Goal: Task Accomplishment & Management: Complete application form

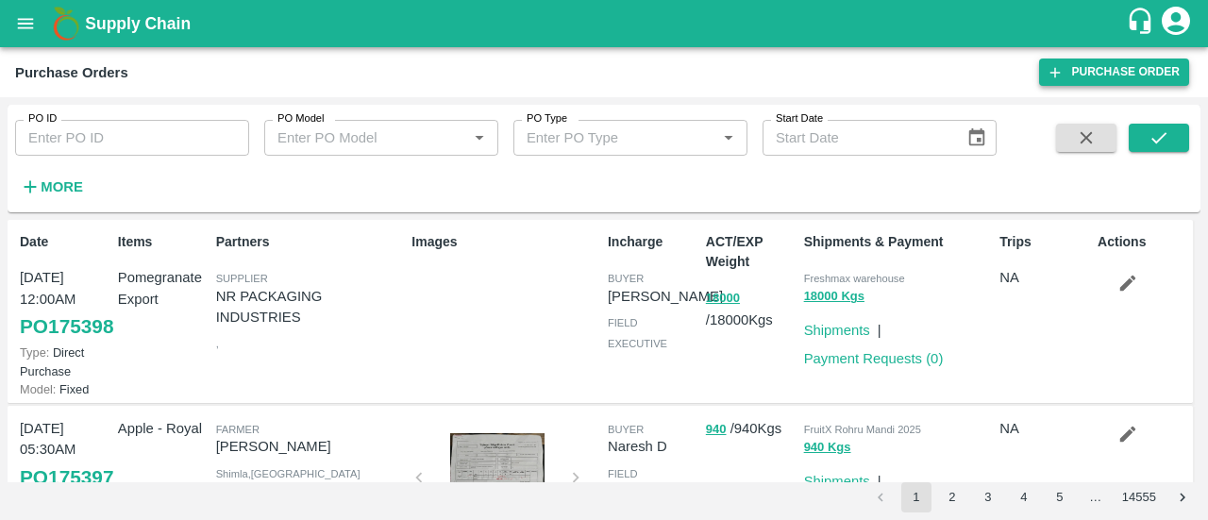
click at [1089, 76] on link "Purchase Order" at bounding box center [1114, 72] width 150 height 27
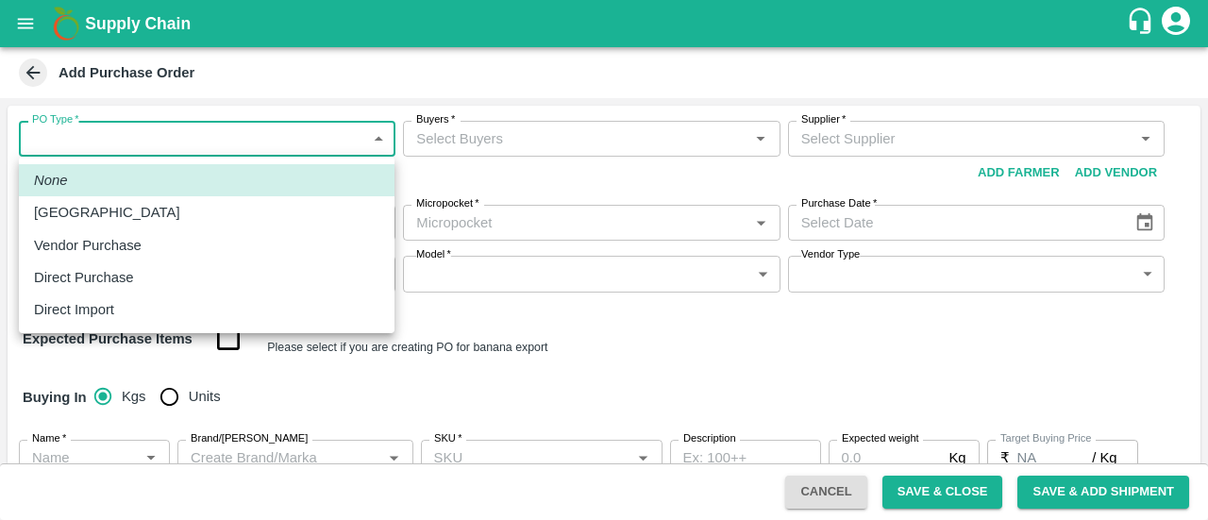
click at [330, 131] on body "Supply Chain Add Purchase Order PO Type   * ​ PO Type Buyers   * Buyers   * Sup…" at bounding box center [604, 260] width 1208 height 520
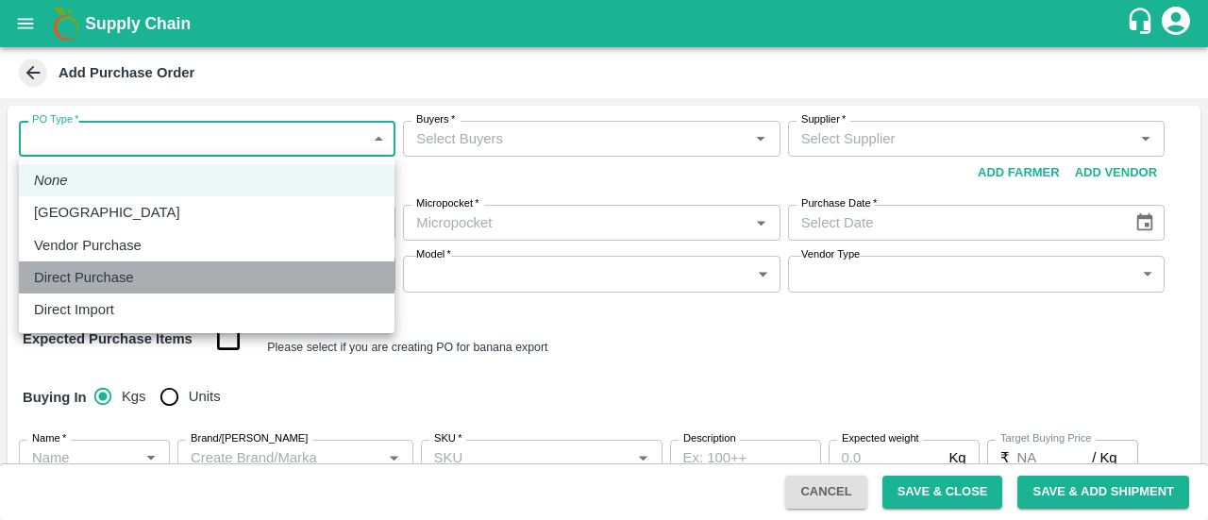
click at [131, 271] on p "Direct Purchase" at bounding box center [84, 277] width 100 height 21
type input "3"
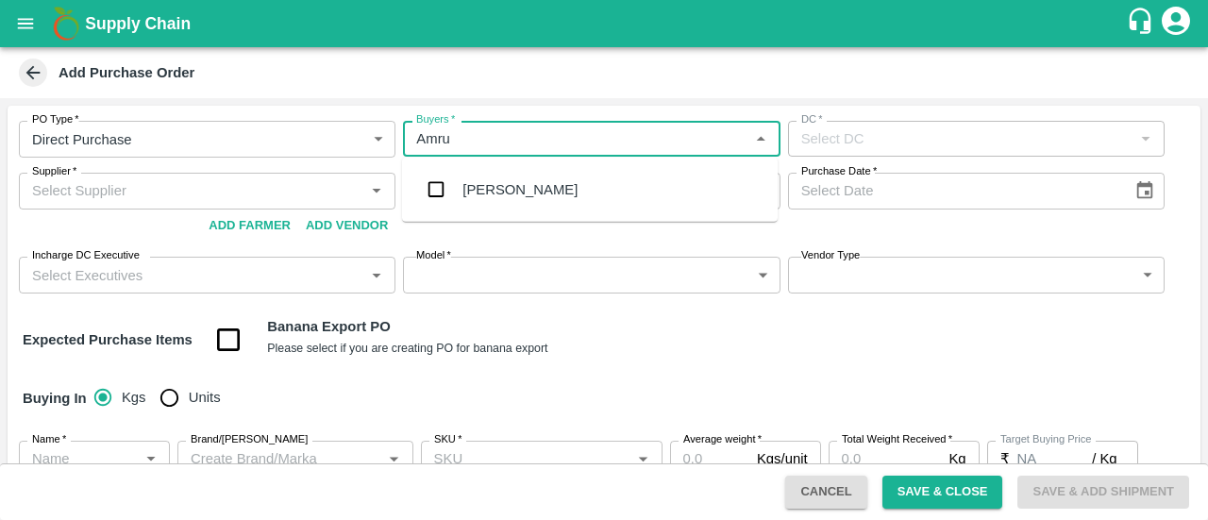
type input "Amrut"
click at [439, 193] on input "checkbox" at bounding box center [436, 190] width 38 height 38
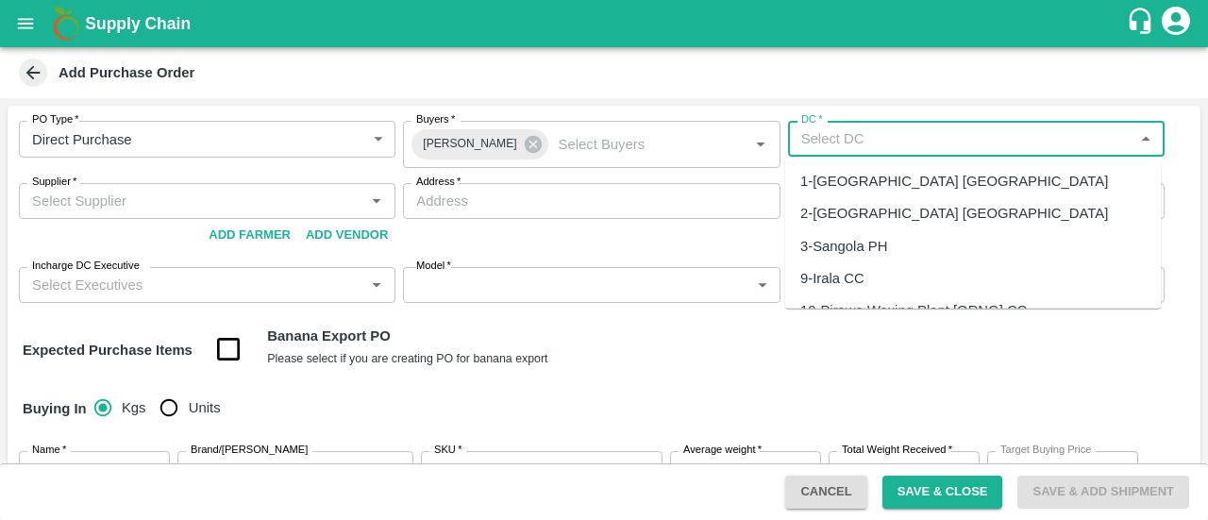
click at [878, 131] on input "DC   *" at bounding box center [961, 138] width 334 height 25
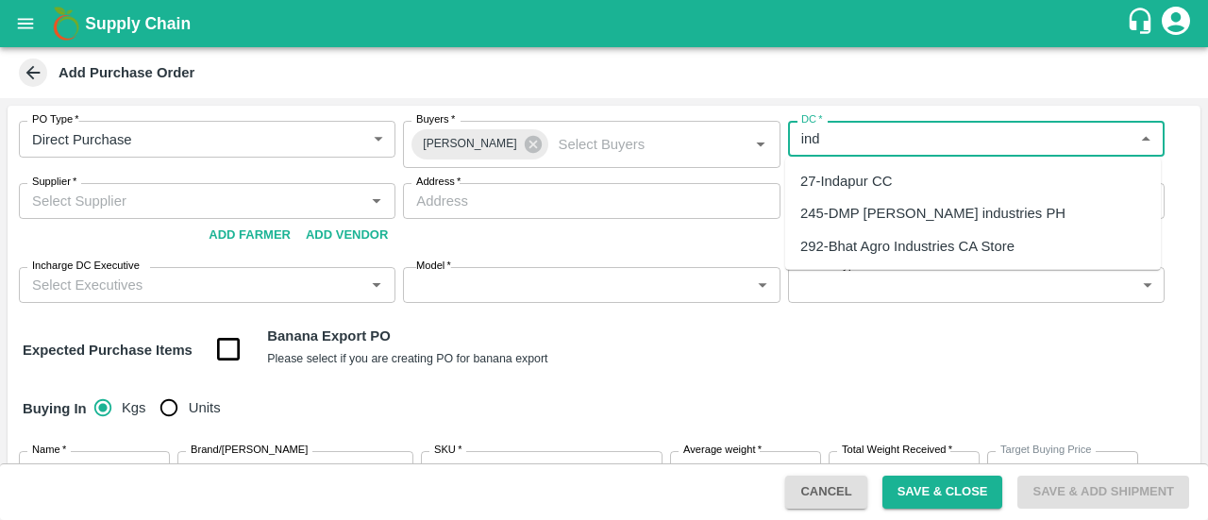
click at [840, 175] on div "27-Indapur CC" at bounding box center [846, 181] width 92 height 21
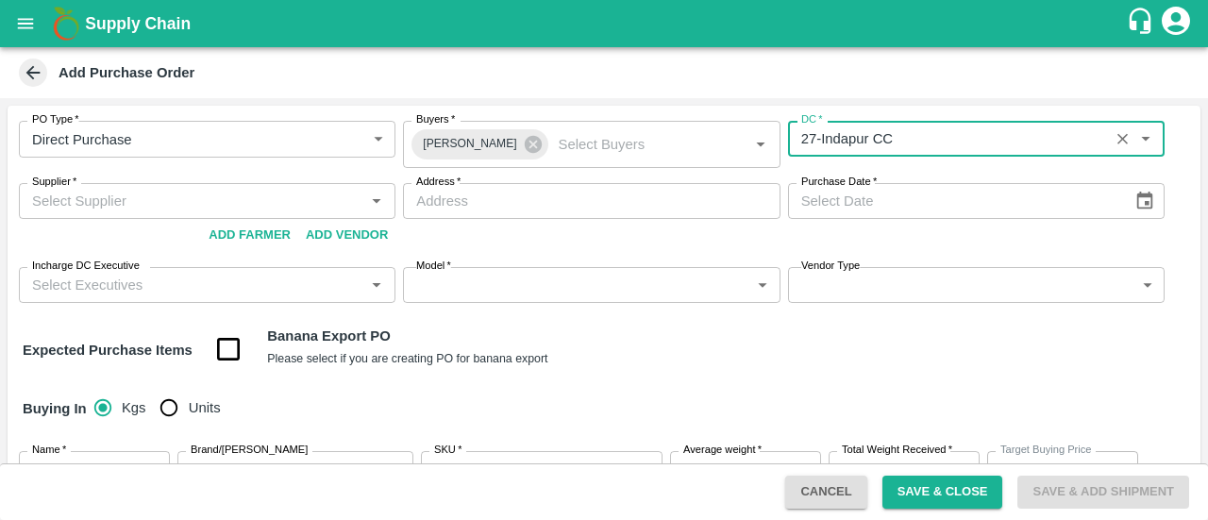
type input "27-Indapur CC"
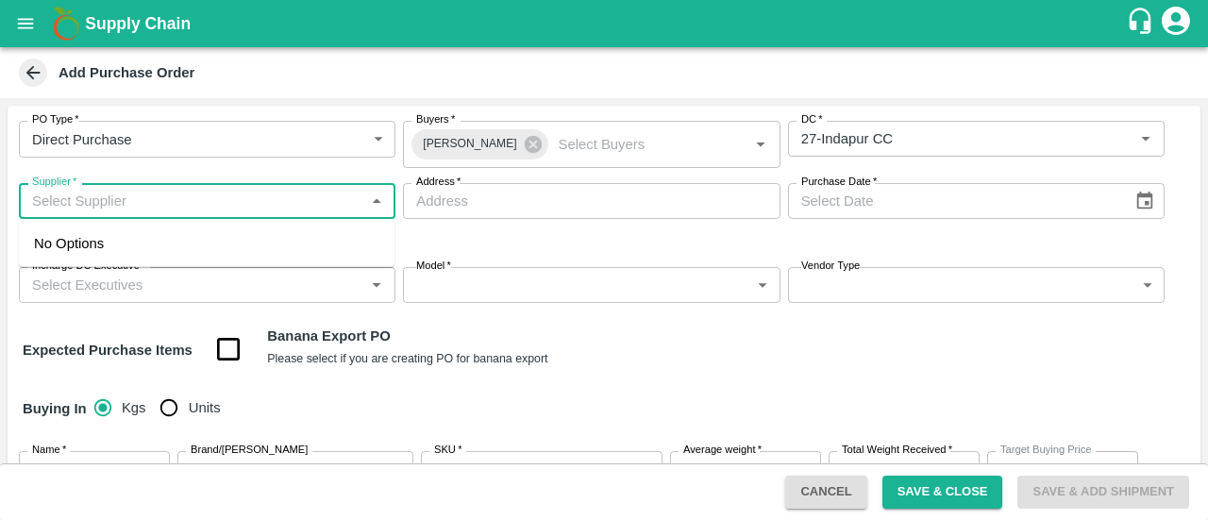
click at [159, 197] on input "Supplier   *" at bounding box center [192, 201] width 334 height 25
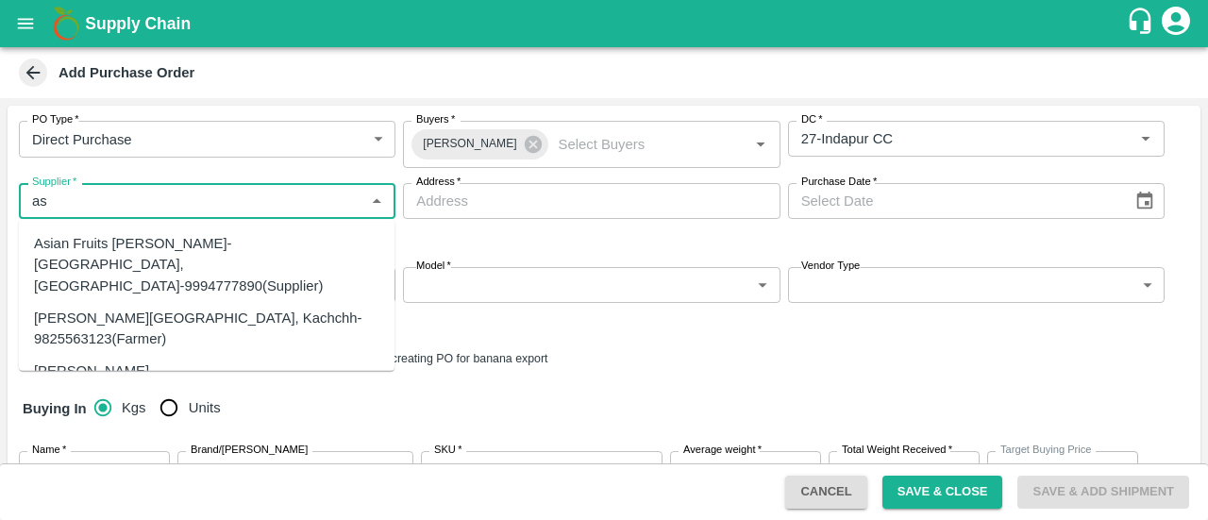
type input "a"
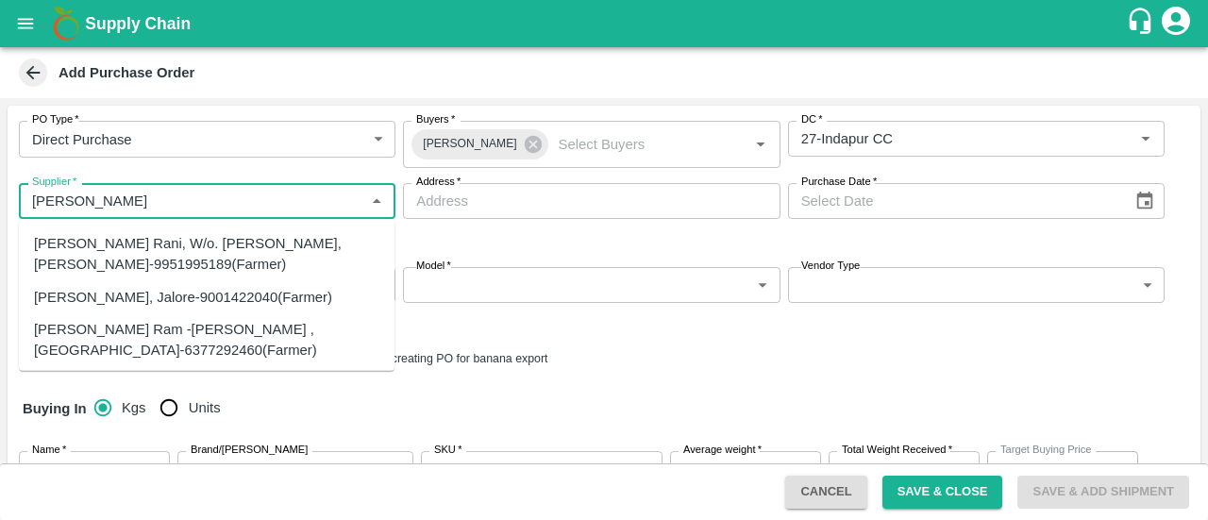
type input "roopa g"
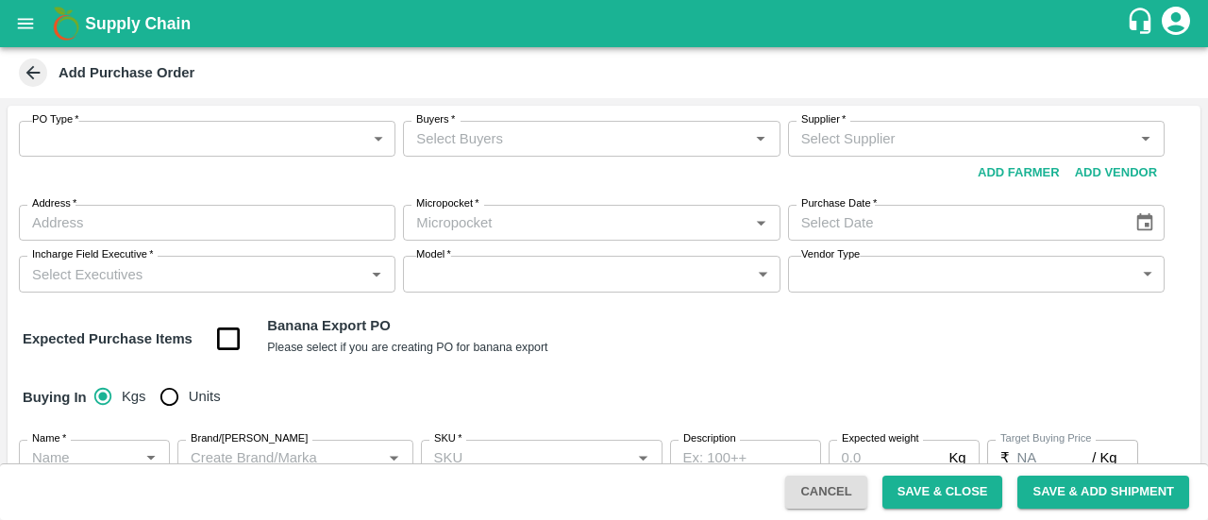
drag, startPoint x: 190, startPoint y: 118, endPoint x: 181, endPoint y: 139, distance: 22.4
click at [181, 139] on div "PO Type   * ​ PO Type Buyers   * Buyers   * Supplier   * Supplier   * Add Vendo…" at bounding box center [604, 207] width 1193 height 202
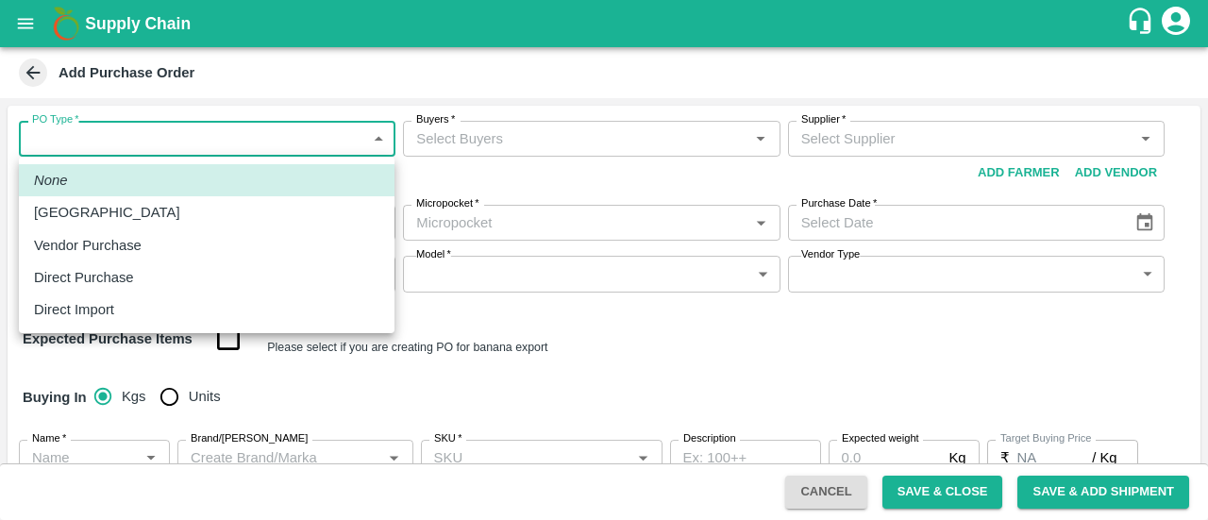
click at [181, 139] on body "Supply Chain Add Purchase Order PO Type   * ​ PO Type Buyers   * Buyers   * Sup…" at bounding box center [604, 260] width 1208 height 520
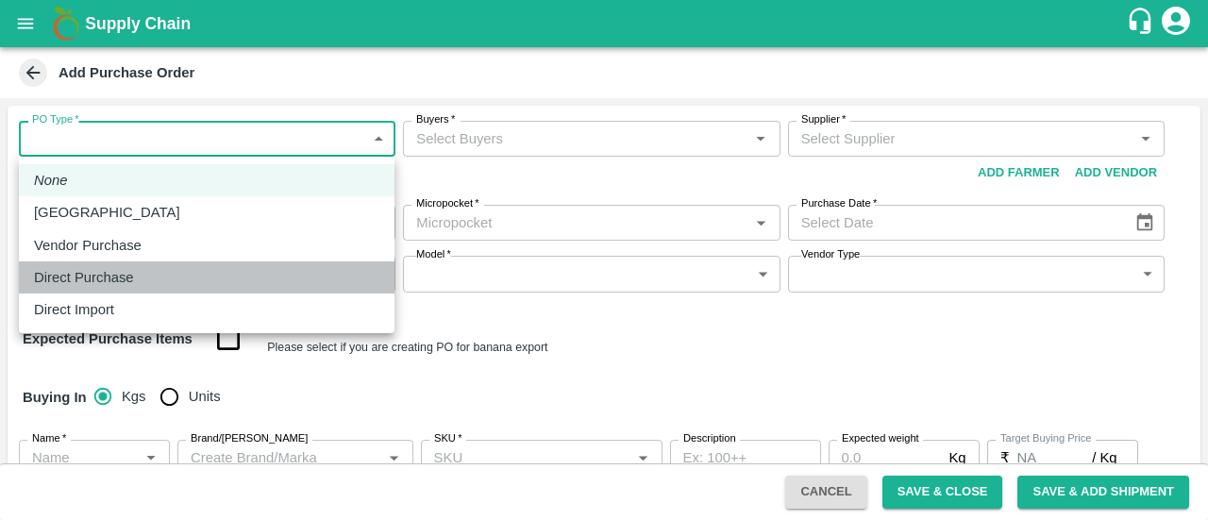
click at [87, 271] on p "Direct Purchase" at bounding box center [84, 277] width 100 height 21
type input "3"
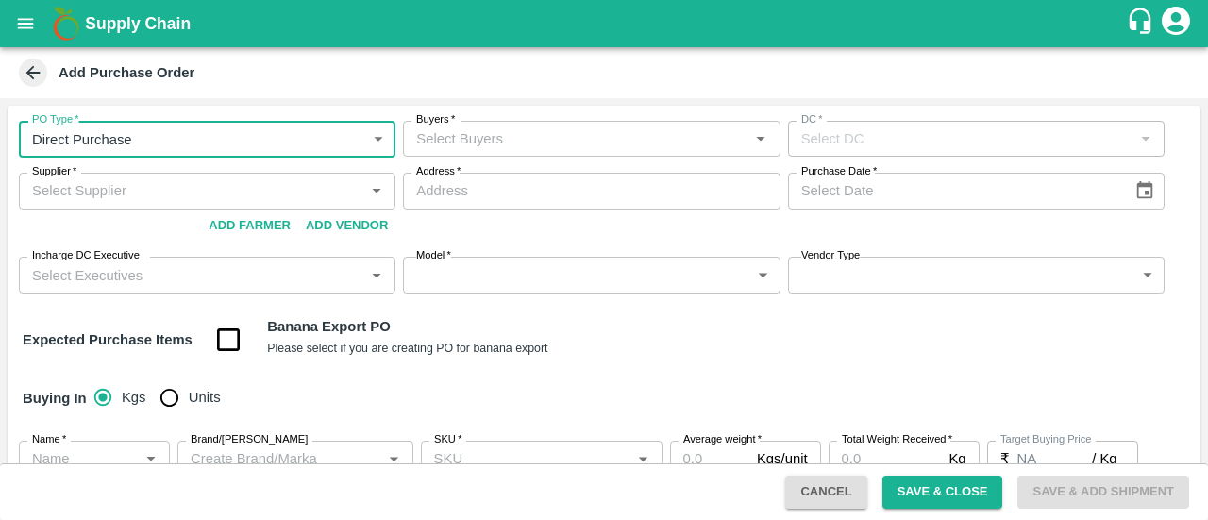
click at [494, 127] on input "Buyers   *" at bounding box center [576, 138] width 334 height 25
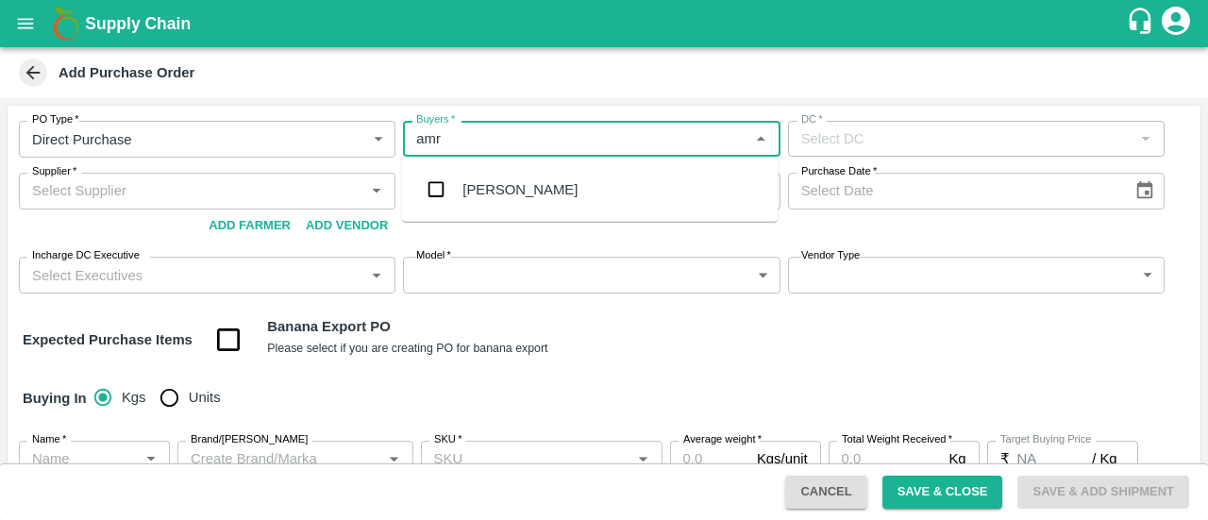
type input "amru"
click at [449, 198] on input "checkbox" at bounding box center [436, 190] width 38 height 38
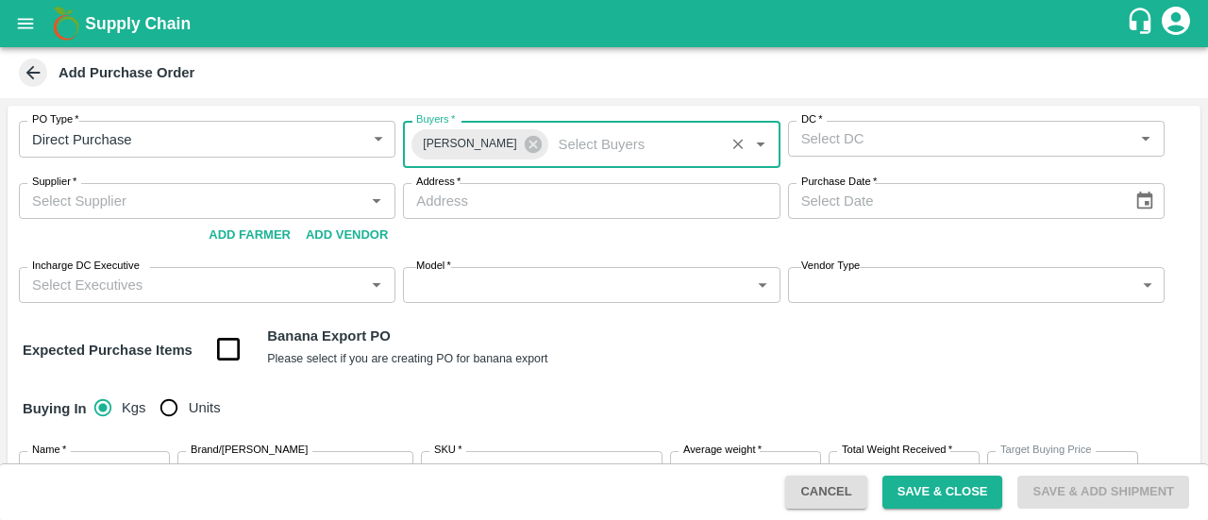
click at [893, 152] on div "DC   *" at bounding box center [976, 139] width 377 height 36
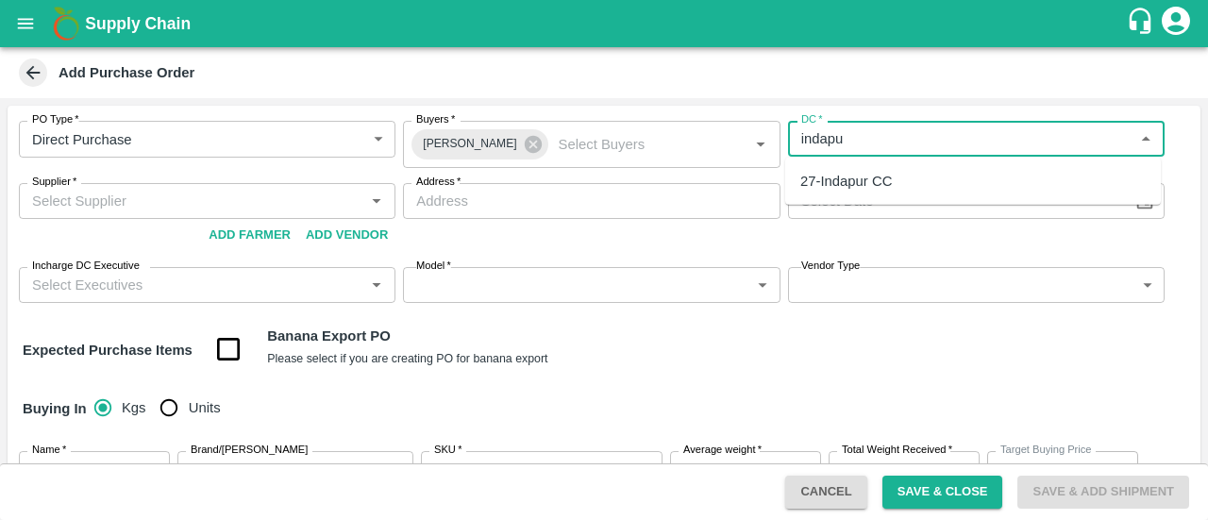
click at [832, 178] on div "27-Indapur CC" at bounding box center [846, 181] width 92 height 21
type input "27-Indapur CC"
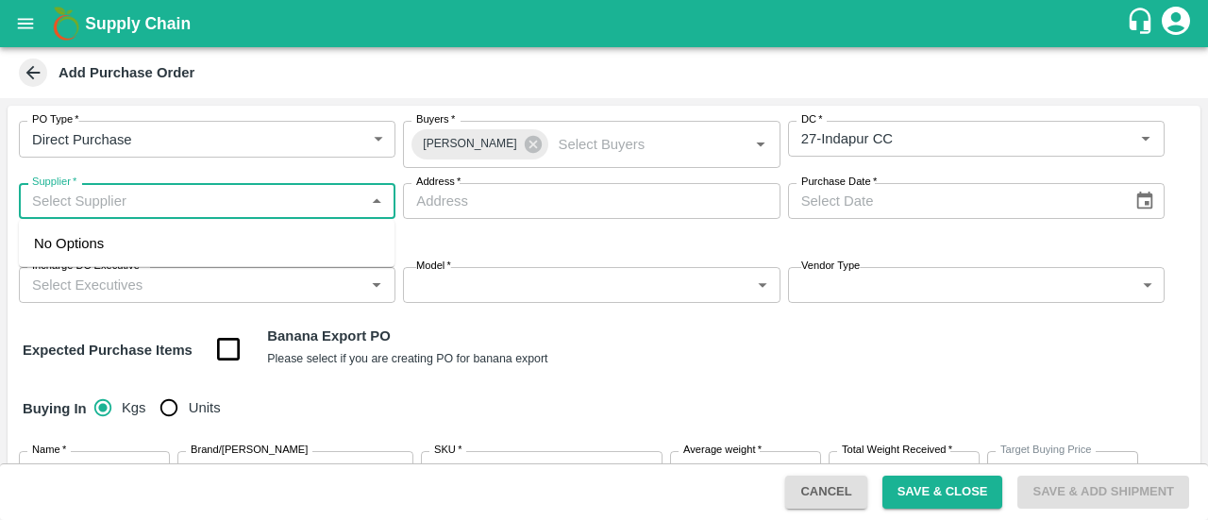
click at [229, 209] on input "Supplier   *" at bounding box center [192, 201] width 334 height 25
type input "roopa gau"
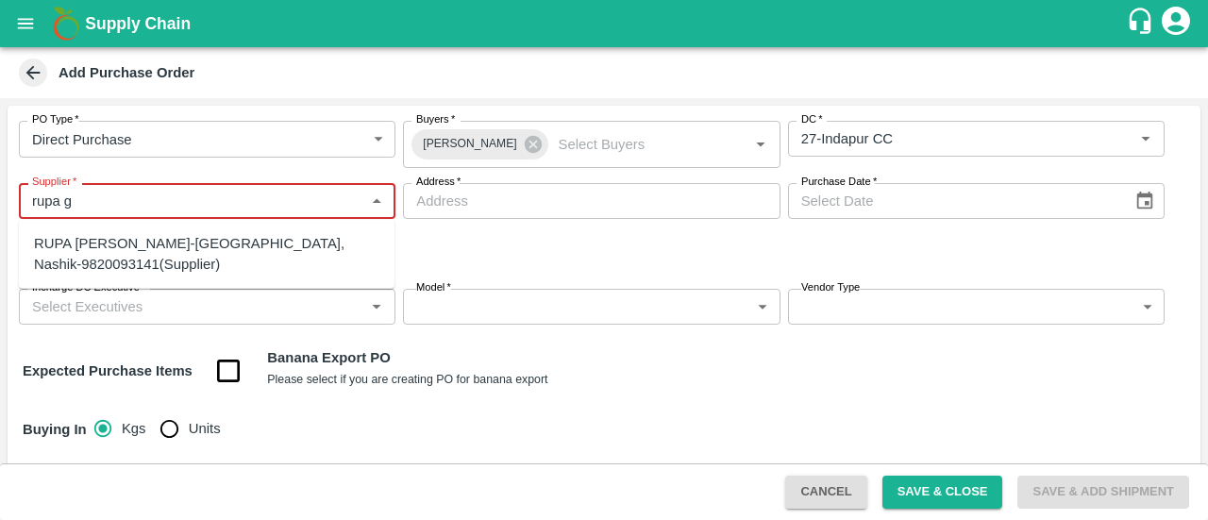
click at [176, 253] on div "RUPA GAURANG SANKHESARA-Nashik, Nashik-9820093141(Supplier)" at bounding box center [206, 254] width 345 height 42
type input "RUPA GAURANG SANKHESARA-Nashik, Nashik-9820093141(Supplier)"
type input "Nashik, Nashik, Nashik, Maharashtra"
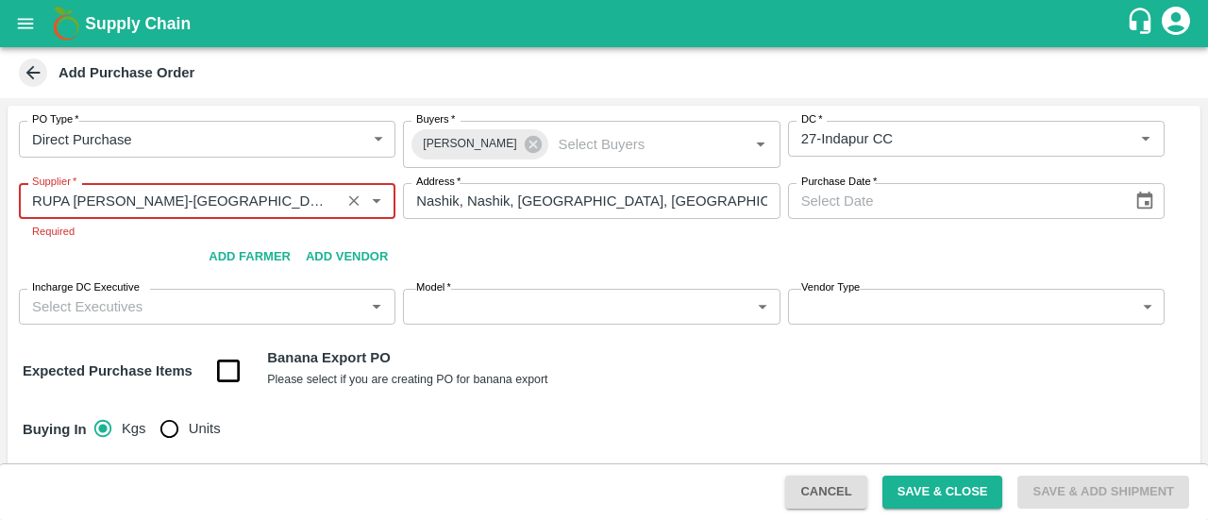
type input "RUPA GAURANG SANKHESARA-Nashik, Nashik-9820093141(Supplier)"
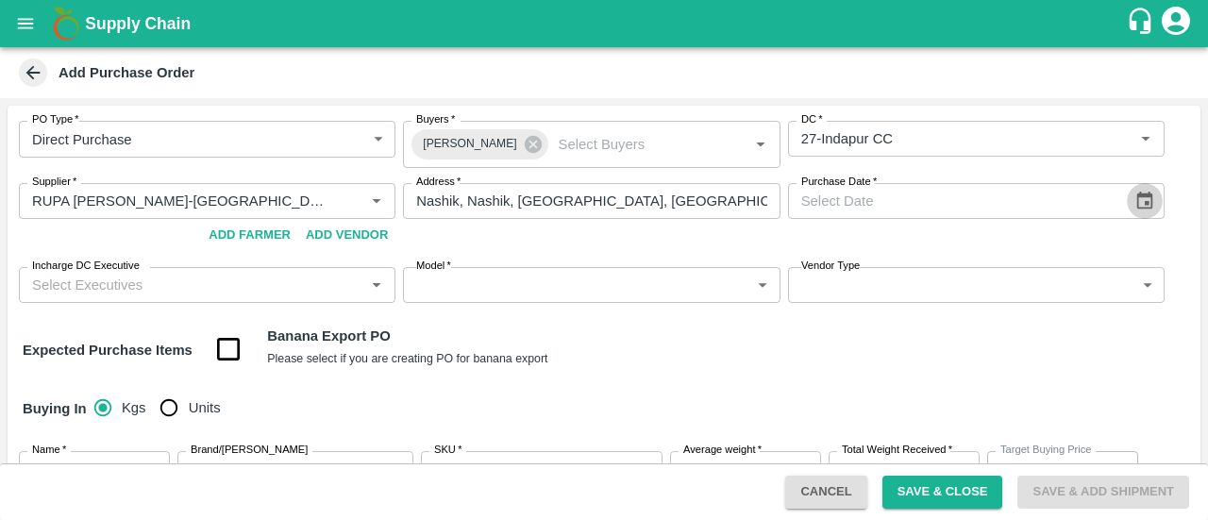
click at [1146, 209] on icon "Choose date" at bounding box center [1144, 201] width 21 height 21
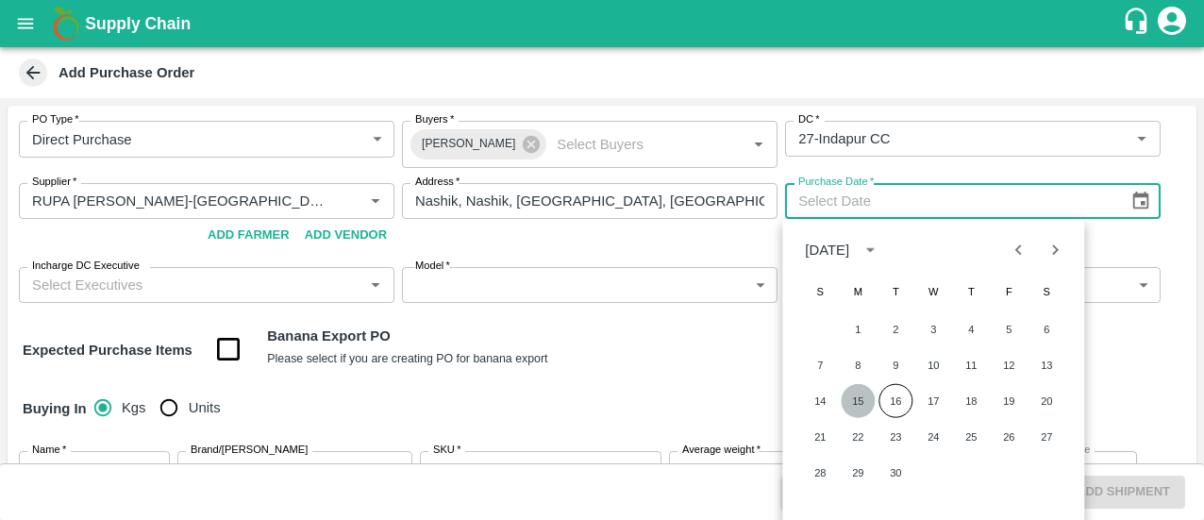
click at [856, 404] on button "15" at bounding box center [858, 401] width 34 height 34
type input "15/09/2025"
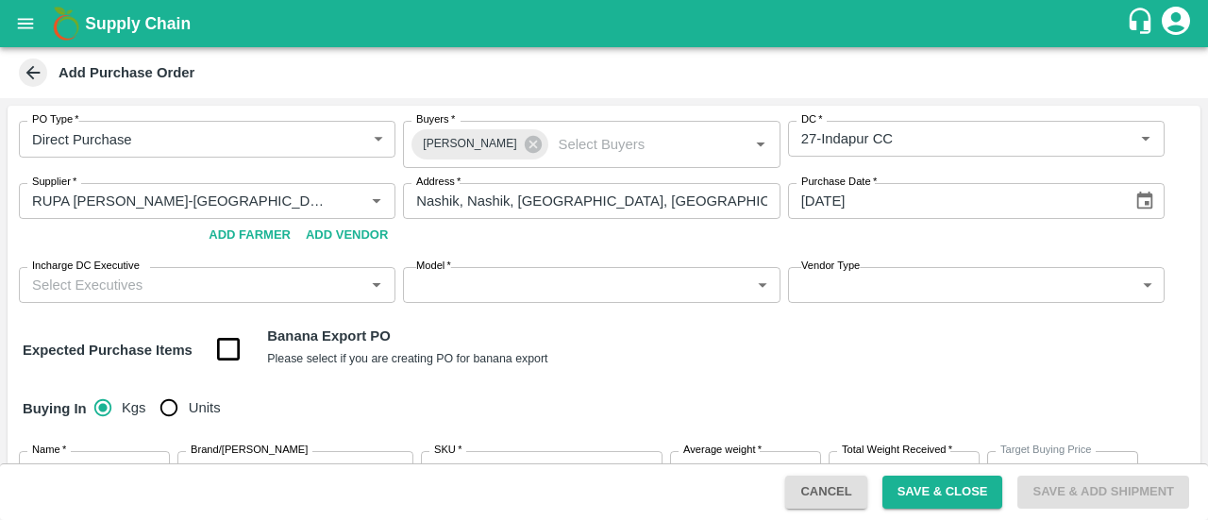
click at [188, 286] on input "Incharge DC Executive" at bounding box center [192, 285] width 334 height 25
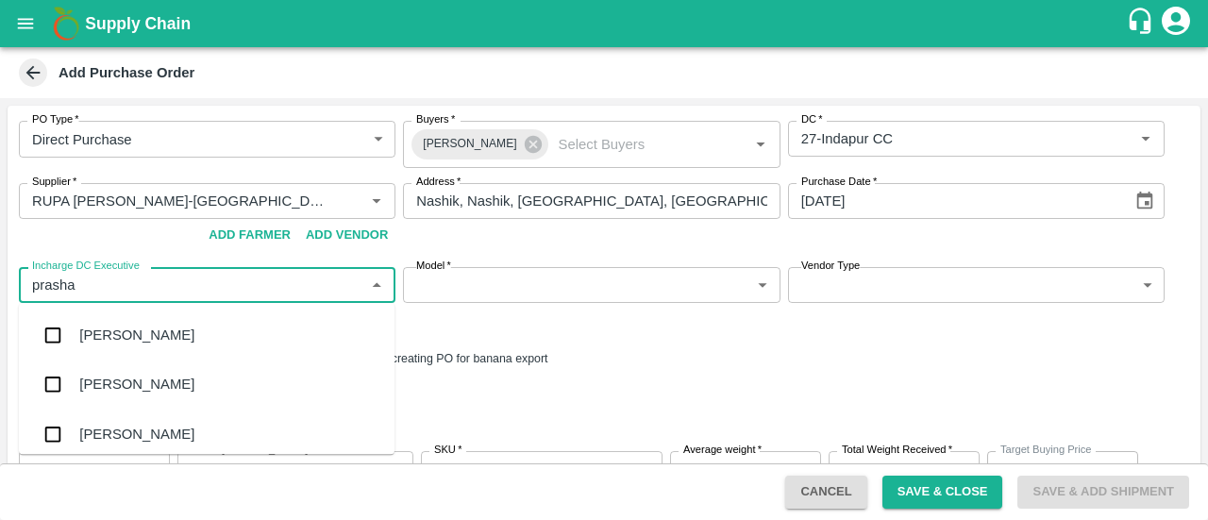
type input "prashan"
click at [72, 430] on input "checkbox" at bounding box center [53, 434] width 38 height 38
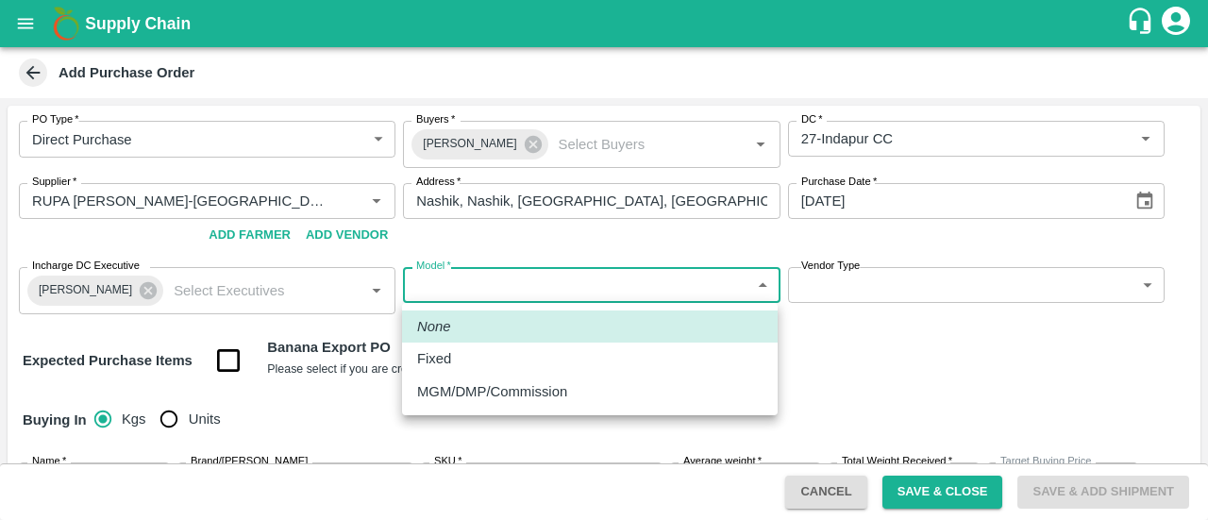
click at [605, 280] on body "Supply Chain Add Purchase Order PO Type   * Direct Purchase 3 PO Type Buyers   …" at bounding box center [604, 260] width 1208 height 520
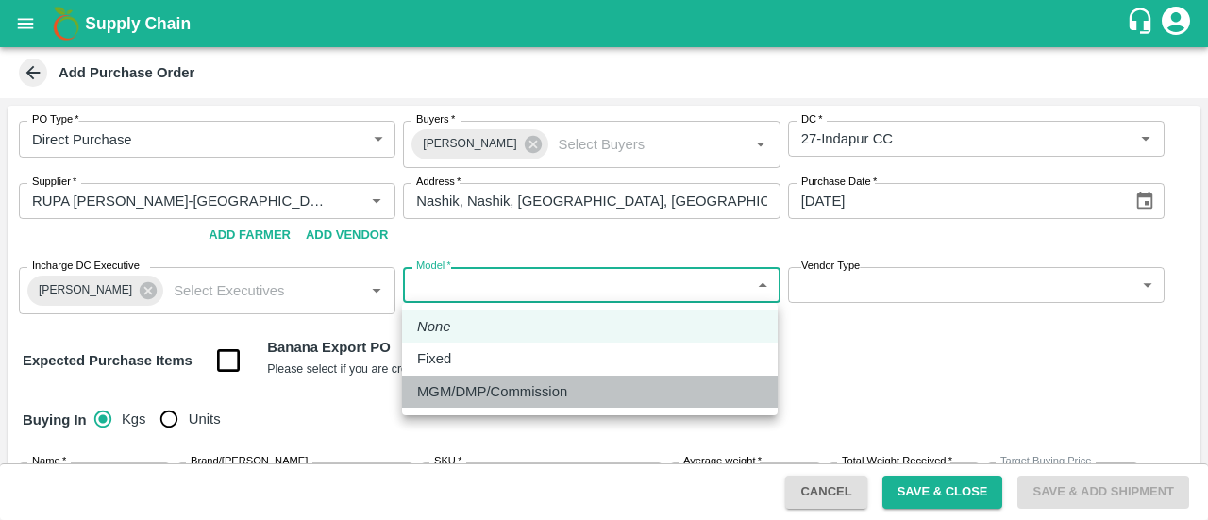
click at [476, 392] on p "MGM/DMP/Commission" at bounding box center [492, 391] width 150 height 21
type input "Commision"
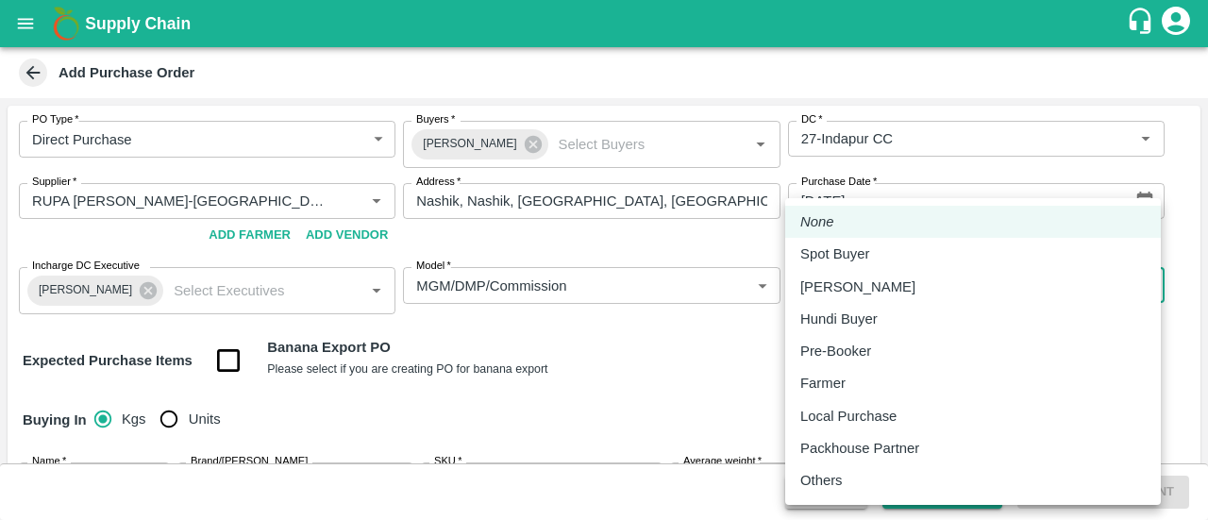
click at [826, 289] on body "Supply Chain Add Purchase Order PO Type   * Direct Purchase 3 PO Type Buyers   …" at bounding box center [604, 260] width 1208 height 520
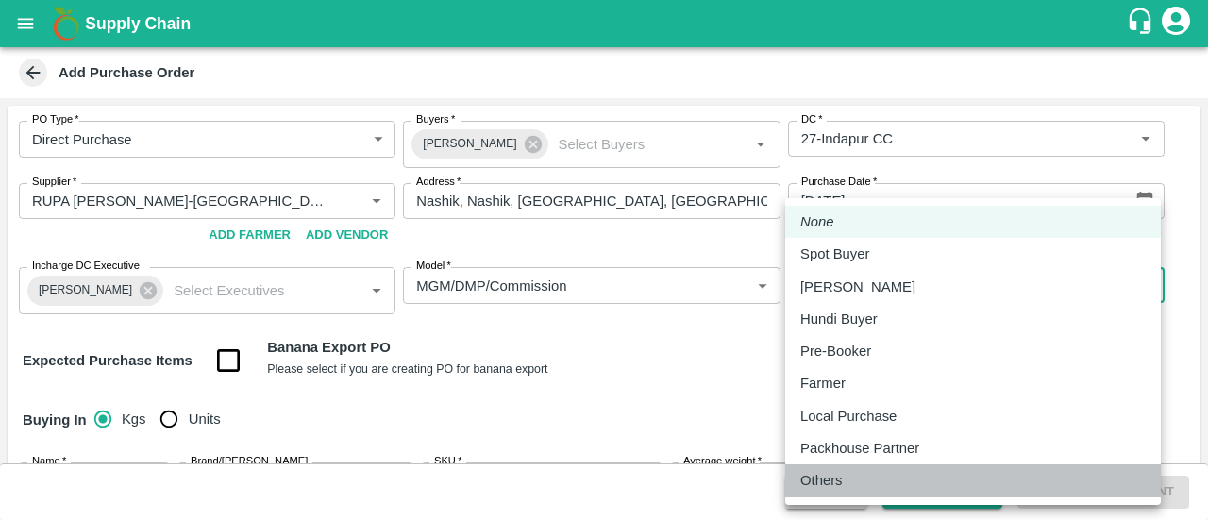
click at [817, 477] on p "Others" at bounding box center [821, 480] width 42 height 21
type input "OTHER"
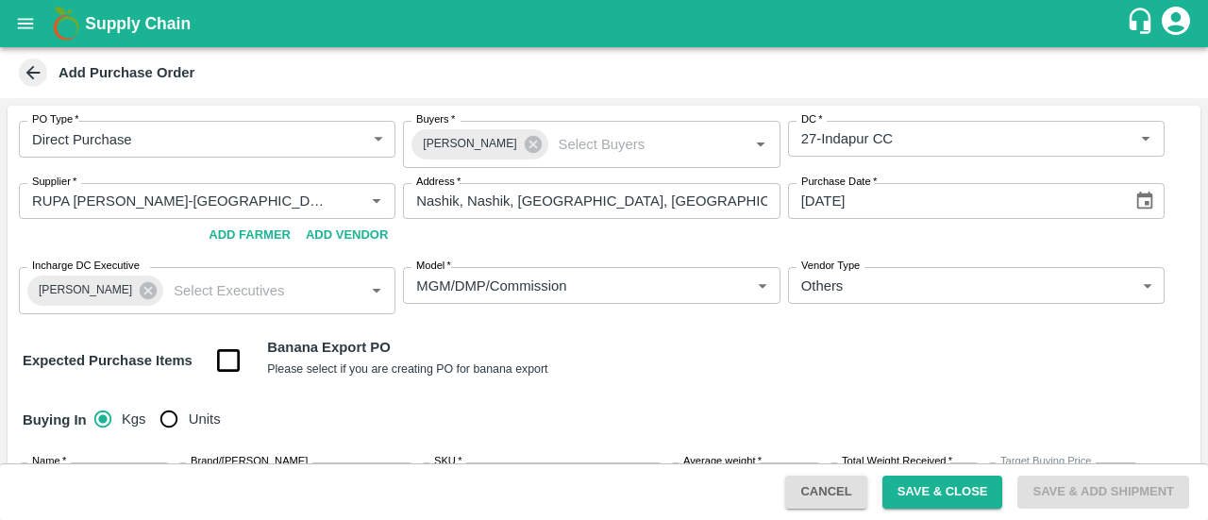
click at [743, 389] on div "PO Type   * Direct Purchase 3 PO Type Buyers   * Amrut Jadhav Buyers   * DC   *…" at bounding box center [604, 429] width 1193 height 646
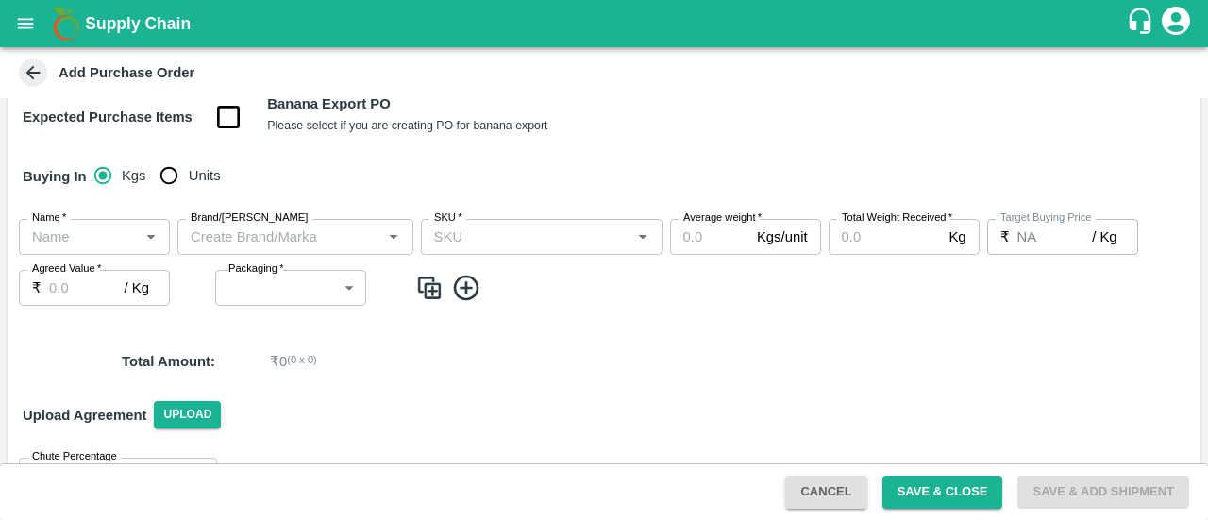
scroll to position [244, 0]
click at [175, 169] on input "Units" at bounding box center [169, 175] width 38 height 38
radio input "true"
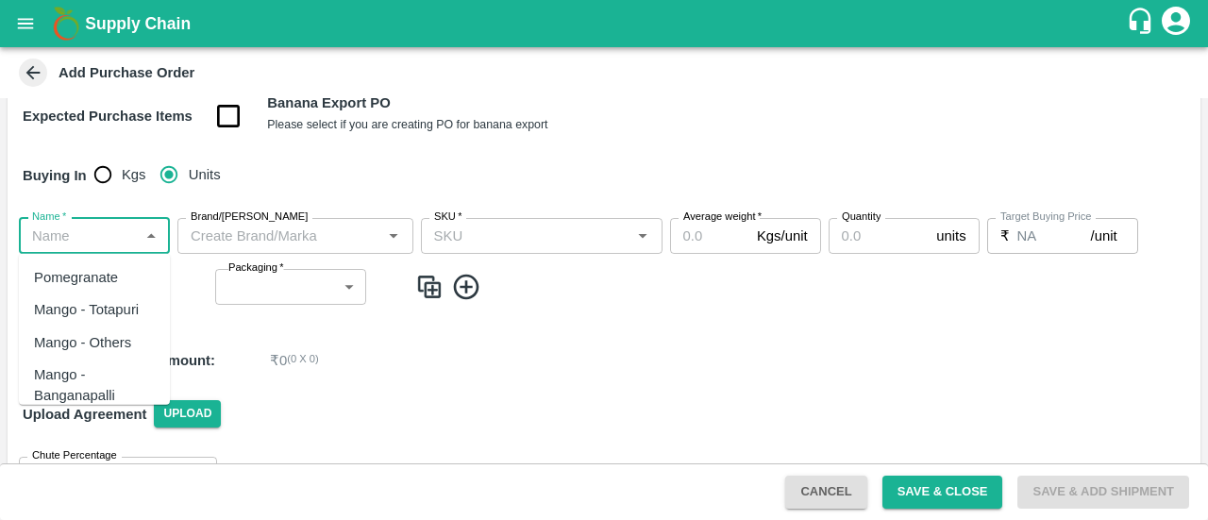
click at [117, 231] on input "Name   *" at bounding box center [79, 236] width 109 height 25
click at [76, 282] on div "Banana Export DMP" at bounding box center [94, 288] width 121 height 42
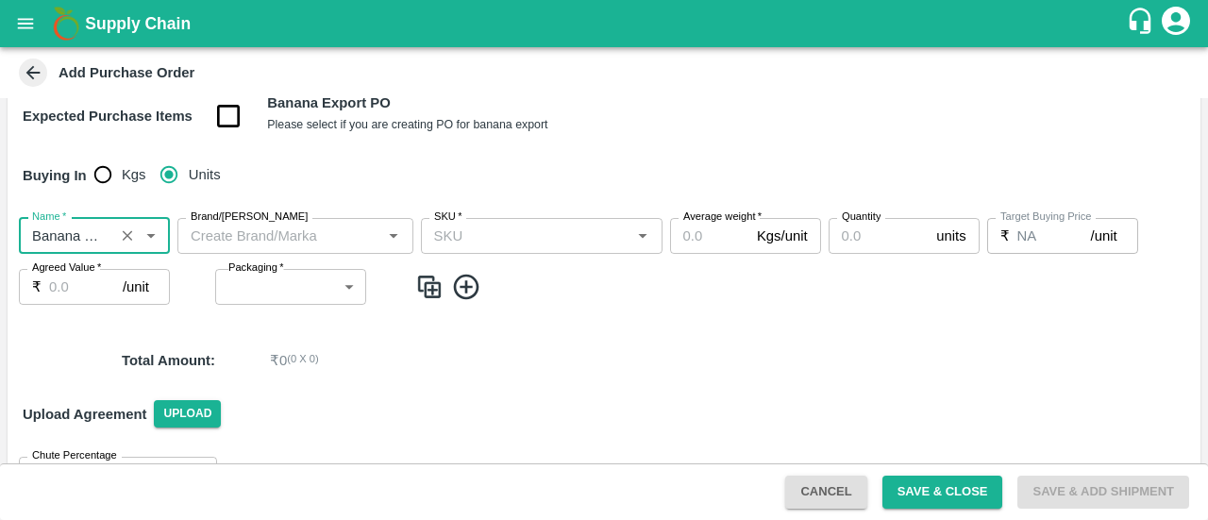
click at [247, 222] on label "Brand/Marka" at bounding box center [249, 216] width 117 height 15
type input "Banana Export DMP"
click at [247, 224] on input "Brand/Marka" at bounding box center [279, 236] width 193 height 25
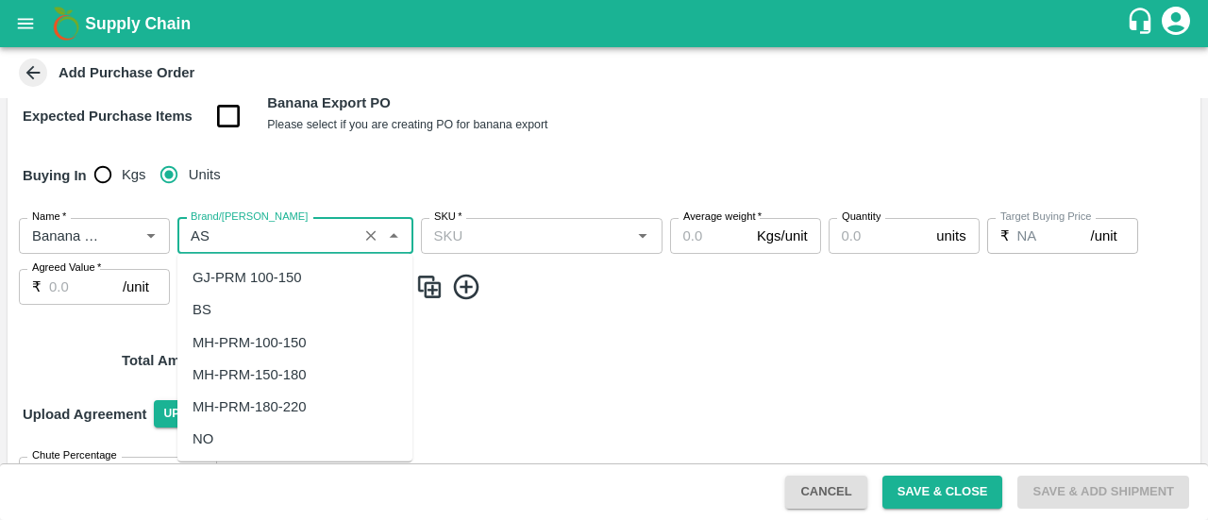
scroll to position [0, 0]
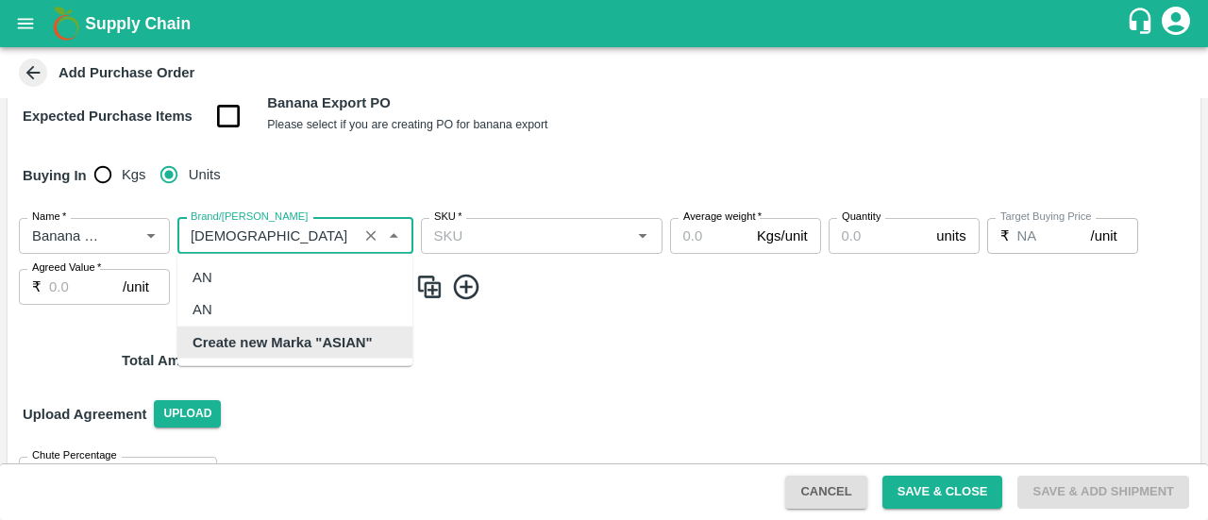
click at [247, 344] on b "Create new Marka "ASIAN"" at bounding box center [283, 341] width 180 height 21
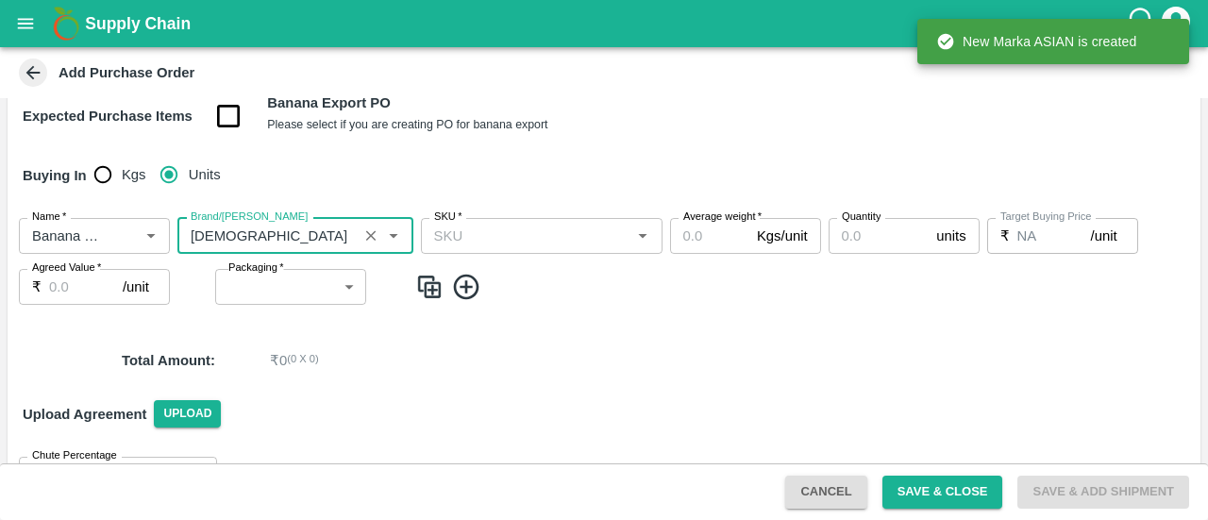
type input "ASIAN"
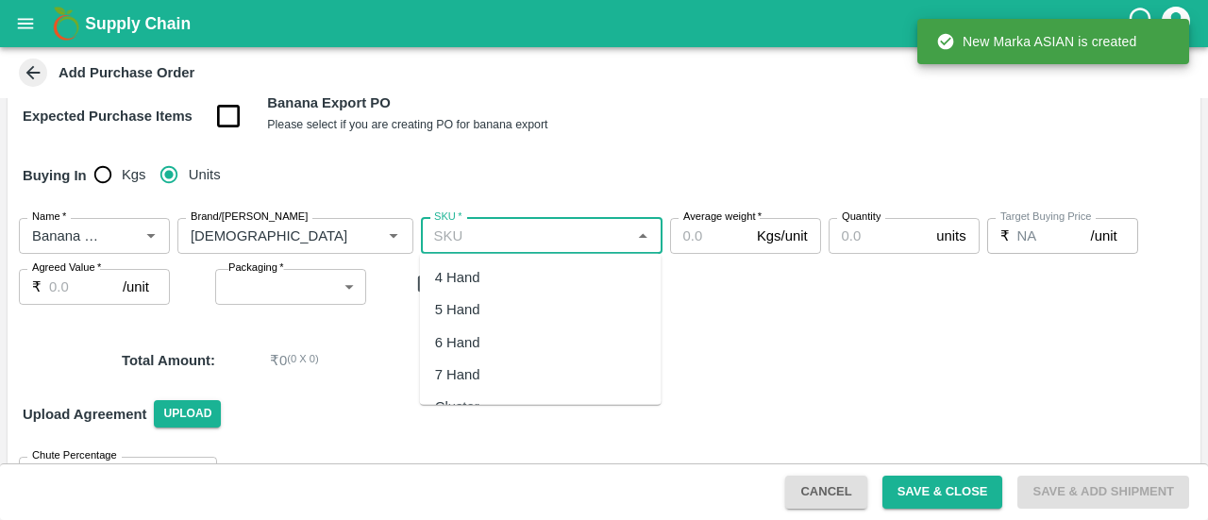
click at [500, 241] on input "SKU   *" at bounding box center [526, 236] width 199 height 25
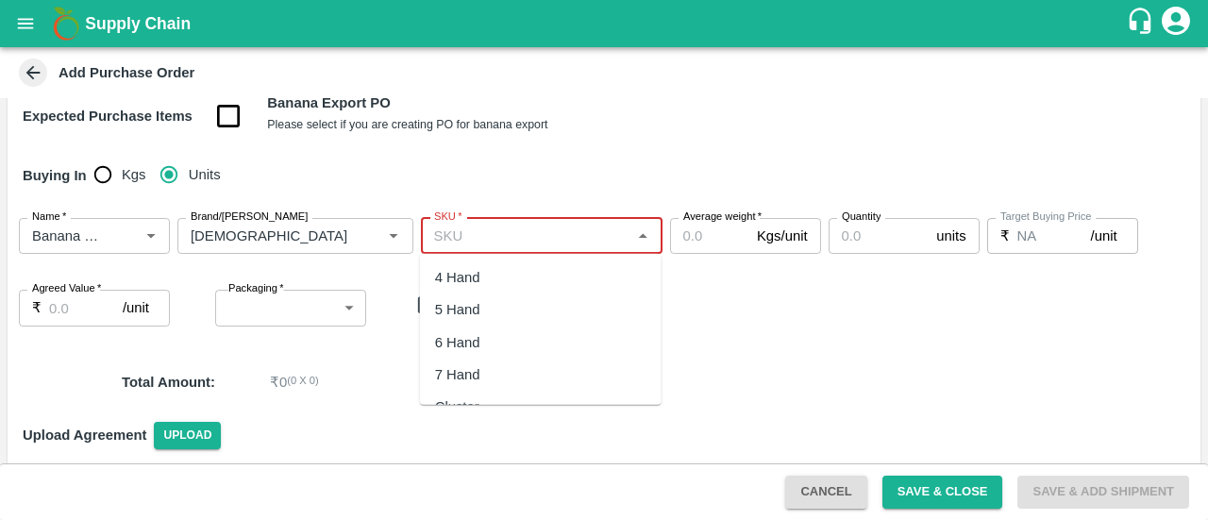
click at [588, 239] on input "SKU   *" at bounding box center [526, 236] width 199 height 25
click at [474, 287] on div "4 Hand" at bounding box center [457, 277] width 45 height 21
type input "4 Hand"
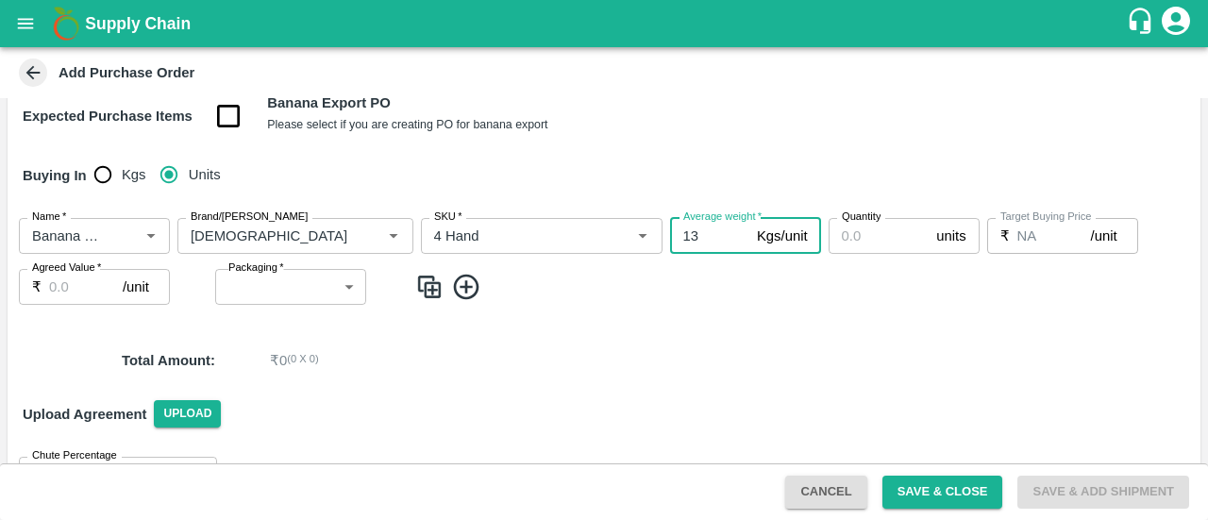
type input "13"
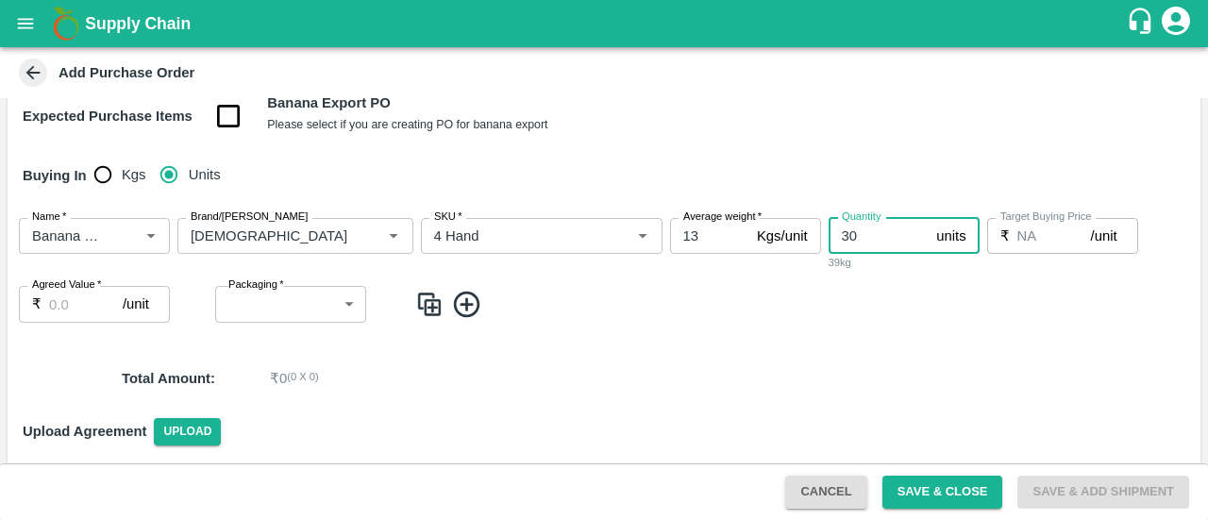
type input "30"
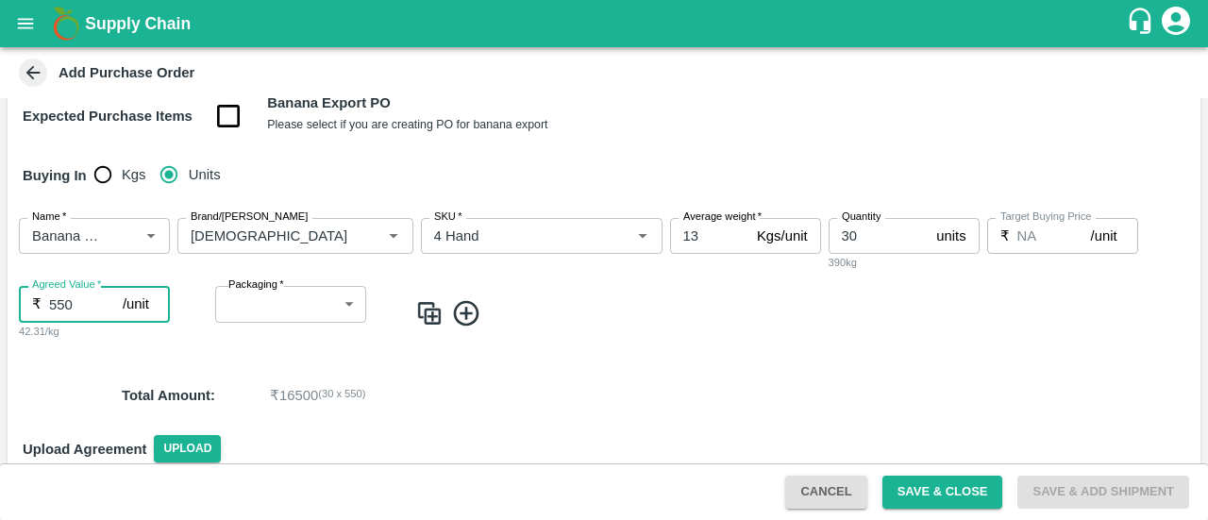
type input "550"
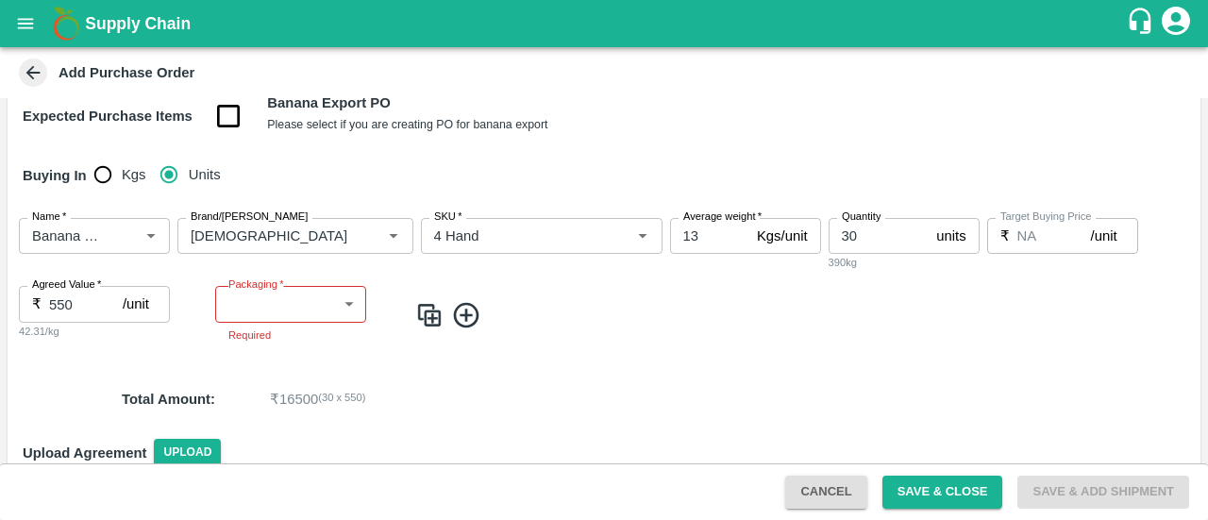
click at [255, 290] on label "Packaging   *" at bounding box center [256, 284] width 56 height 15
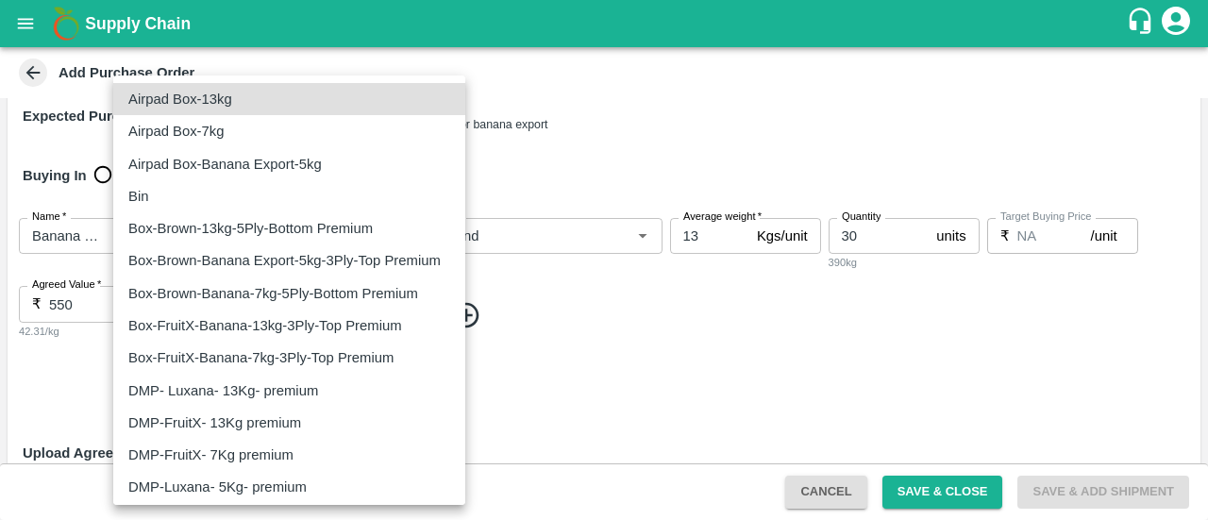
click at [266, 304] on body "Supply Chain Add Purchase Order PO Type   * Direct Purchase 3 PO Type Buyers   …" at bounding box center [604, 260] width 1208 height 520
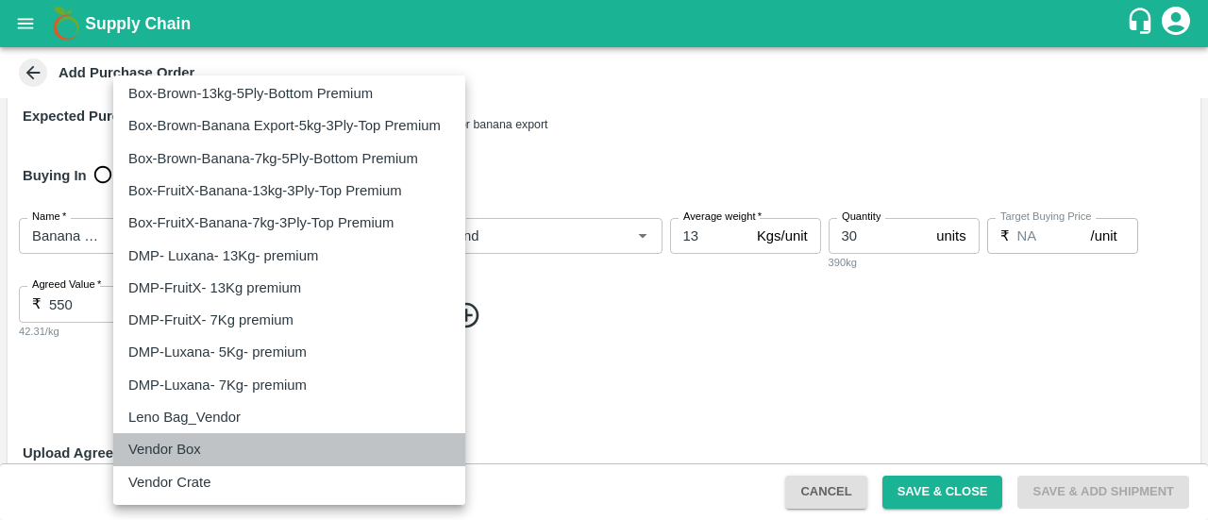
click at [167, 456] on p "Vendor Box" at bounding box center [164, 449] width 73 height 21
type input "276"
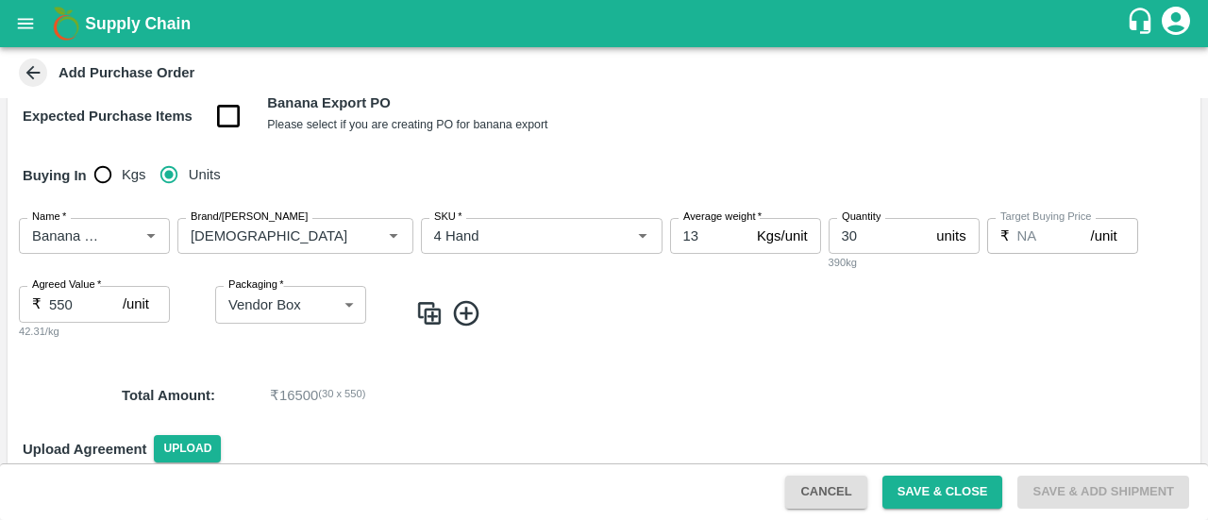
click at [473, 324] on icon at bounding box center [466, 313] width 31 height 31
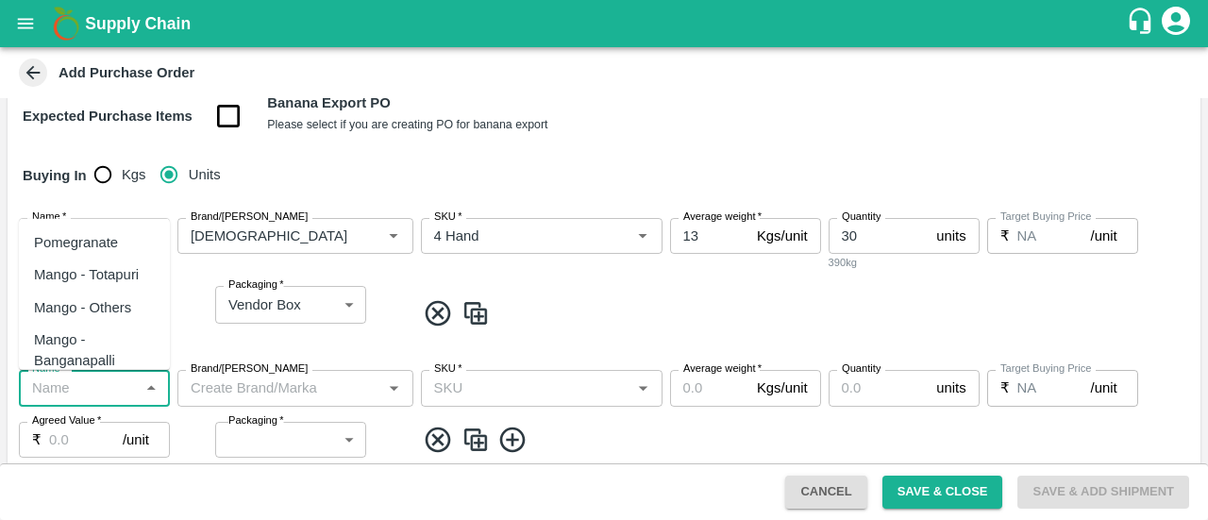
click at [84, 394] on input "Name   *" at bounding box center [79, 388] width 109 height 25
type input "n"
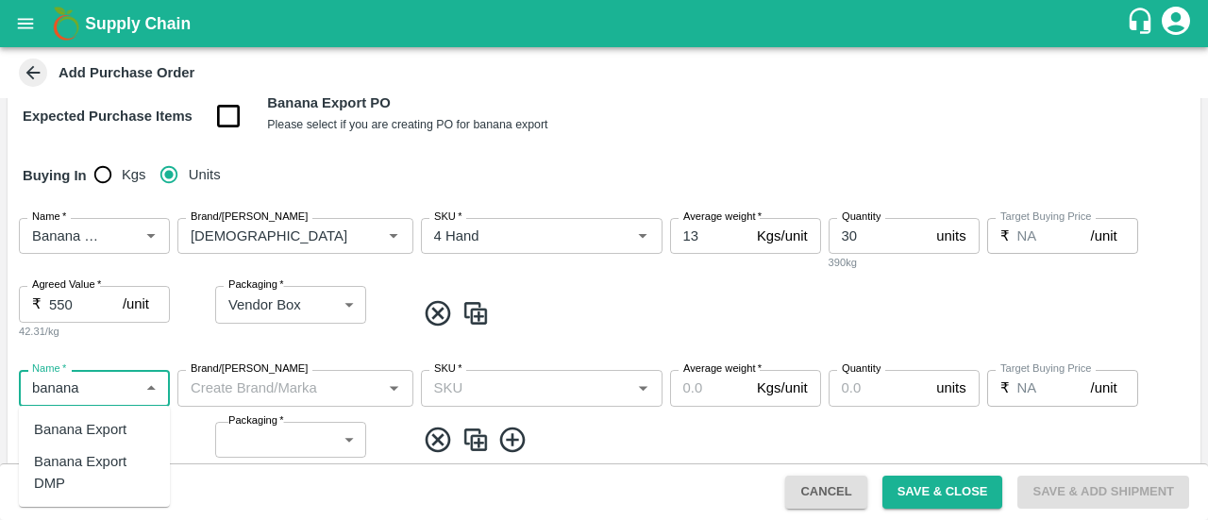
click at [98, 458] on div "Banana Export DMP" at bounding box center [94, 472] width 121 height 42
type input "Banana Export DMP"
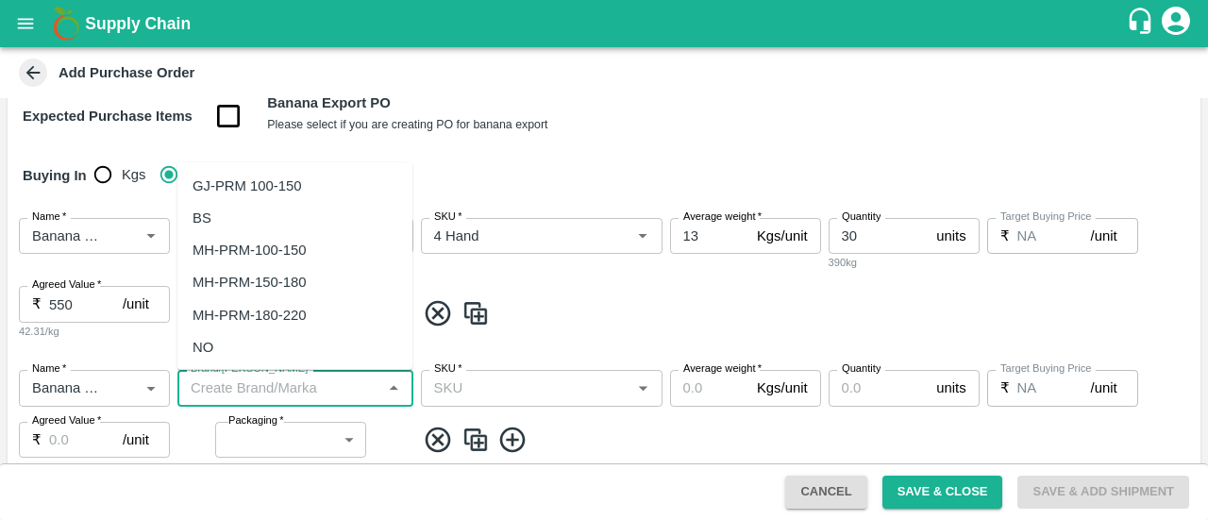
click at [256, 386] on input "Brand/Marka" at bounding box center [279, 388] width 193 height 25
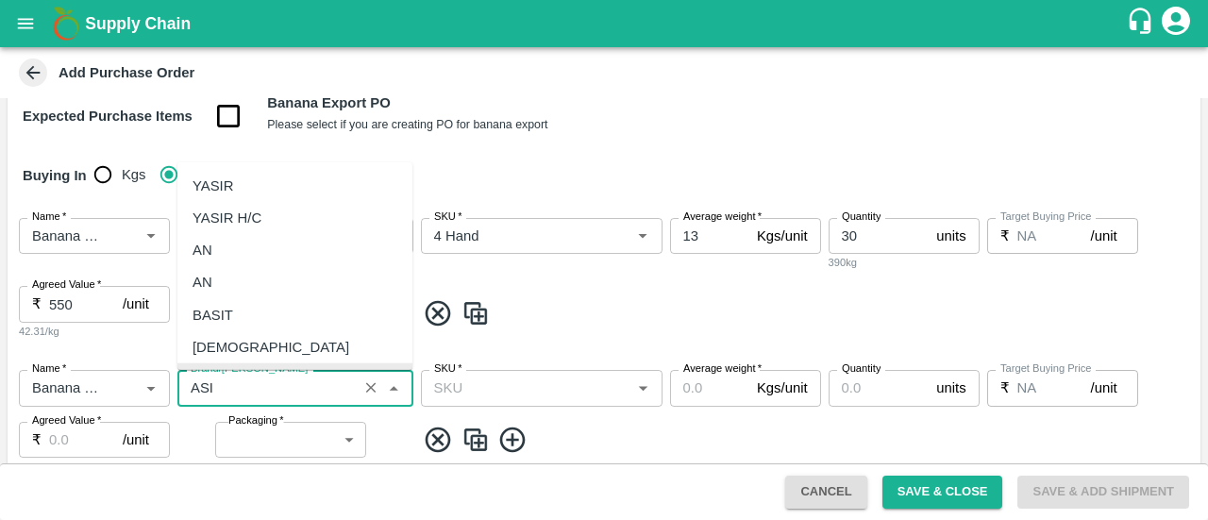
scroll to position [0, 0]
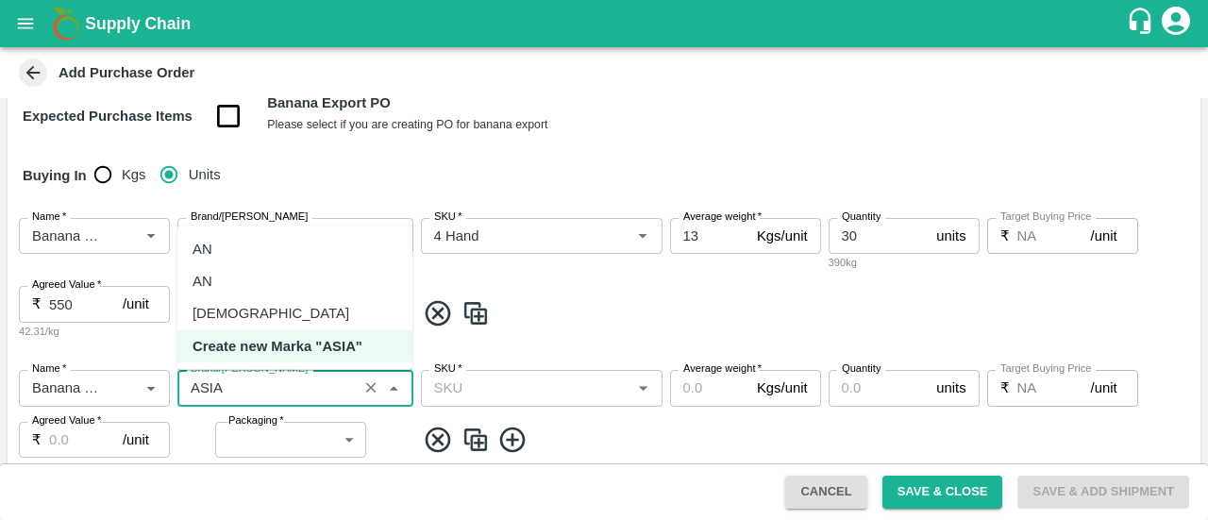
click at [237, 303] on div "ASIAN" at bounding box center [294, 313] width 235 height 32
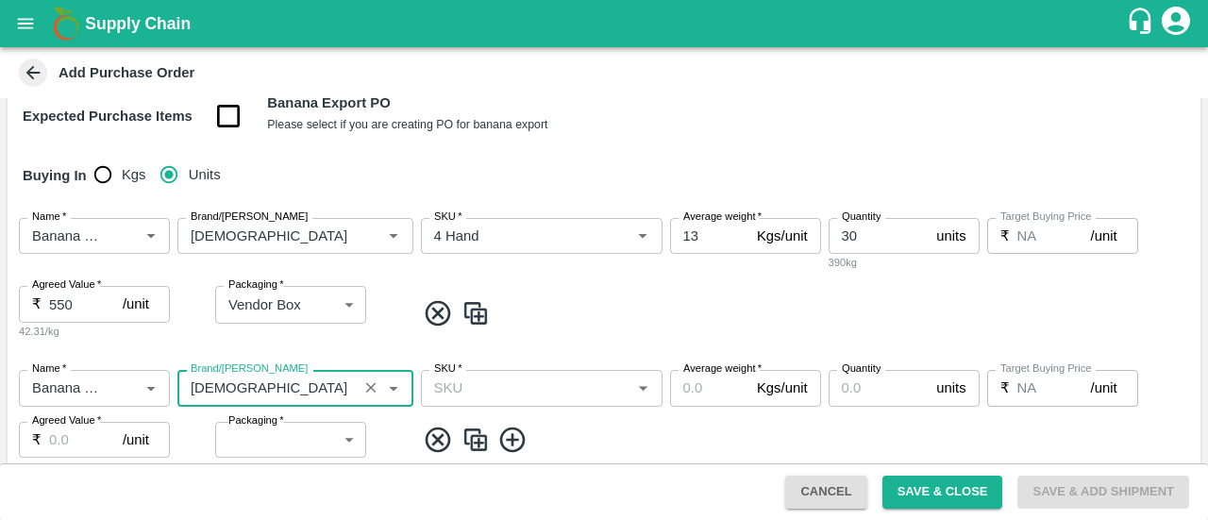
type input "ASIAN"
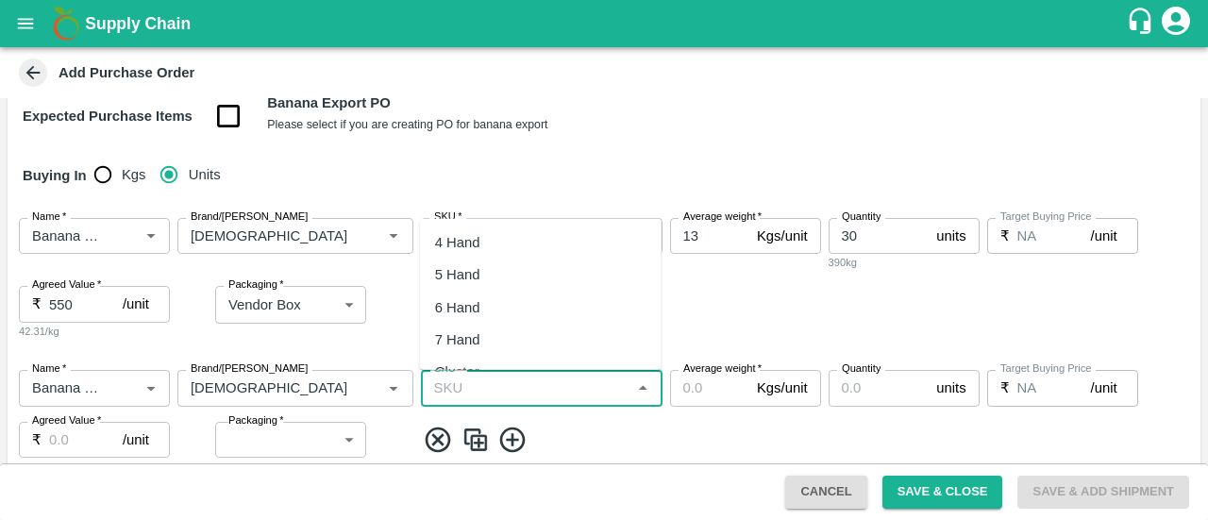
click at [493, 396] on input "SKU   *" at bounding box center [526, 388] width 199 height 25
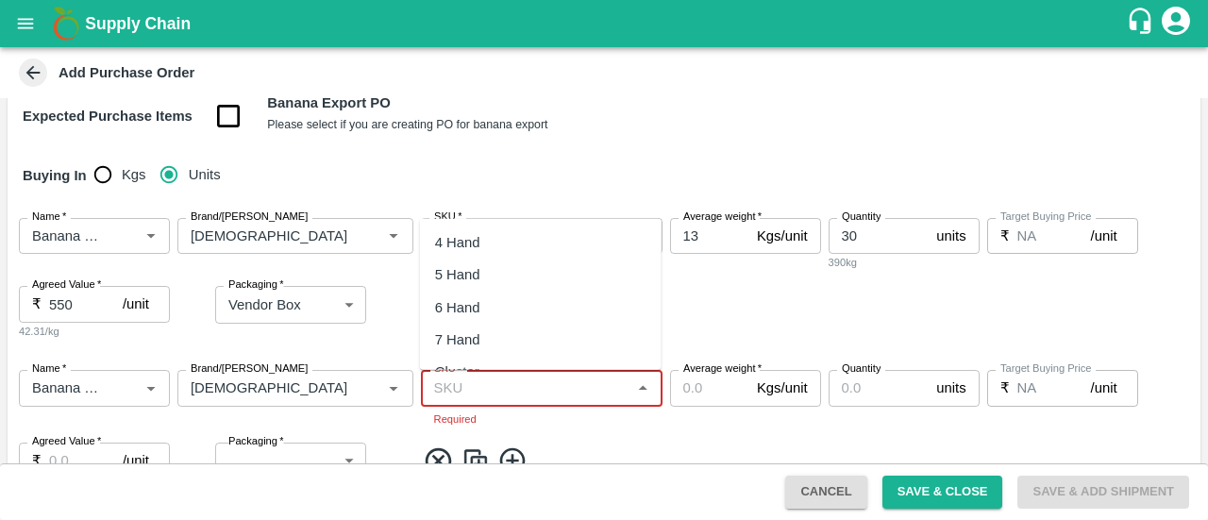
click at [493, 396] on input "SKU   *" at bounding box center [526, 388] width 199 height 25
click at [517, 276] on div "5 Hand" at bounding box center [541, 275] width 242 height 32
type input "5 Hand"
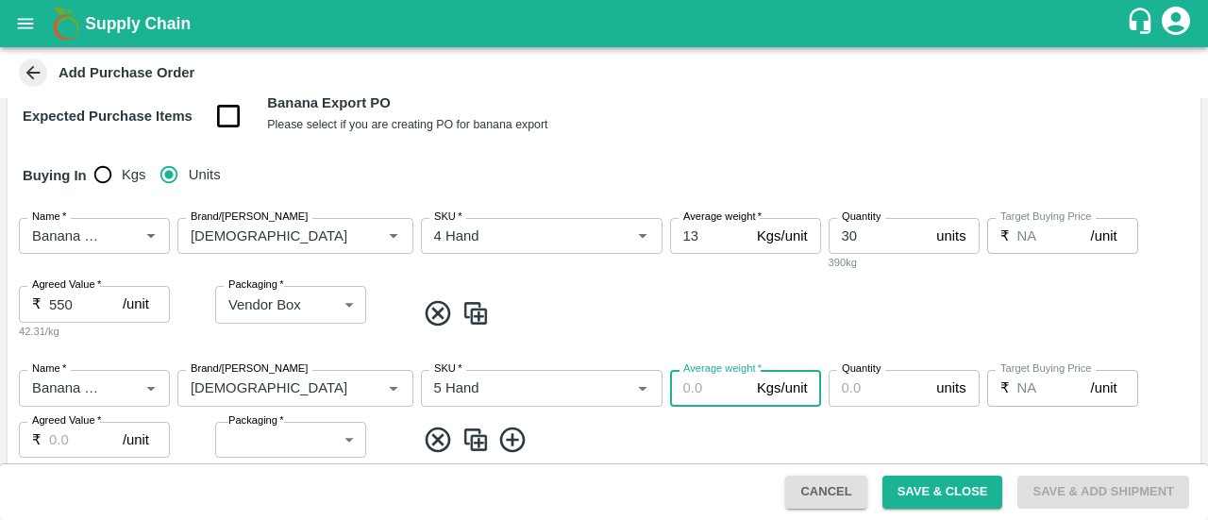
type input "2"
type input "13"
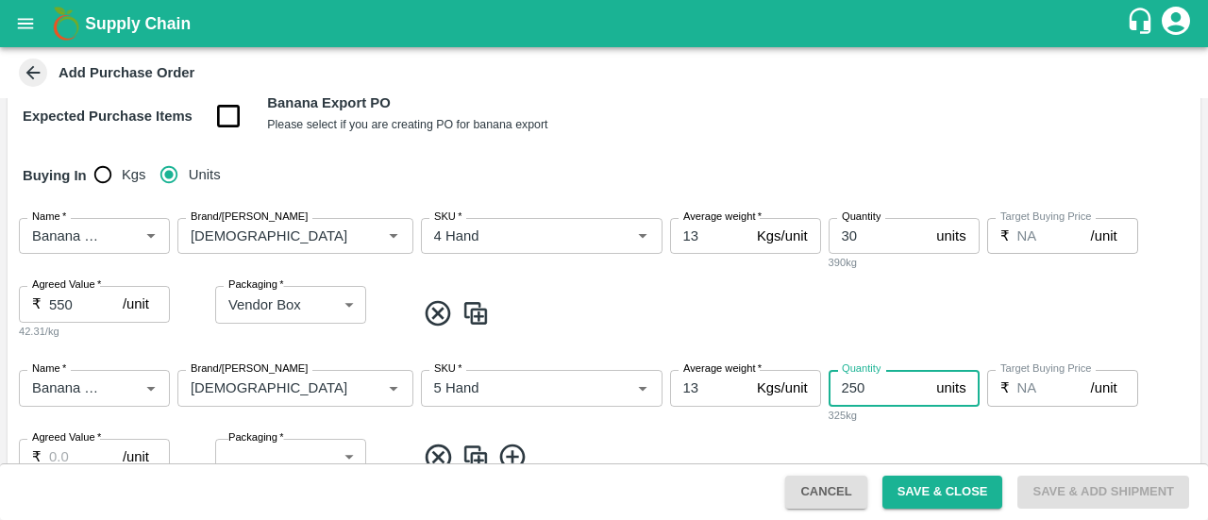
type input "250"
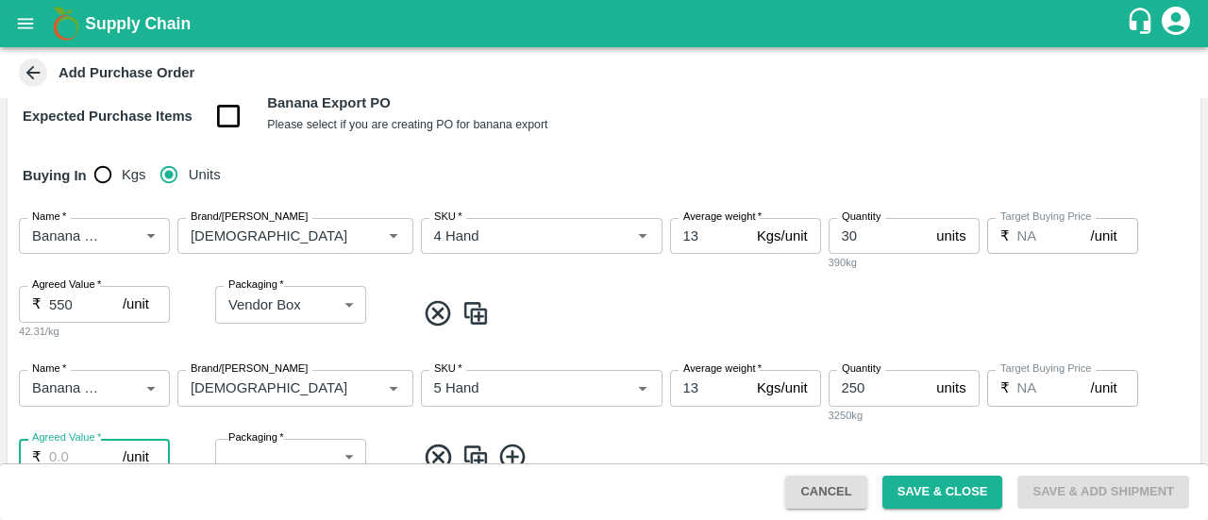
scroll to position [255, 0]
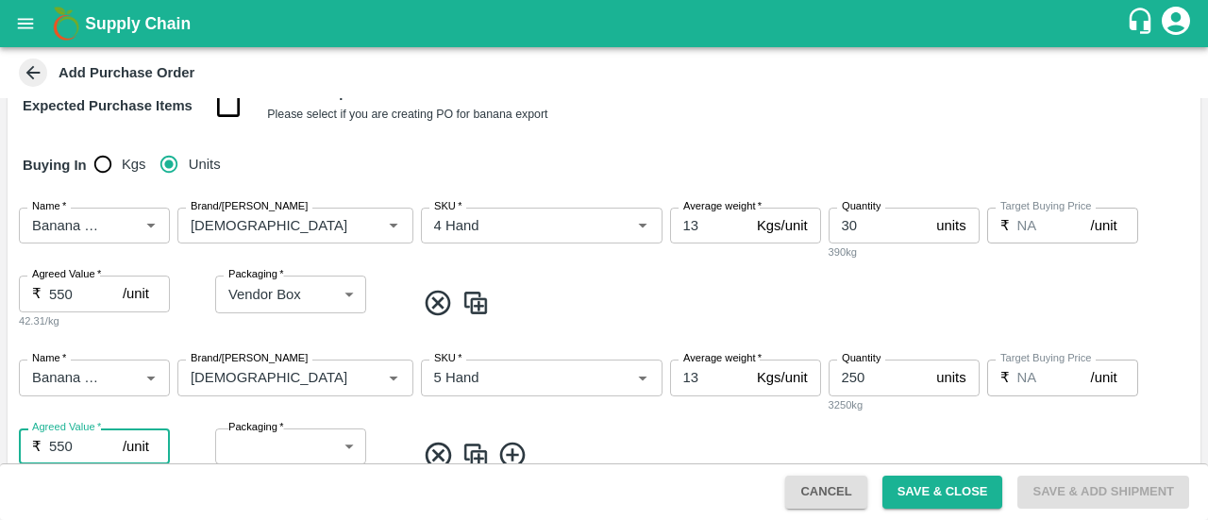
type input "550"
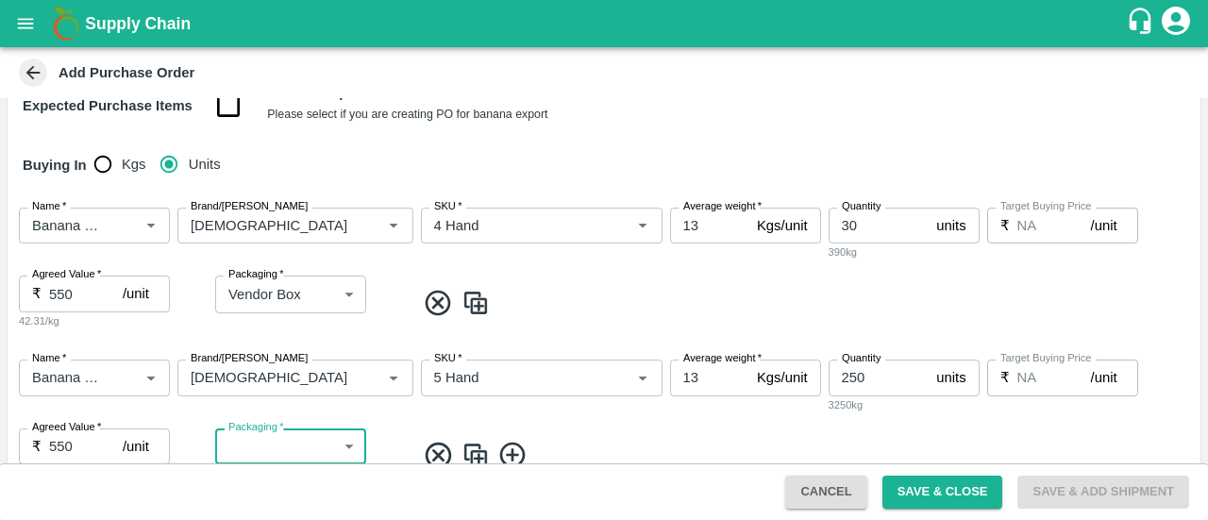
click at [289, 448] on body "Supply Chain Add Purchase Order PO Type   * Direct Purchase 3 PO Type Buyers   …" at bounding box center [604, 260] width 1208 height 520
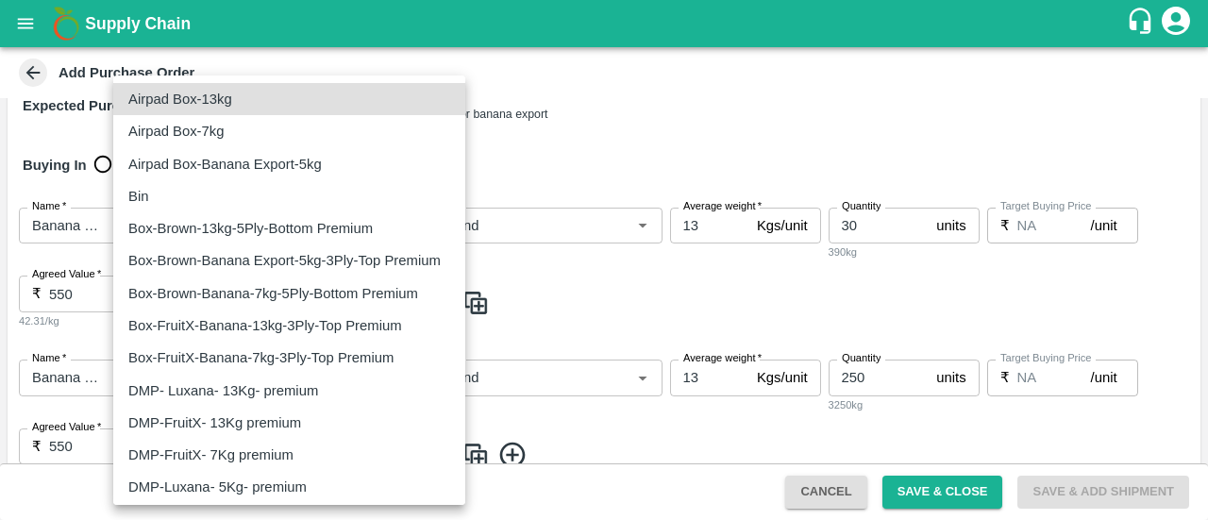
scroll to position [135, 0]
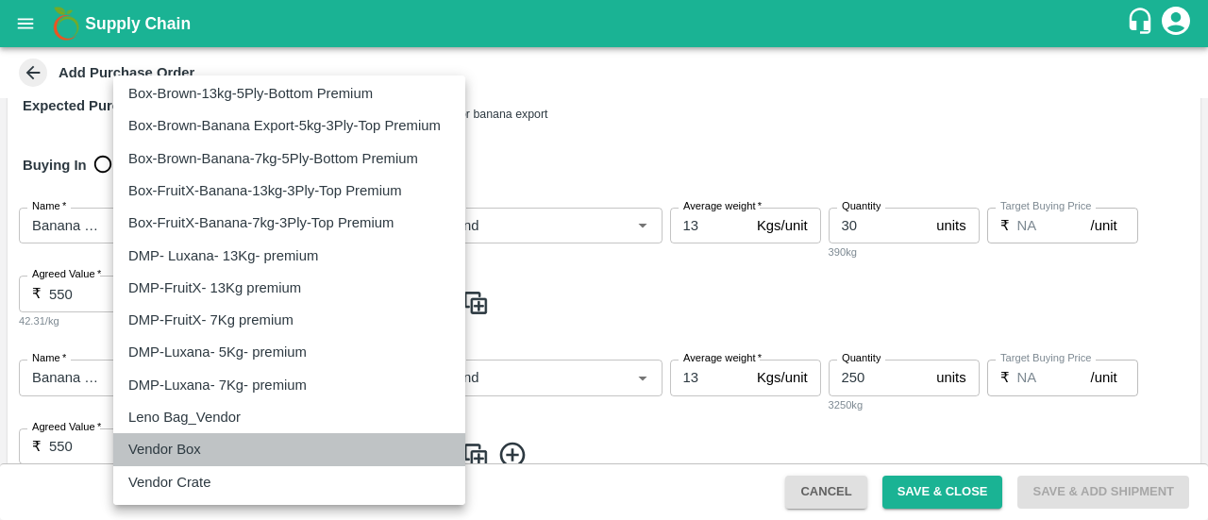
click at [174, 455] on p "Vendor Box" at bounding box center [164, 449] width 73 height 21
type input "276"
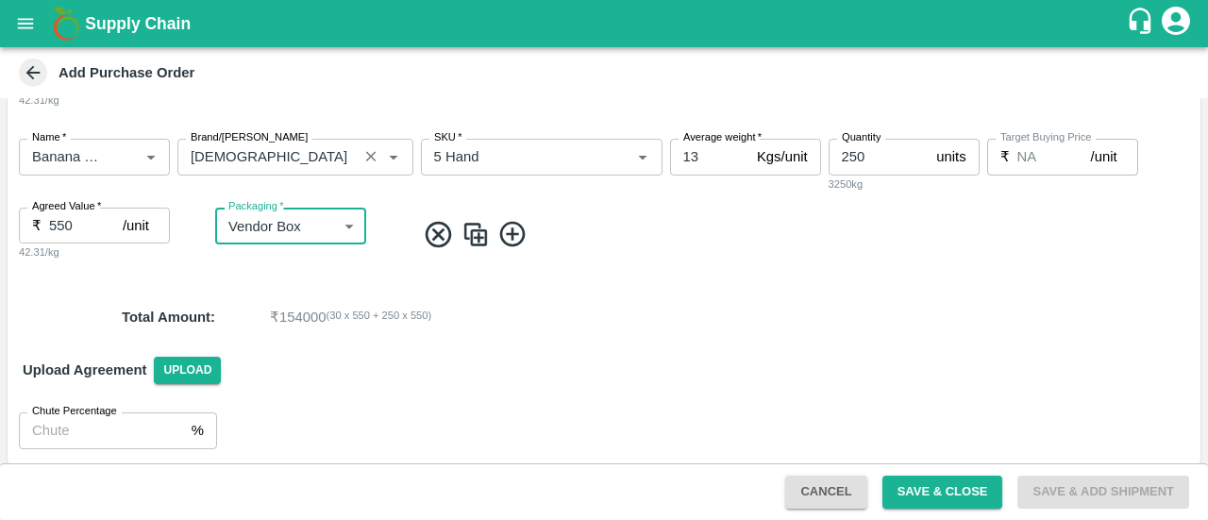
scroll to position [479, 0]
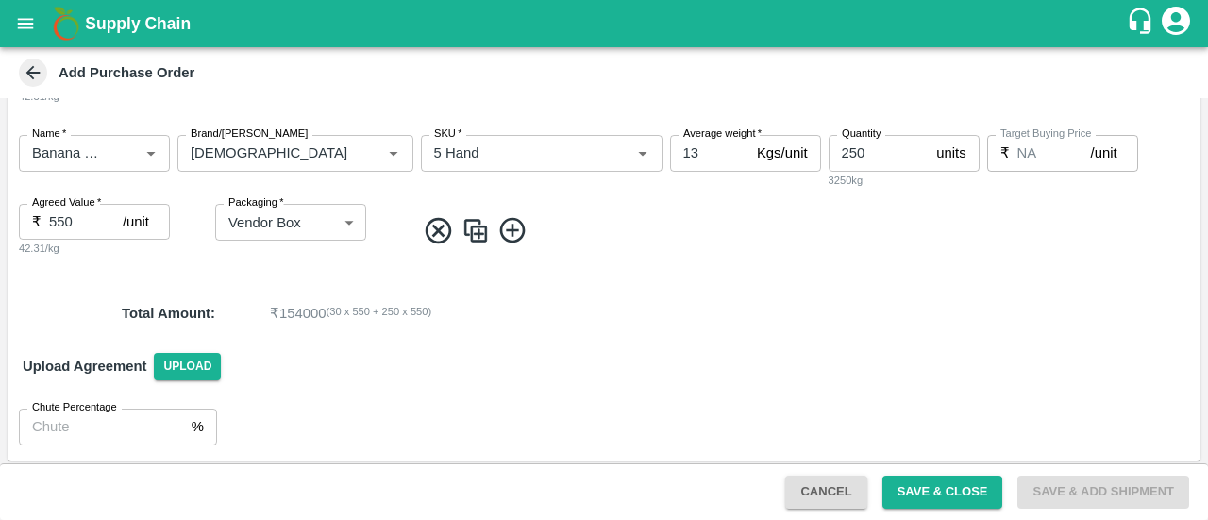
click at [511, 244] on icon at bounding box center [512, 230] width 31 height 31
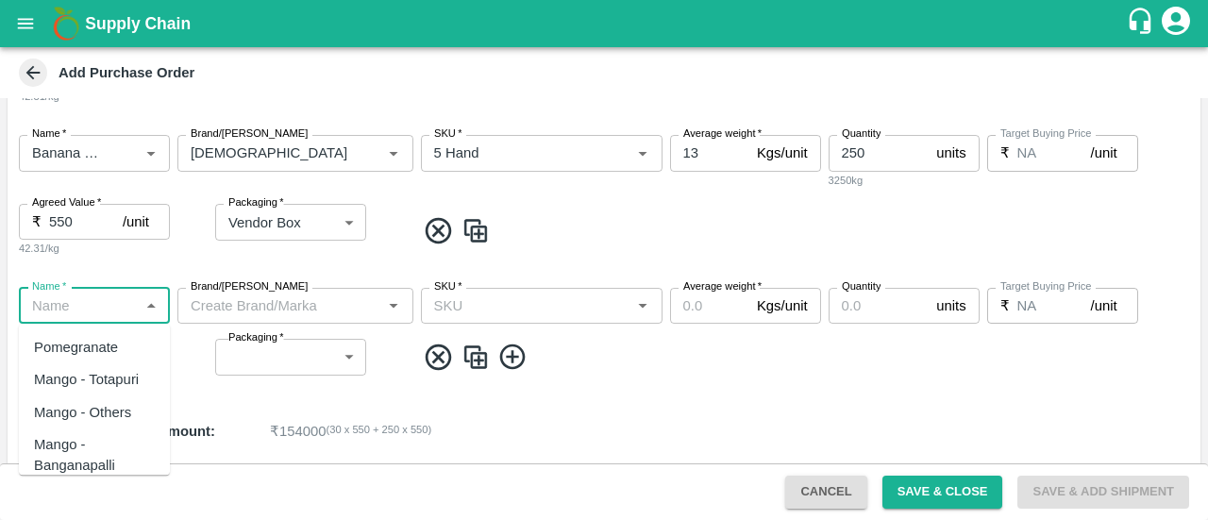
click at [101, 309] on input "Name   *" at bounding box center [79, 305] width 109 height 25
click at [83, 384] on div "Banana Export DMP" at bounding box center [94, 391] width 121 height 42
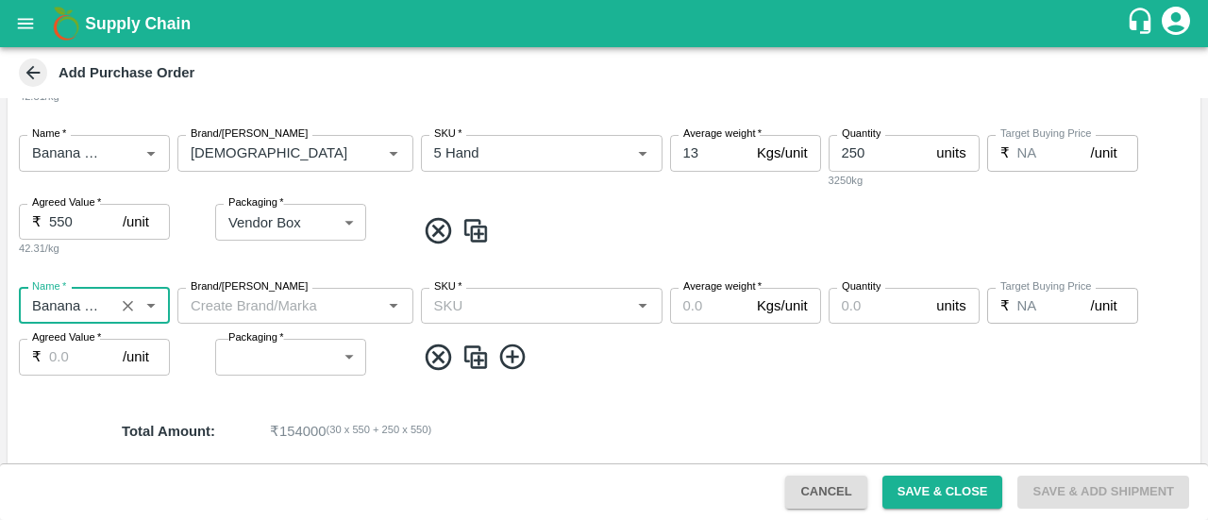
type input "Banana Export DMP"
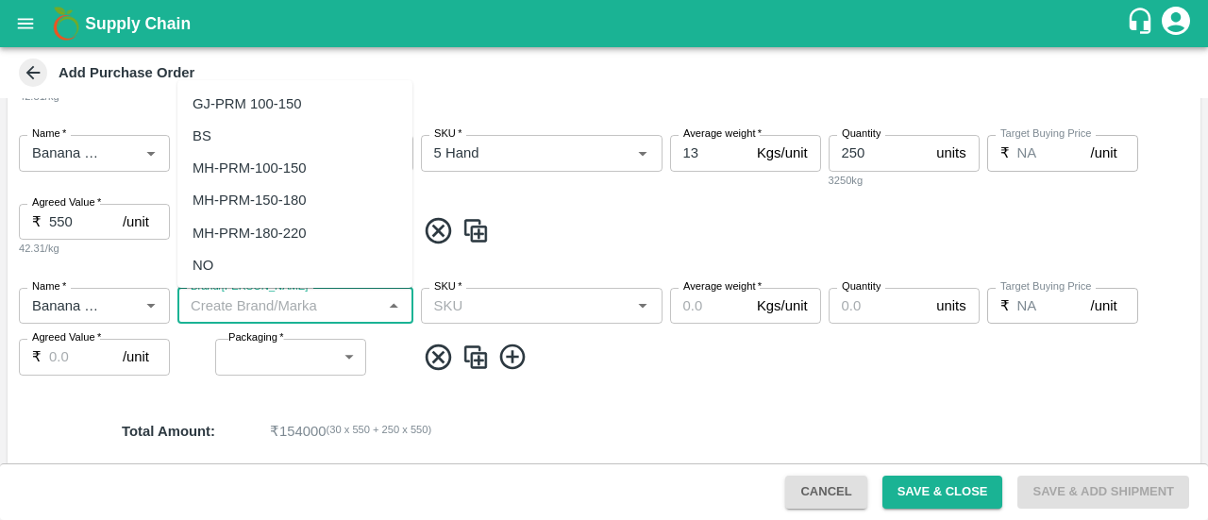
click at [271, 303] on input "Brand/Marka" at bounding box center [279, 305] width 193 height 25
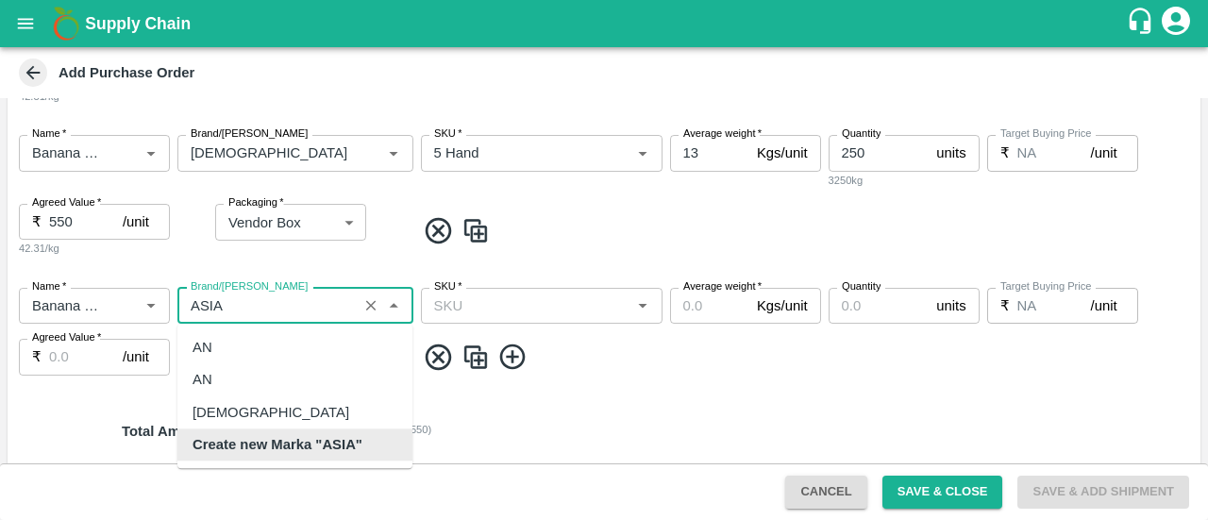
scroll to position [0, 0]
click at [215, 418] on div "ASIAN" at bounding box center [271, 412] width 157 height 21
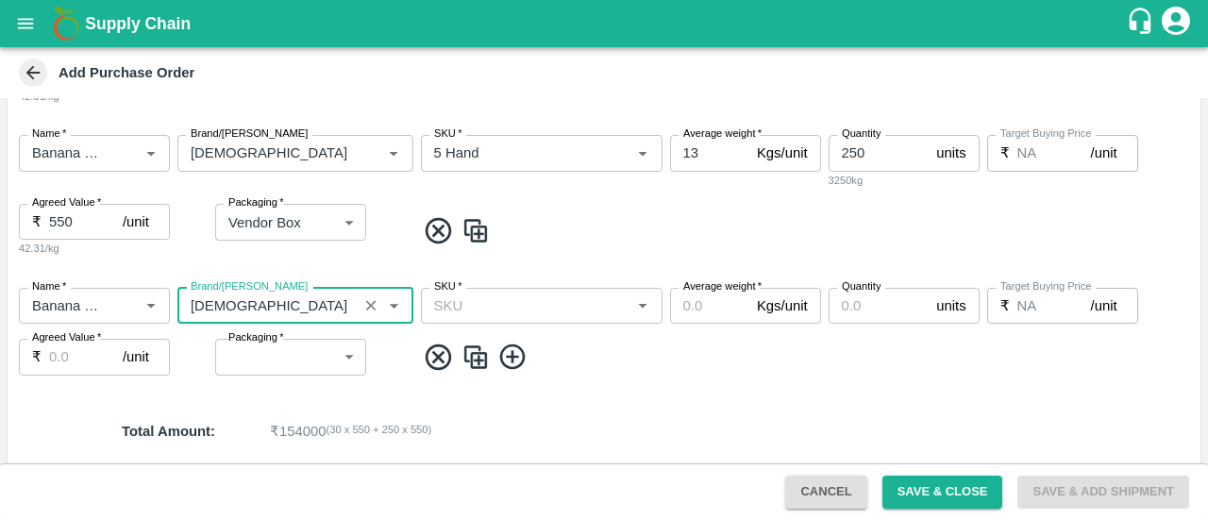
type input "ASIAN"
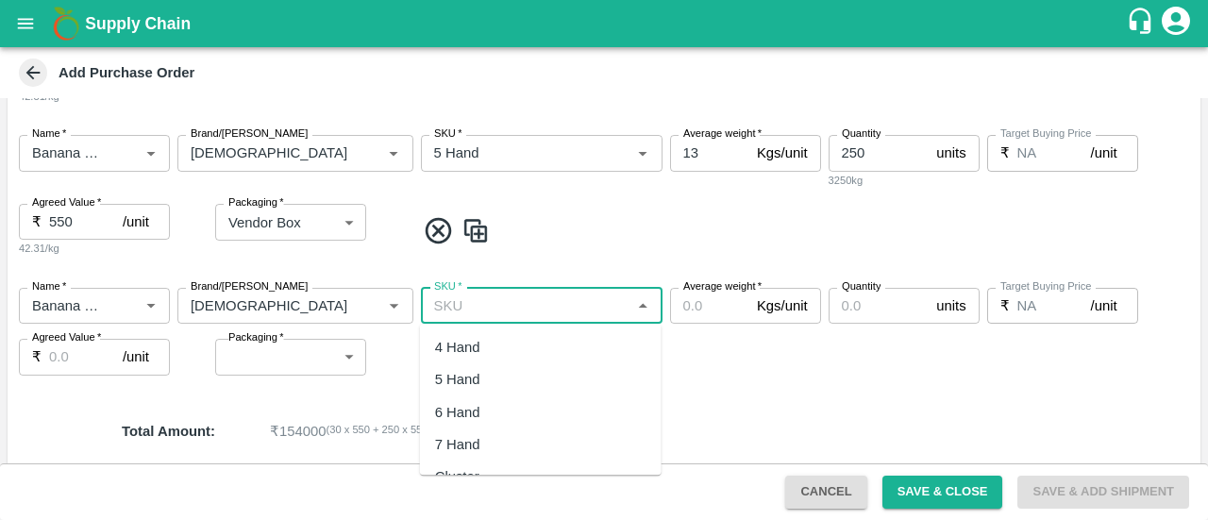
click at [536, 314] on input "SKU   *" at bounding box center [526, 305] width 199 height 25
click at [468, 410] on div "6 Hand" at bounding box center [457, 412] width 45 height 21
type input "6 Hand"
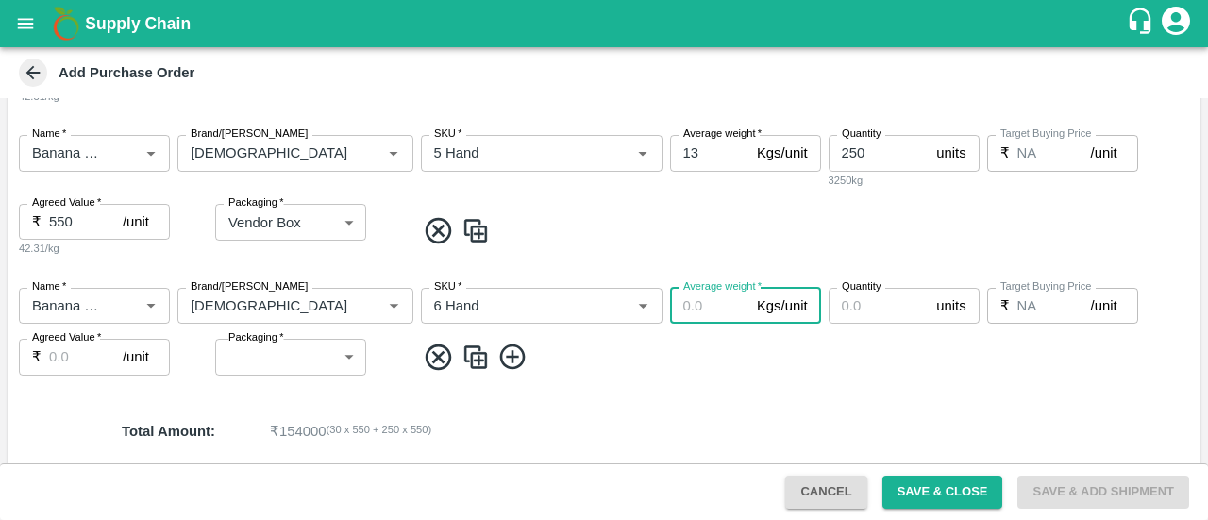
click at [696, 310] on input "Average weight   *" at bounding box center [709, 306] width 79 height 36
type input "13"
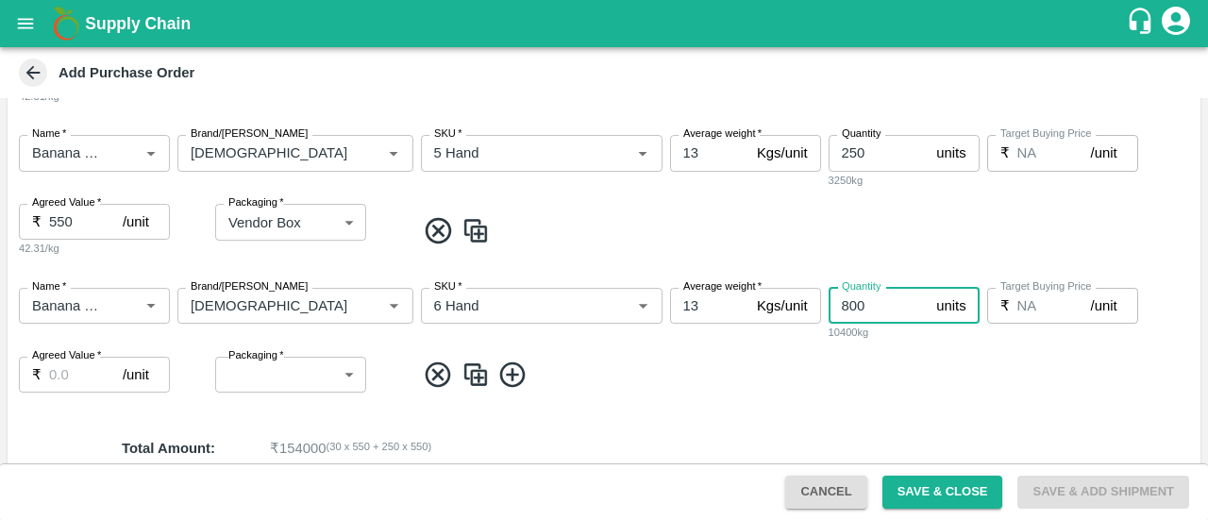
type input "800"
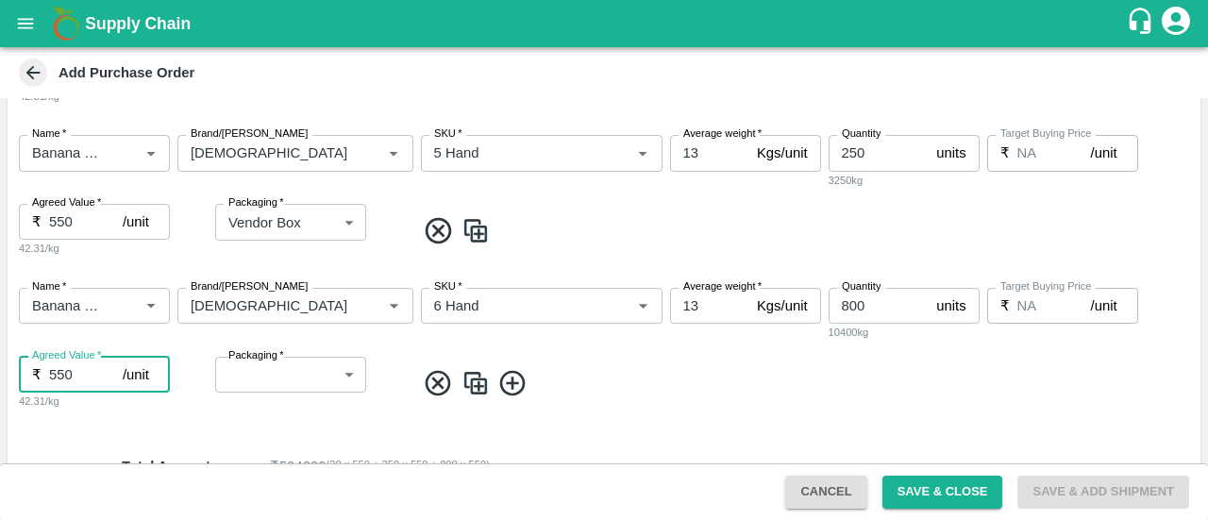
type input "550"
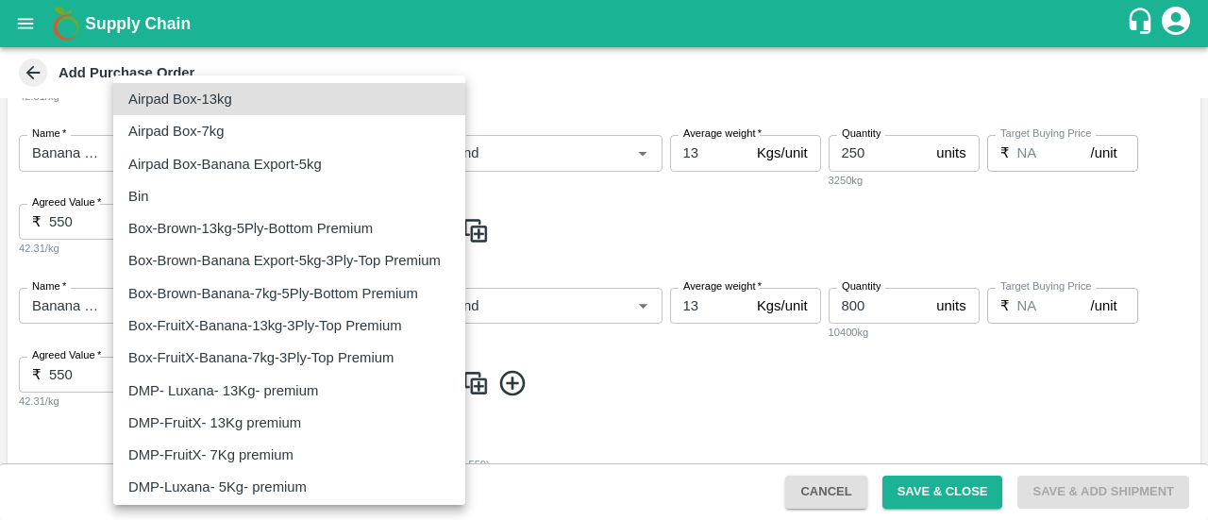
click at [316, 370] on body "Supply Chain Add Purchase Order PO Type   * Direct Purchase 3 PO Type Buyers   …" at bounding box center [604, 260] width 1208 height 520
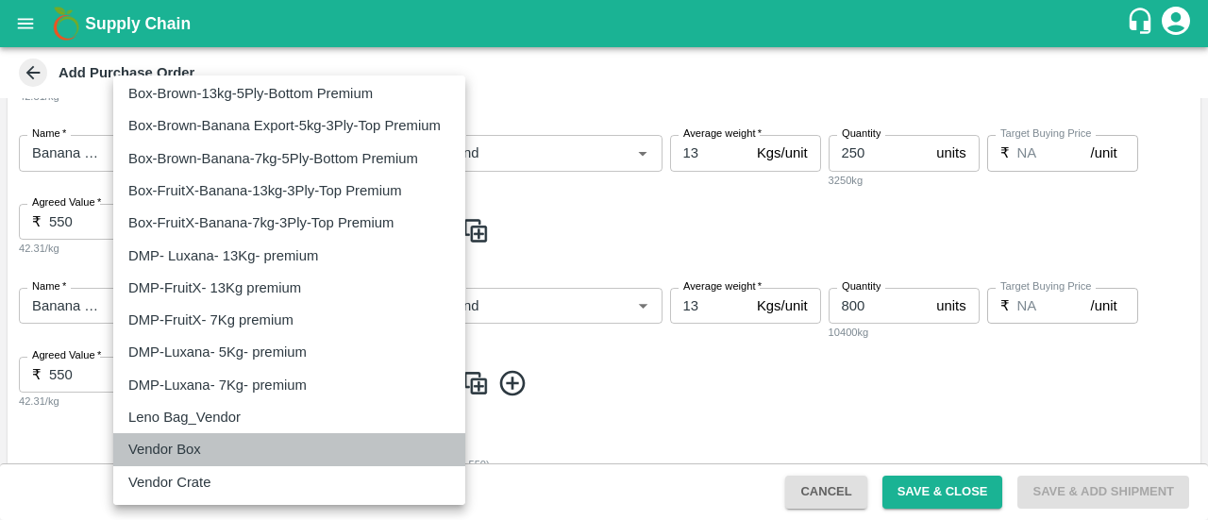
click at [147, 457] on p "Vendor Box" at bounding box center [164, 449] width 73 height 21
type input "276"
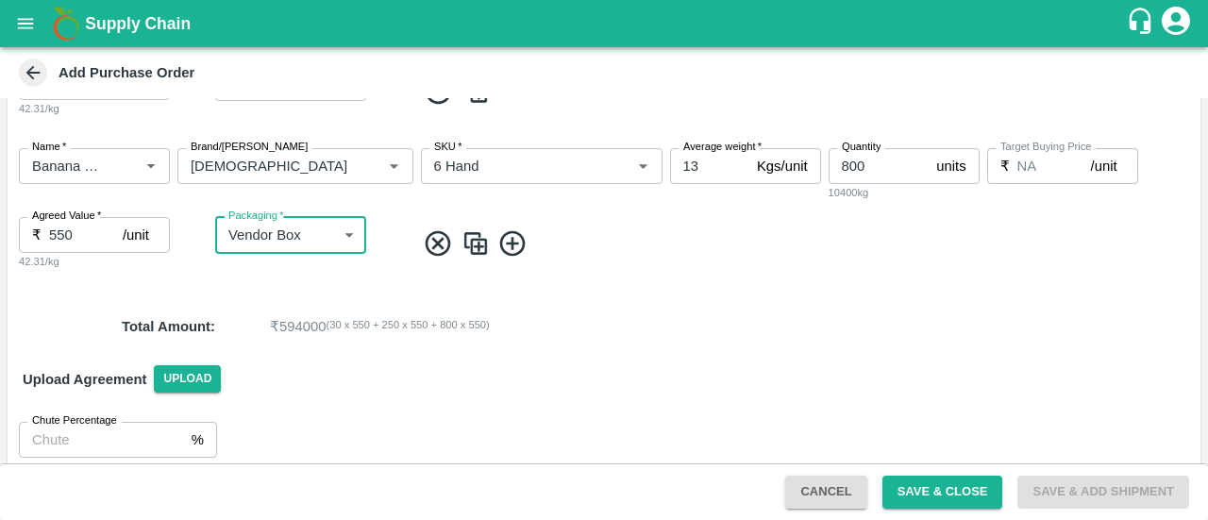
scroll to position [622, 0]
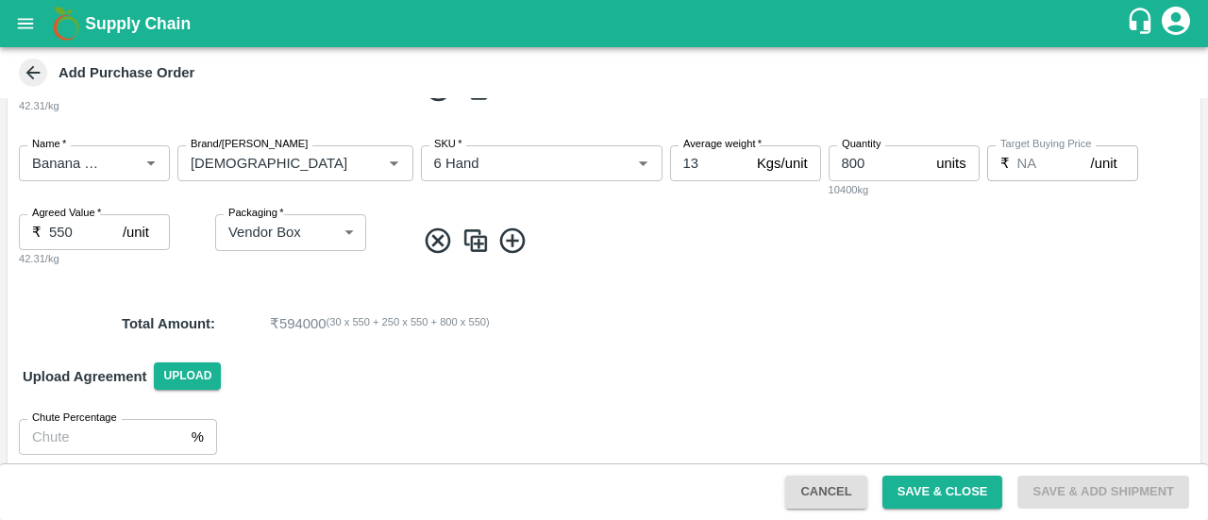
click at [518, 233] on icon at bounding box center [512, 241] width 31 height 31
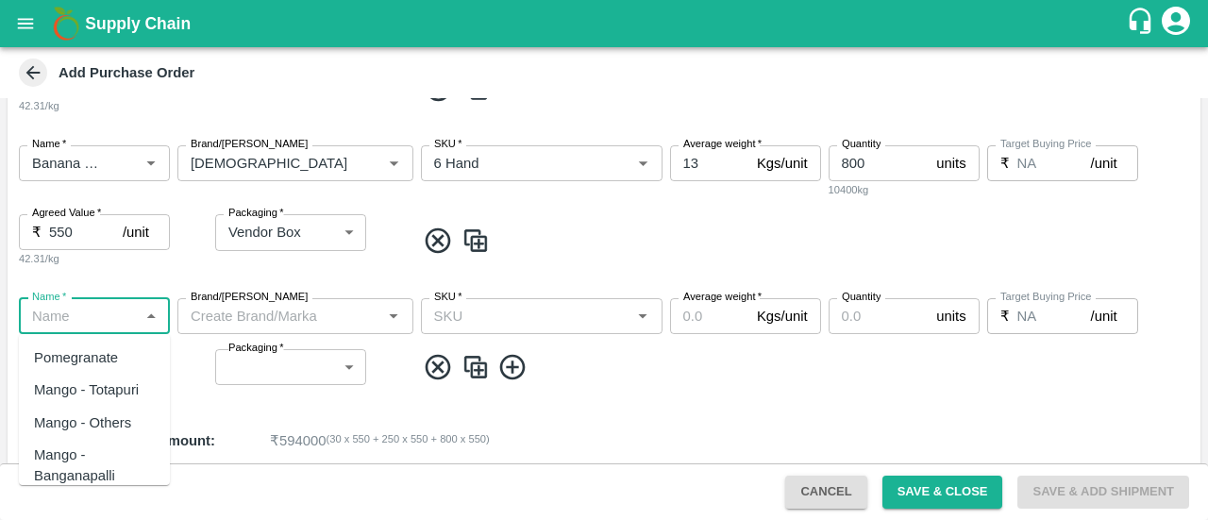
click at [105, 314] on input "Name   *" at bounding box center [79, 316] width 109 height 25
type input "n"
click at [70, 405] on div "Banana Export DMP" at bounding box center [94, 400] width 121 height 42
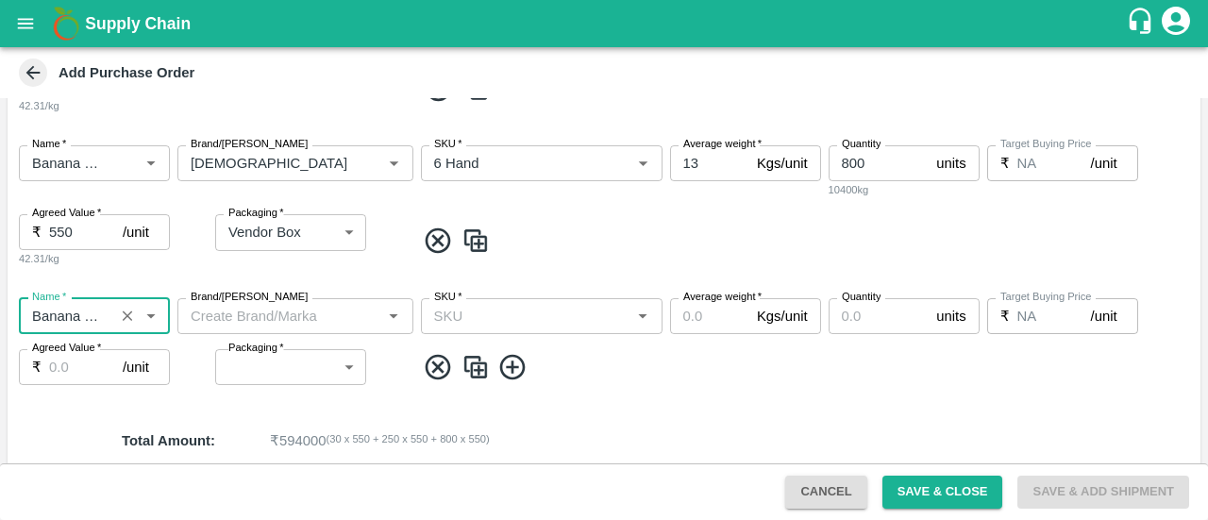
type input "Banana Export DMP"
click at [270, 323] on input "Brand/Marka" at bounding box center [279, 316] width 193 height 25
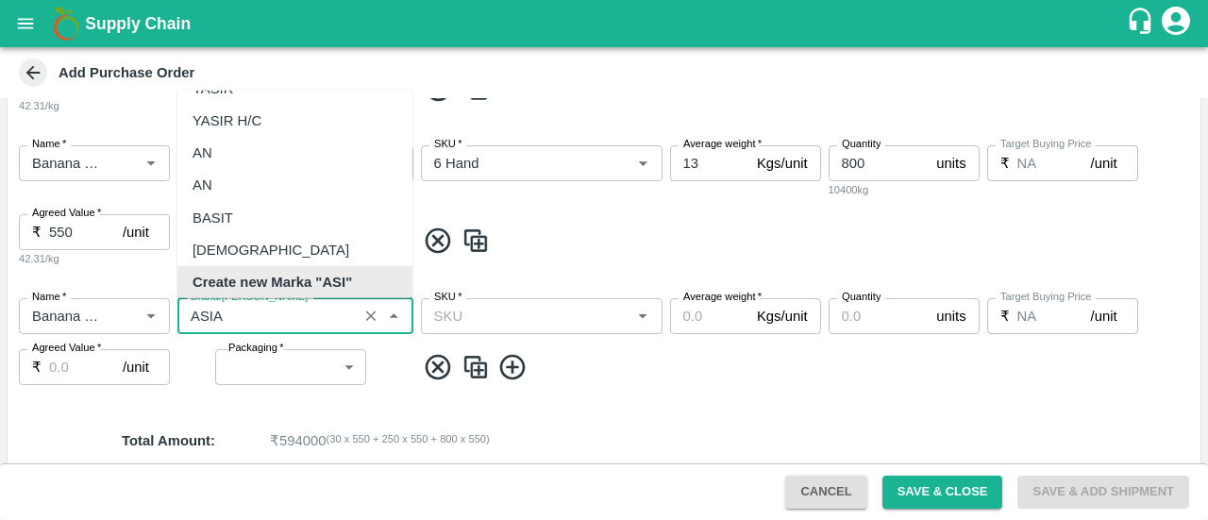
scroll to position [0, 0]
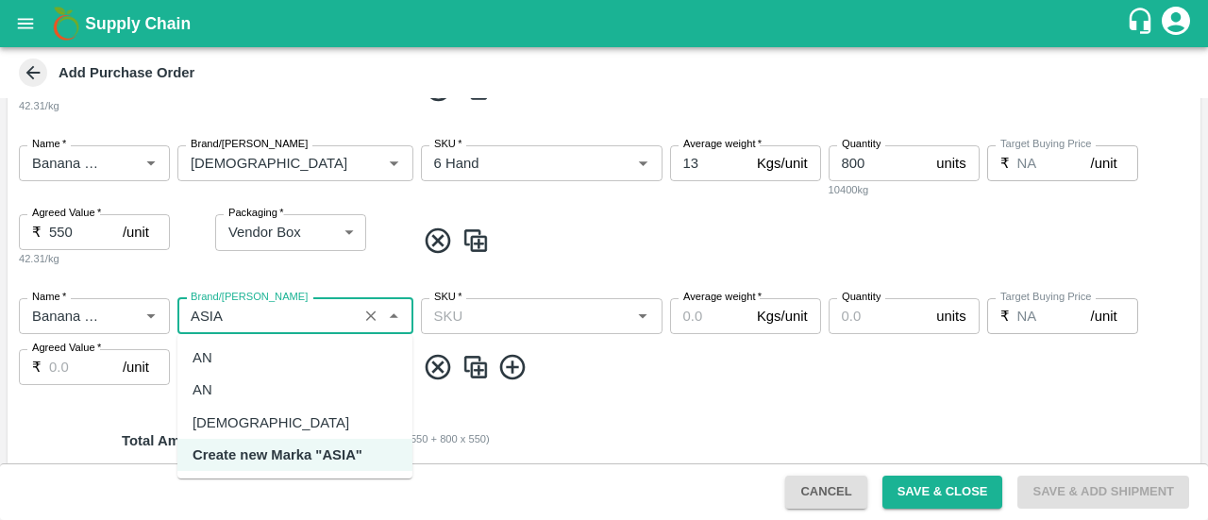
click at [212, 416] on div "ASIAN" at bounding box center [271, 422] width 157 height 21
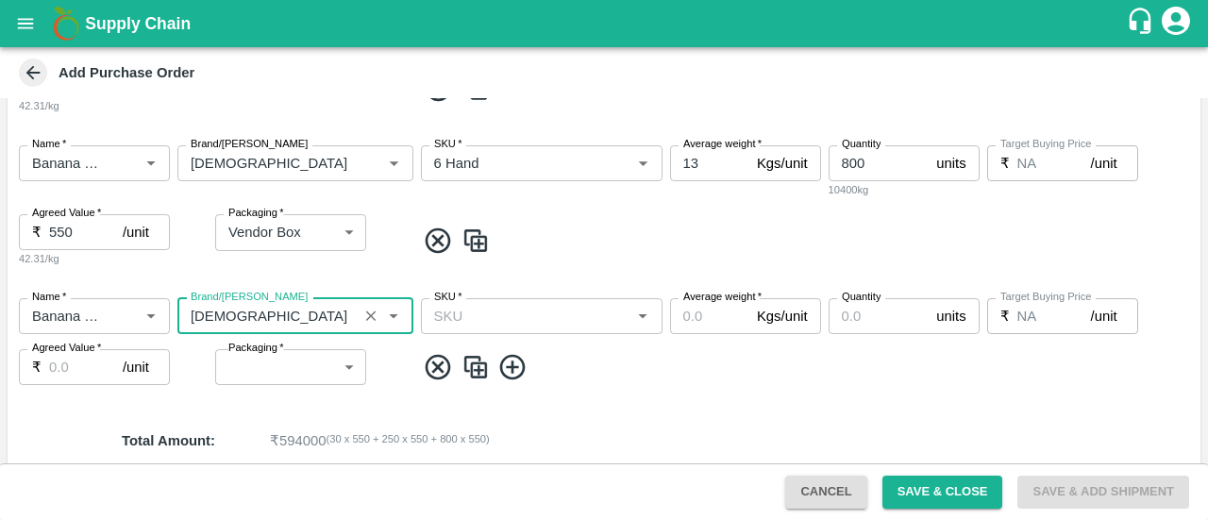
type input "ASIAN"
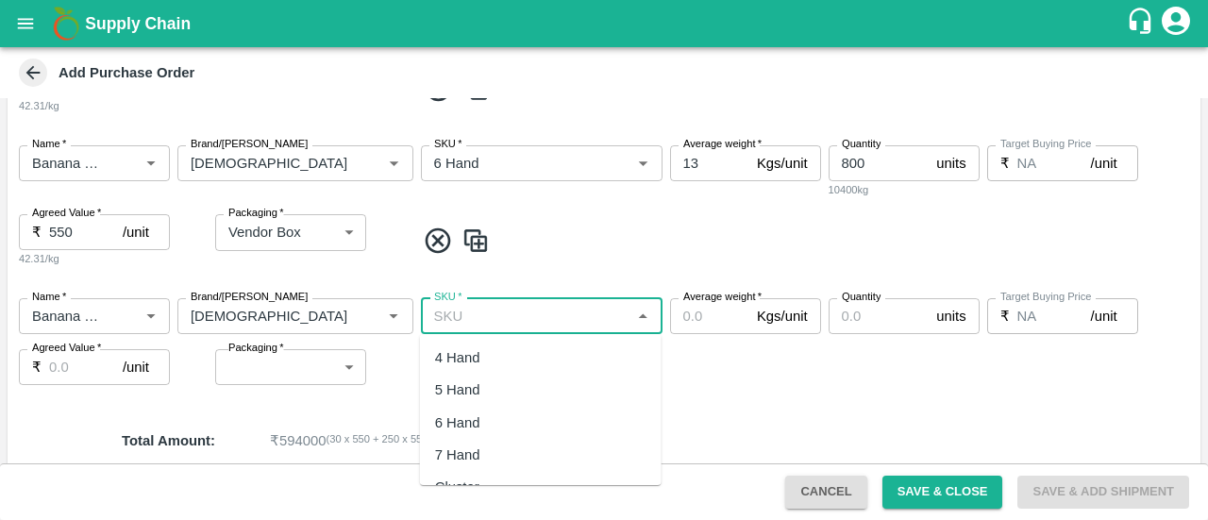
click at [485, 319] on input "SKU   *" at bounding box center [526, 316] width 199 height 25
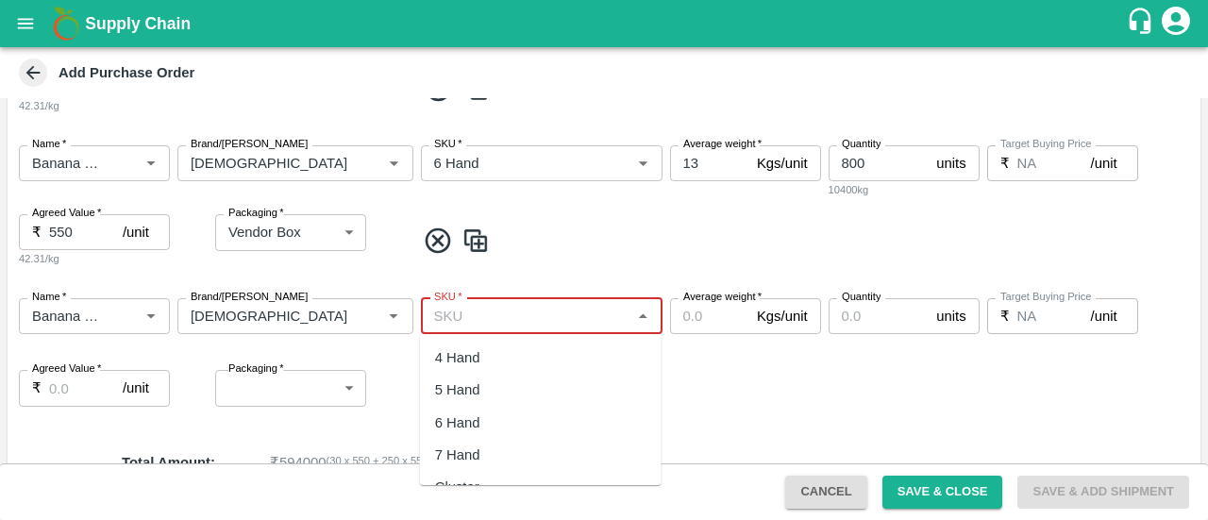
click at [485, 319] on input "SKU   *" at bounding box center [526, 316] width 199 height 25
click at [457, 453] on div "8 Hand" at bounding box center [457, 461] width 45 height 21
type input "8 Hand"
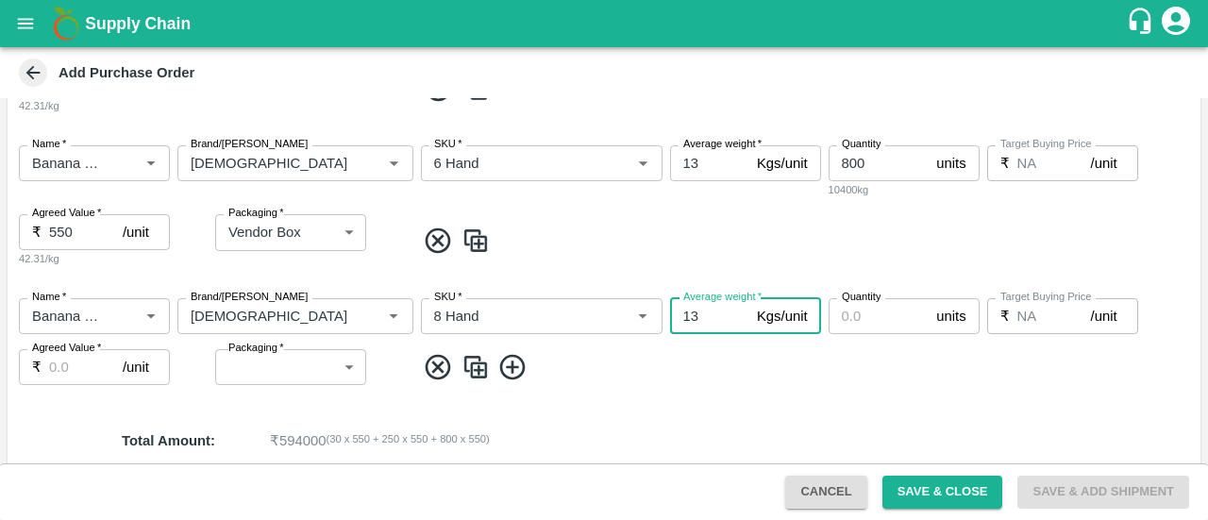
type input "13"
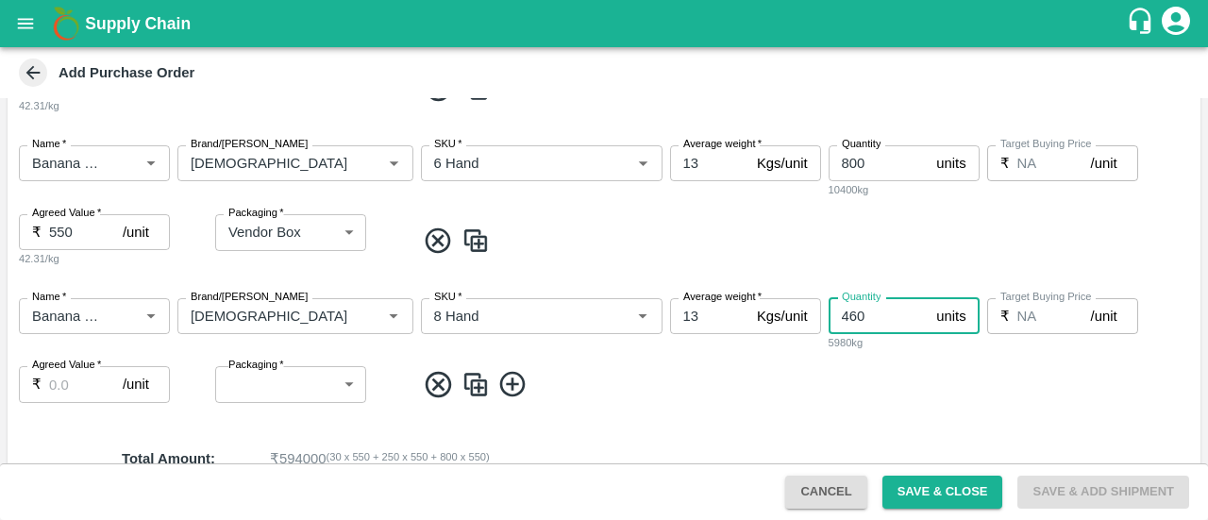
type input "460"
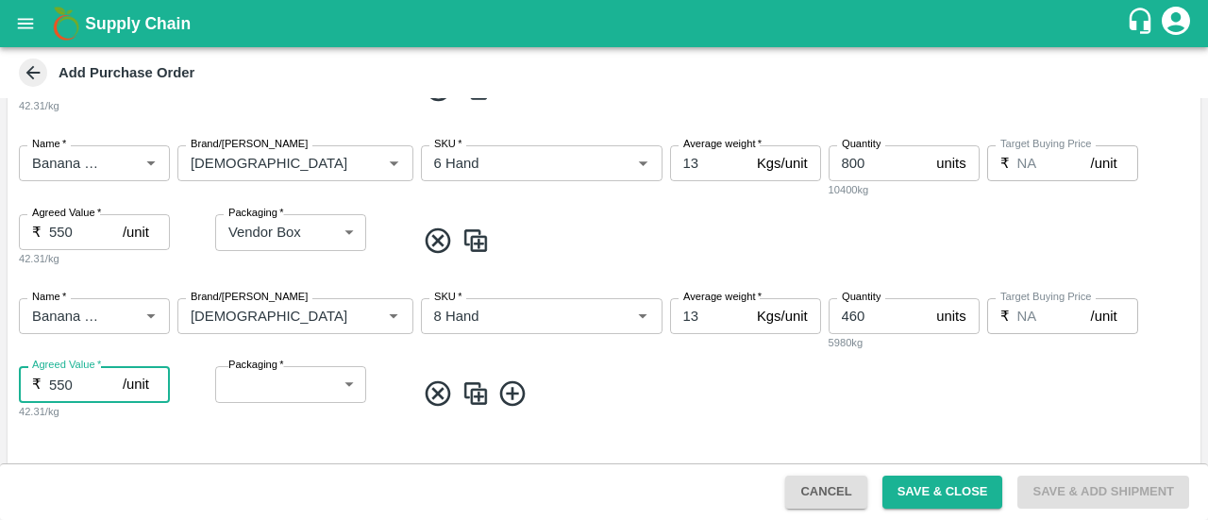
type input "550"
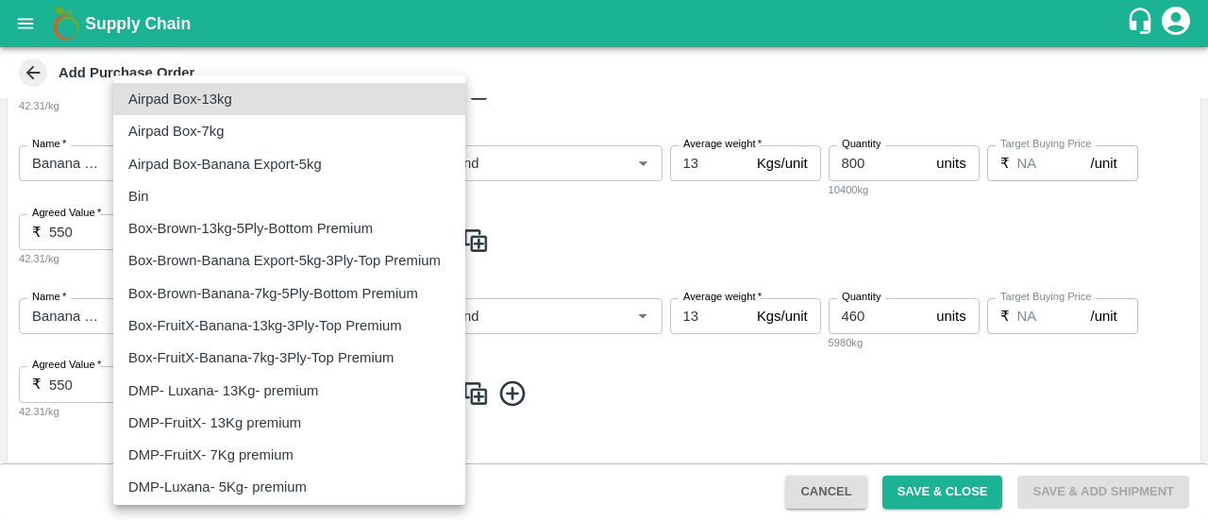
click at [275, 388] on body "Supply Chain Add Purchase Order PO Type   * Direct Purchase 3 PO Type Buyers   …" at bounding box center [604, 260] width 1208 height 520
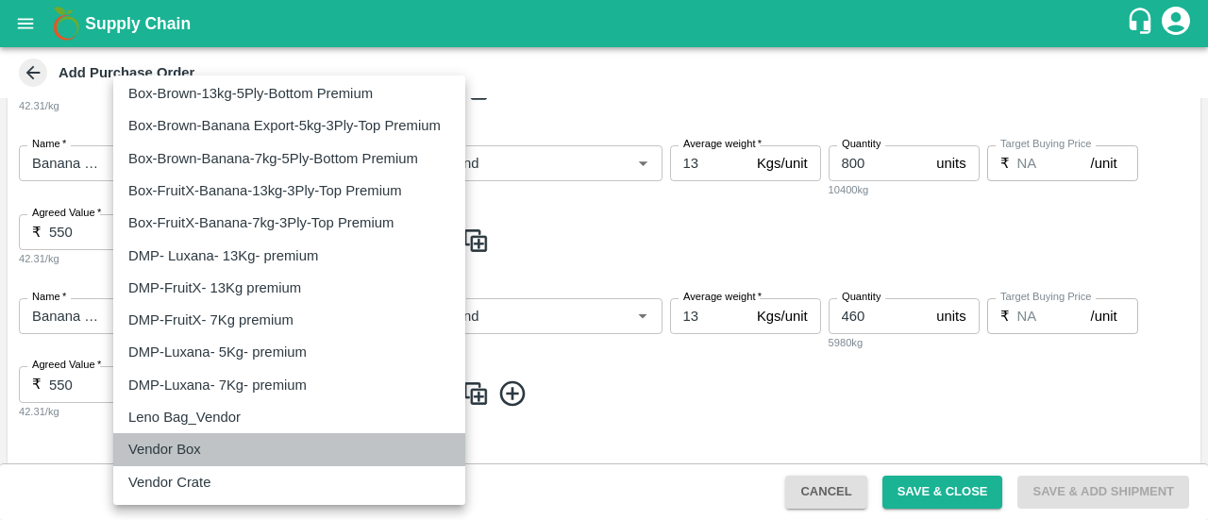
click at [198, 444] on p "Vendor Box" at bounding box center [164, 449] width 73 height 21
type input "276"
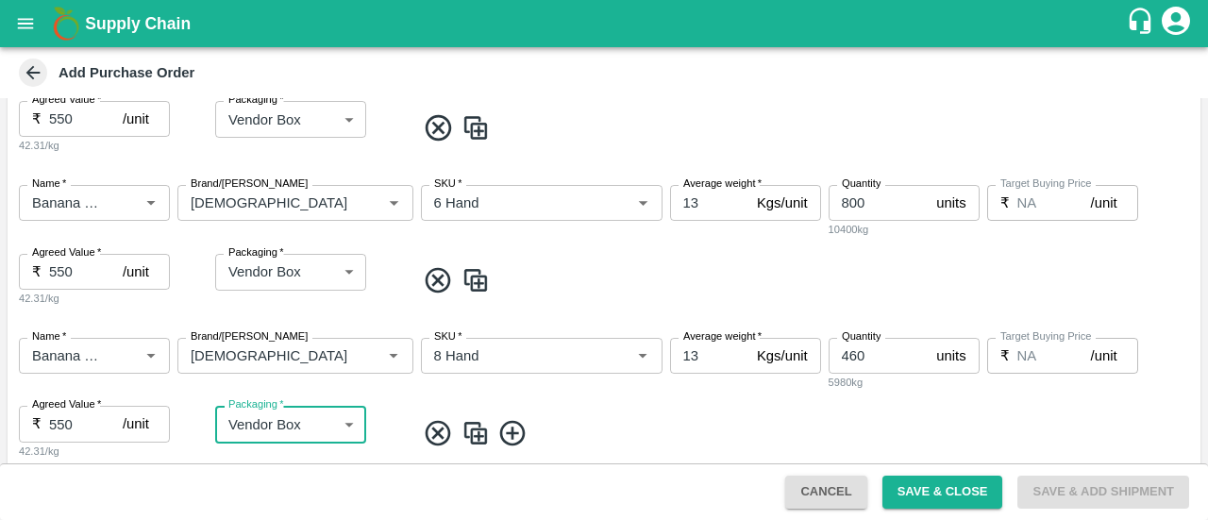
scroll to position [788, 0]
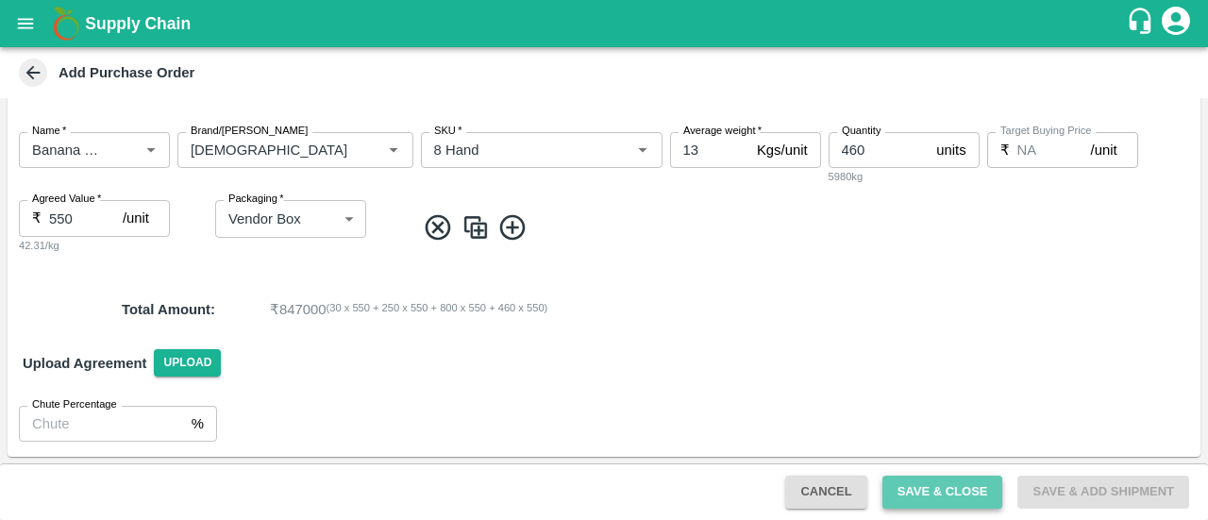
click at [986, 480] on button "Save & Close" at bounding box center [942, 492] width 121 height 33
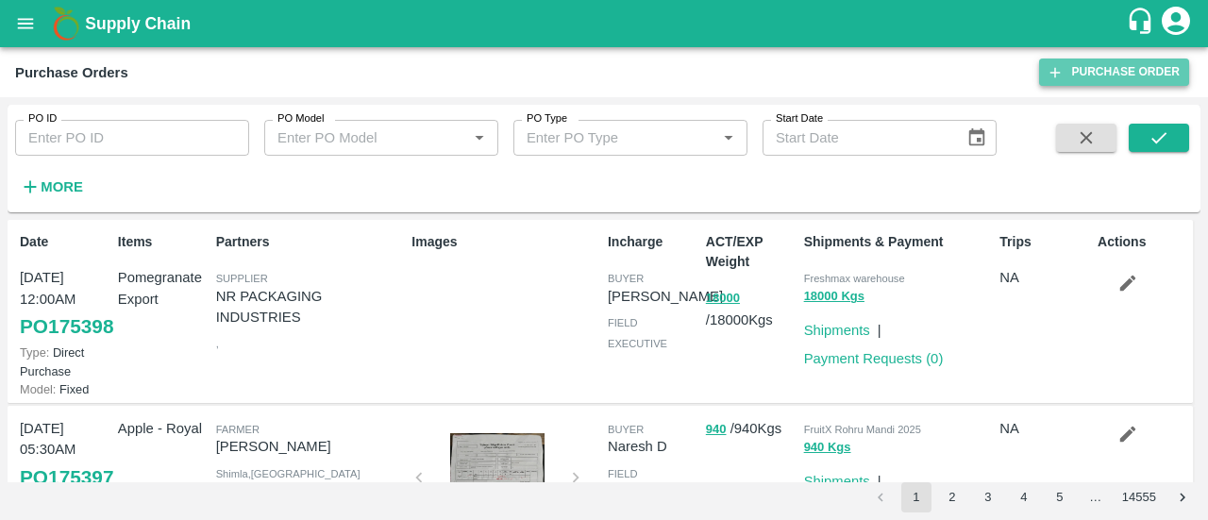
click at [1072, 75] on link "Purchase Order" at bounding box center [1114, 72] width 150 height 27
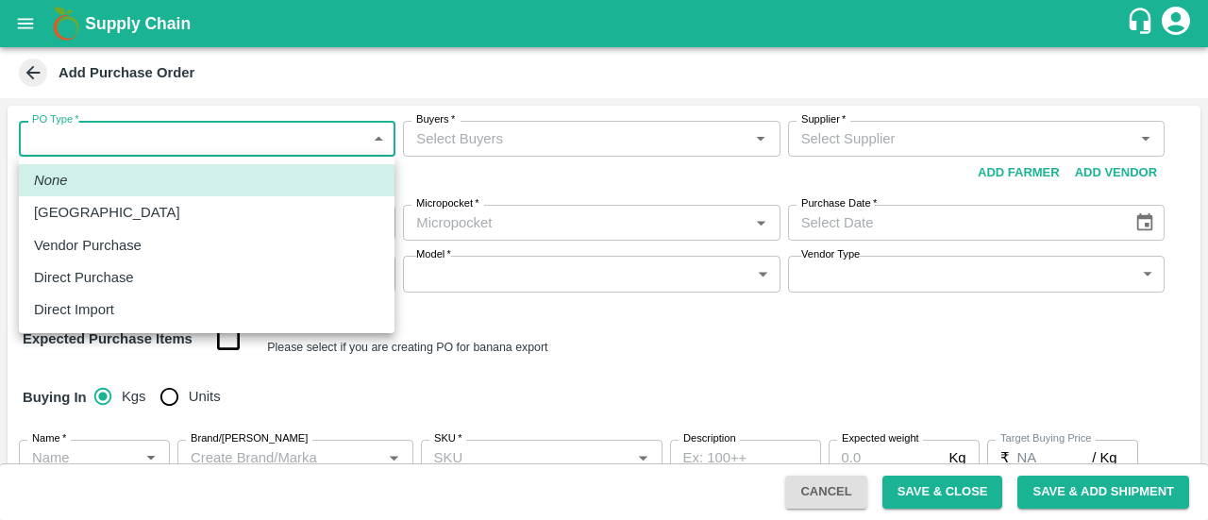
click at [123, 152] on body "Supply Chain Add Purchase Order PO Type   * ​ PO Type Buyers   * Buyers   * Sup…" at bounding box center [604, 260] width 1208 height 520
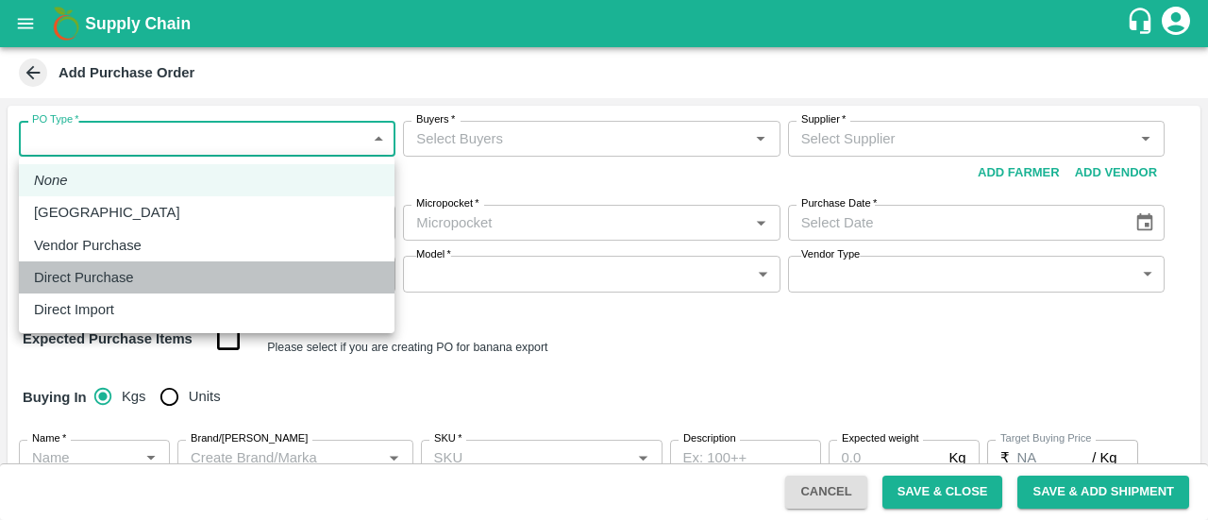
click at [97, 267] on p "Direct Purchase" at bounding box center [84, 277] width 100 height 21
type input "3"
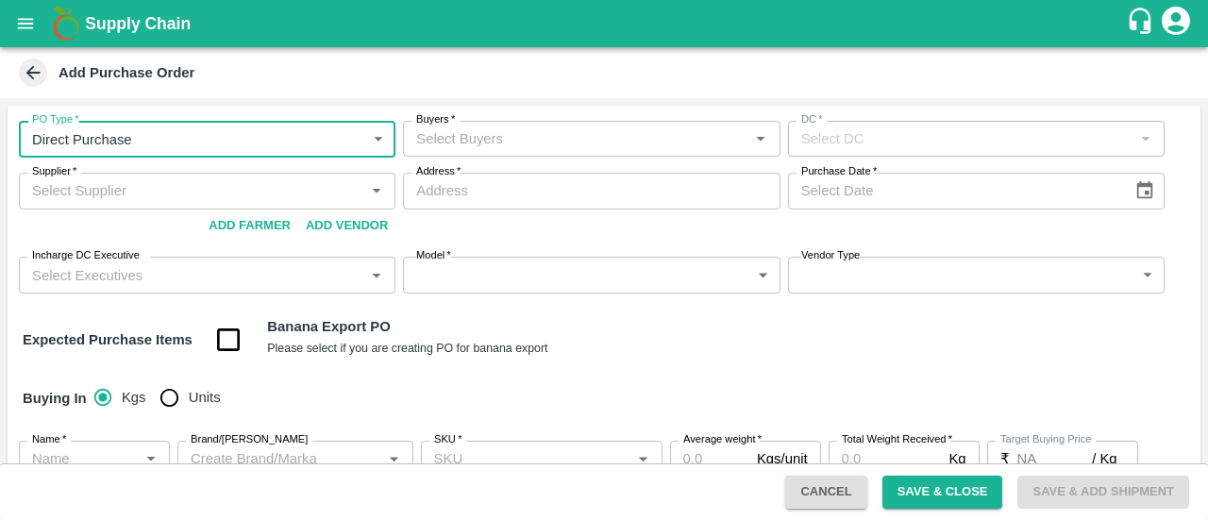
click at [479, 135] on input "Buyers   *" at bounding box center [576, 138] width 334 height 25
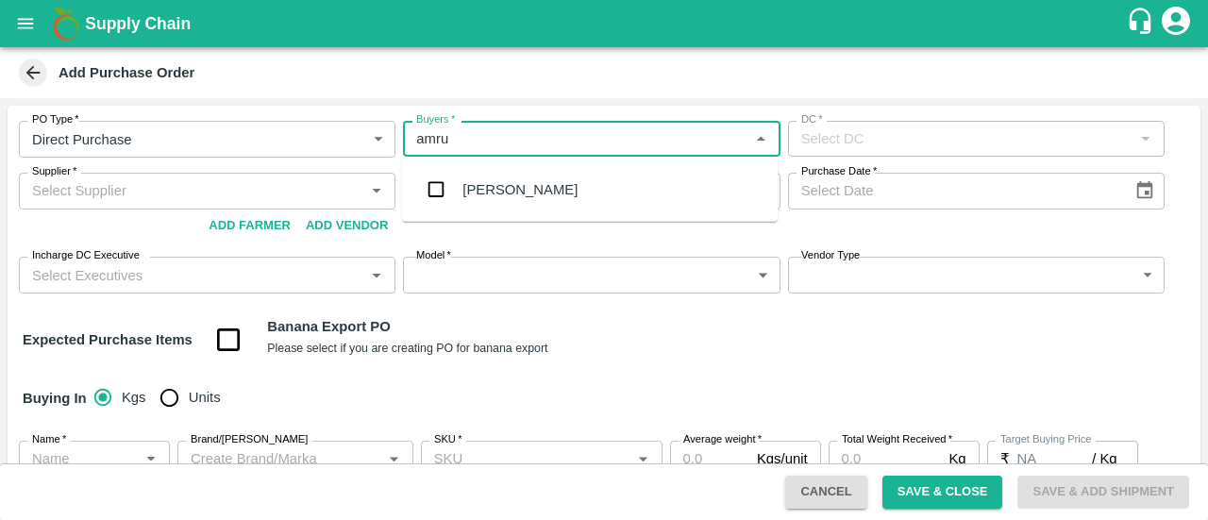
type input "amrut"
click at [450, 174] on input "checkbox" at bounding box center [436, 190] width 38 height 38
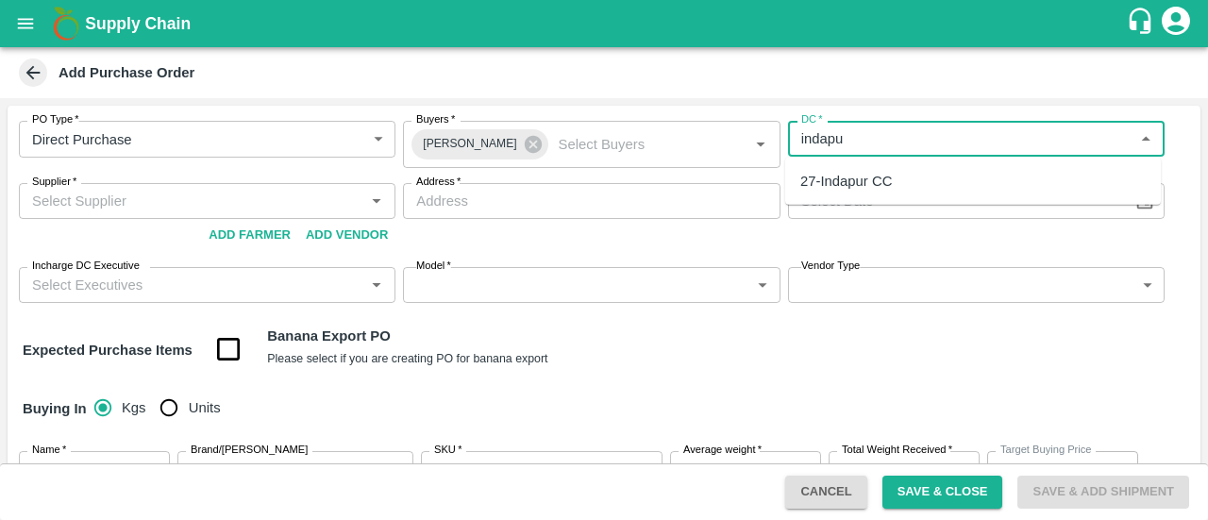
click at [823, 199] on ul "27-Indapur CC" at bounding box center [973, 181] width 376 height 47
click at [856, 193] on div "27-Indapur CC" at bounding box center [973, 181] width 376 height 32
type input "27-Indapur CC"
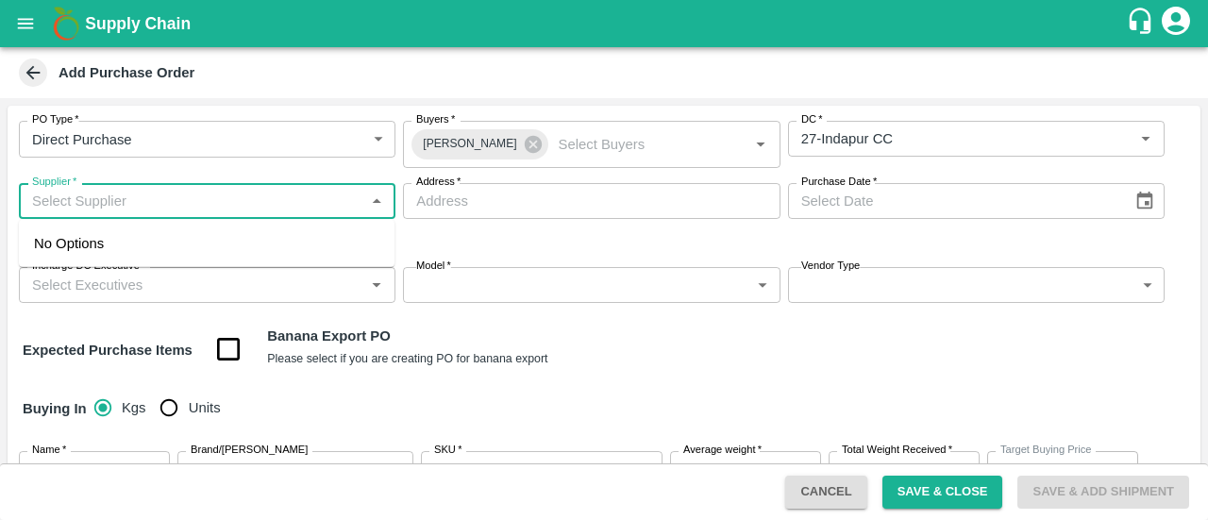
click at [233, 198] on input "Supplier   *" at bounding box center [192, 201] width 334 height 25
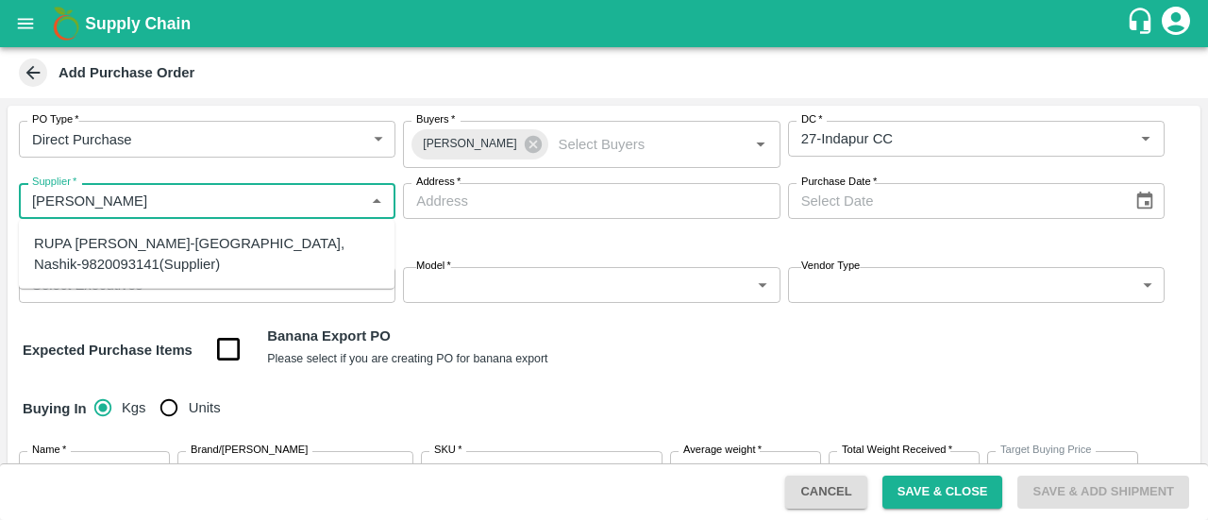
click at [117, 255] on div "RUPA GAURANG SANKHESARA-Nashik, Nashik-9820093141(Supplier)" at bounding box center [206, 254] width 345 height 42
type input "RUPA GAURANG SANKHESARA-Nashik, Nashik-9820093141(Supplier)"
type input "Nashik, Nashik, Nashik, Maharashtra"
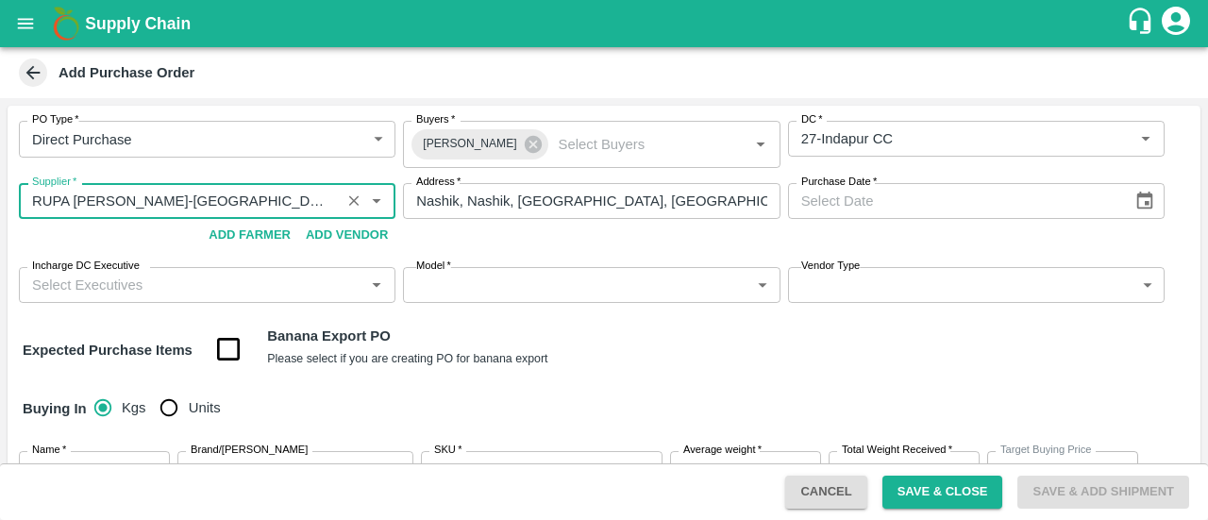
type input "RUPA GAURANG SANKHESARA-Nashik, Nashik-9820093141(Supplier)"
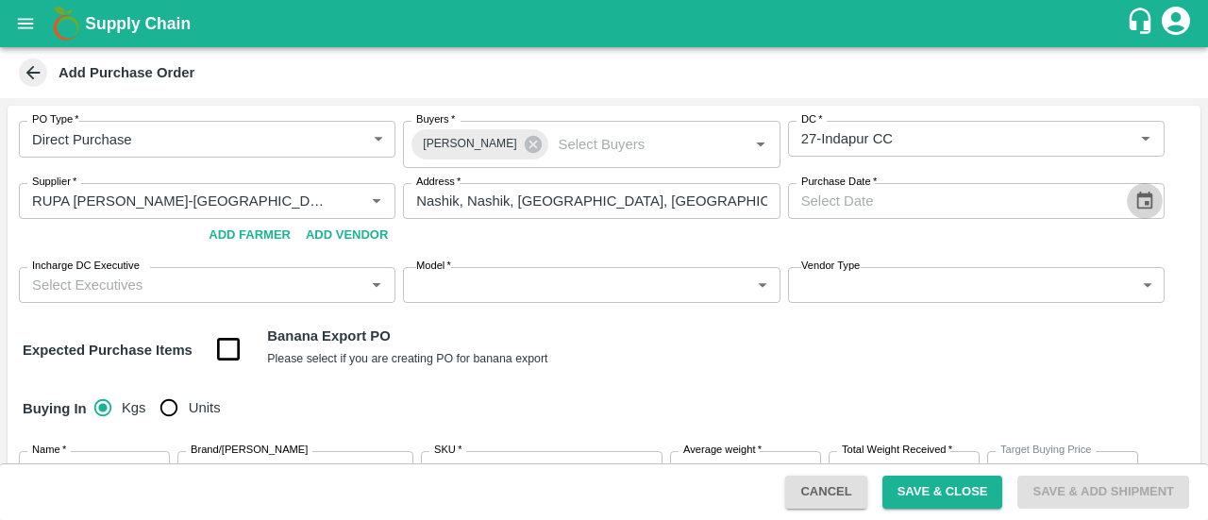
click at [1145, 197] on icon "Choose date" at bounding box center [1144, 201] width 21 height 21
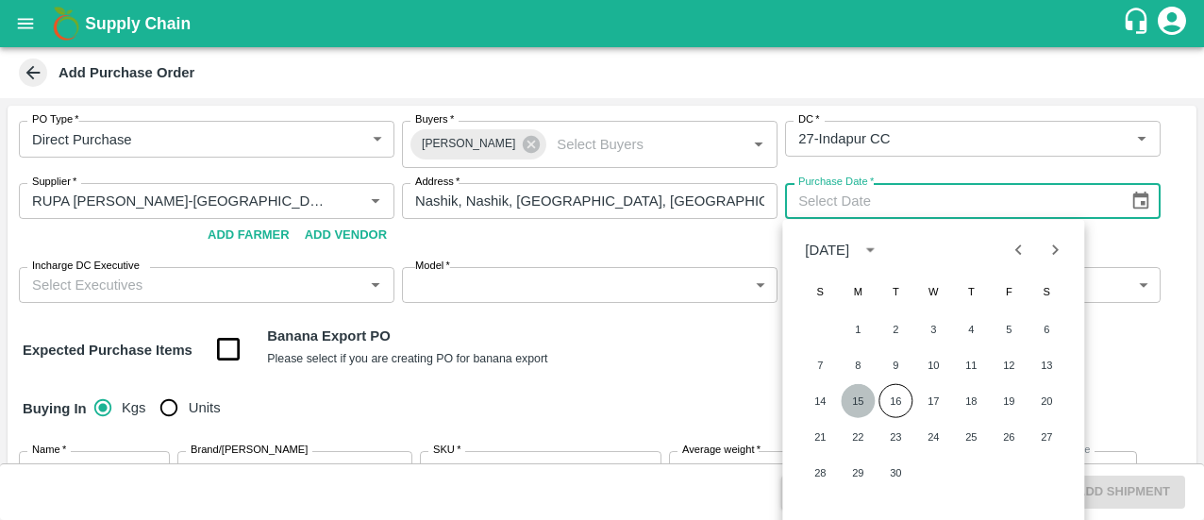
click at [855, 400] on button "15" at bounding box center [858, 401] width 34 height 34
type input "15/09/2025"
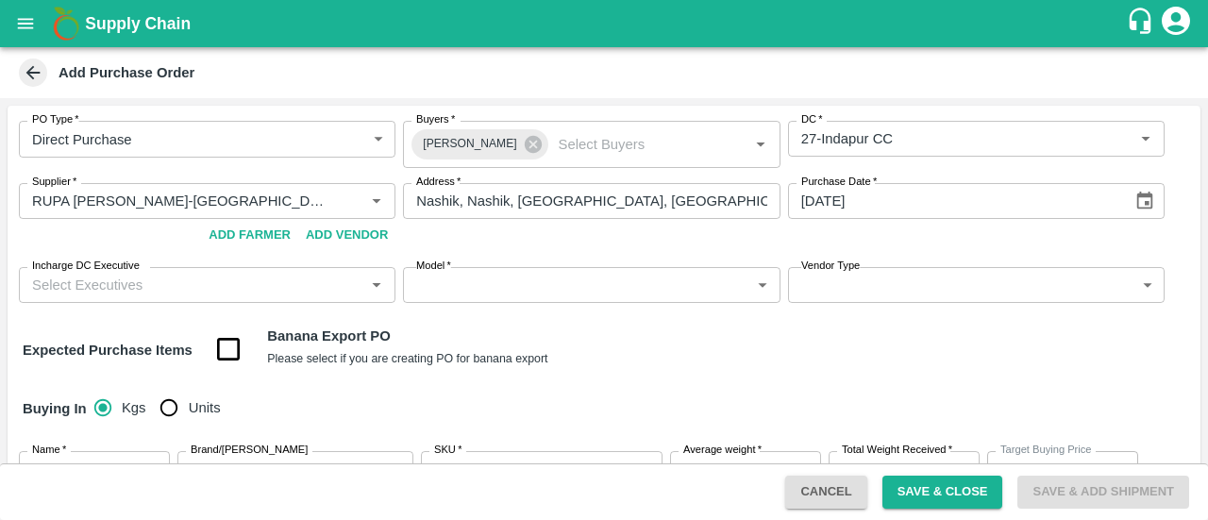
click at [128, 296] on input "Incharge DC Executive" at bounding box center [192, 285] width 334 height 25
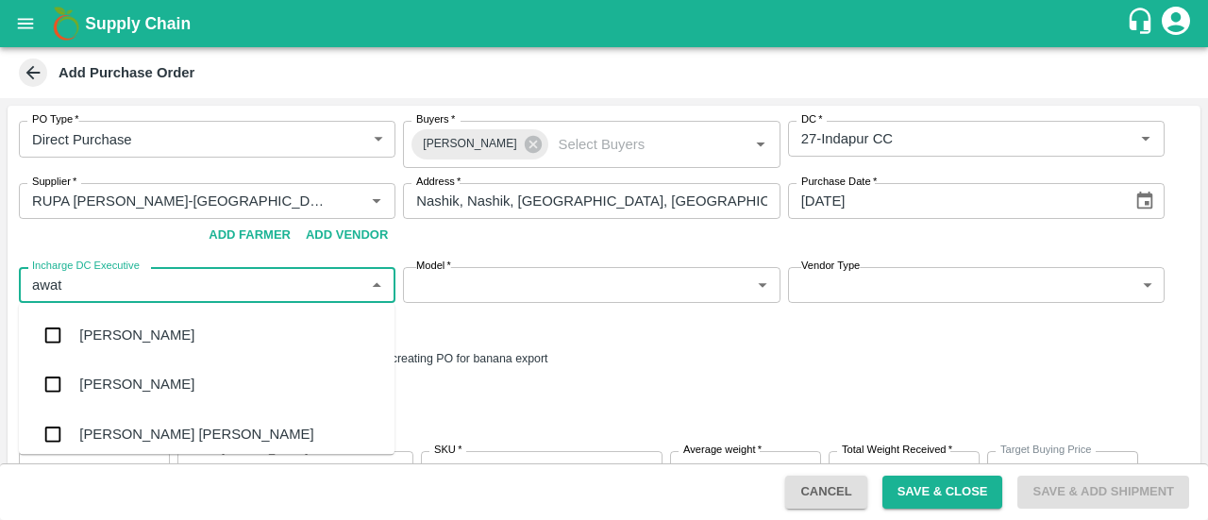
type input "awata"
click at [96, 427] on div "Prashant Awatade" at bounding box center [136, 434] width 115 height 21
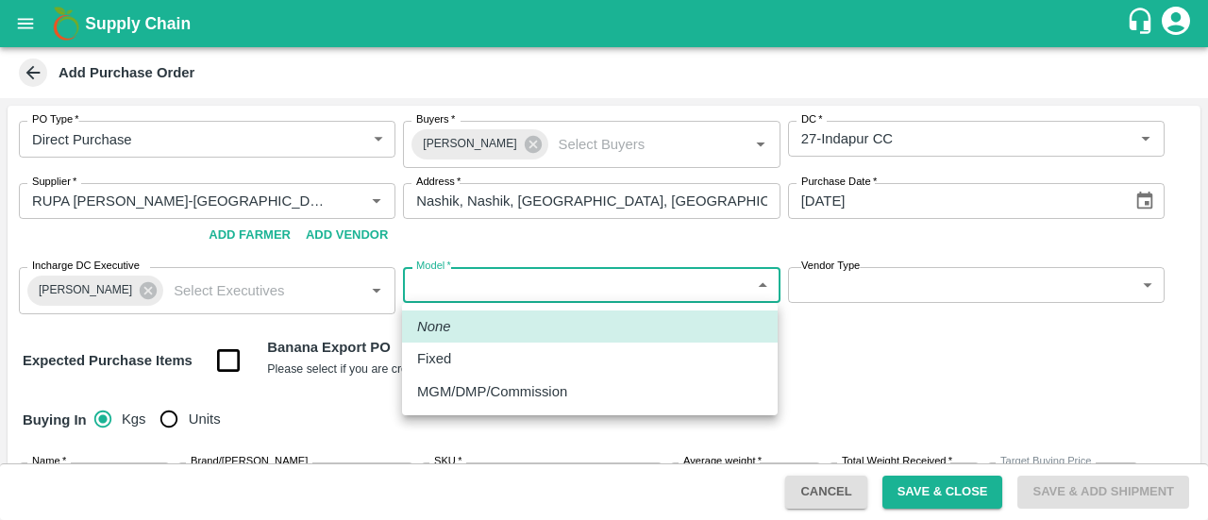
click at [550, 267] on body "Supply Chain Add Purchase Order PO Type   * Direct Purchase 3 PO Type Buyers   …" at bounding box center [604, 260] width 1208 height 520
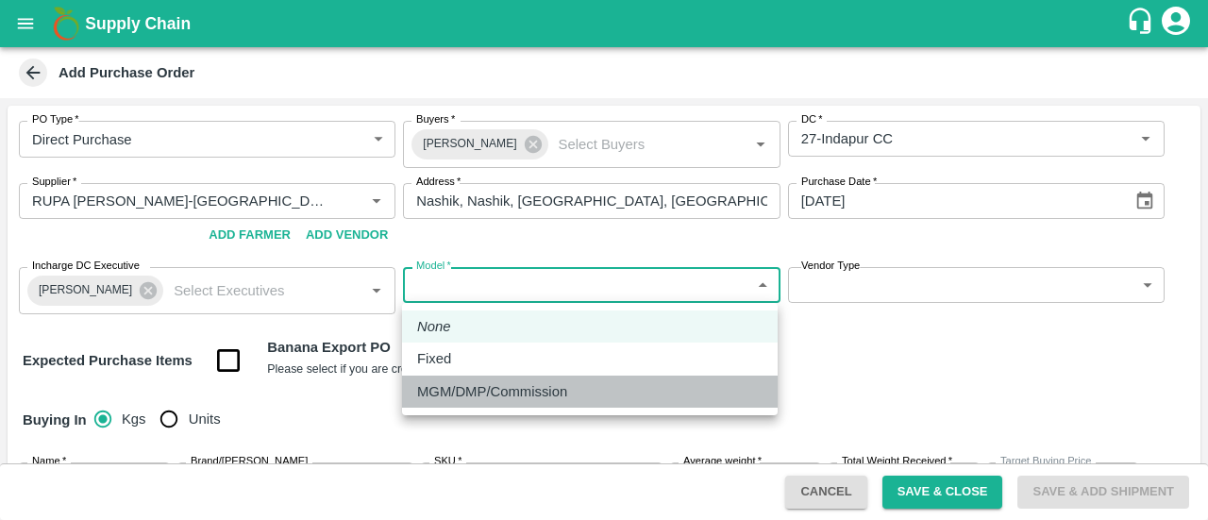
click at [461, 399] on p "MGM/DMP/Commission" at bounding box center [492, 391] width 150 height 21
type input "Commision"
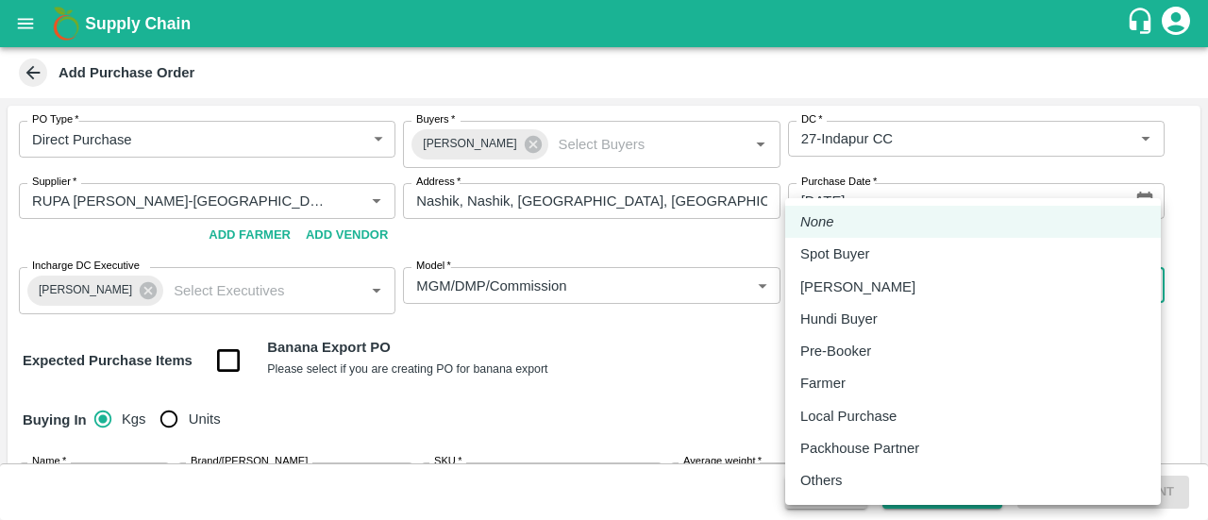
click at [923, 278] on body "Supply Chain Add Purchase Order PO Type   * Direct Purchase 3 PO Type Buyers   …" at bounding box center [604, 260] width 1208 height 520
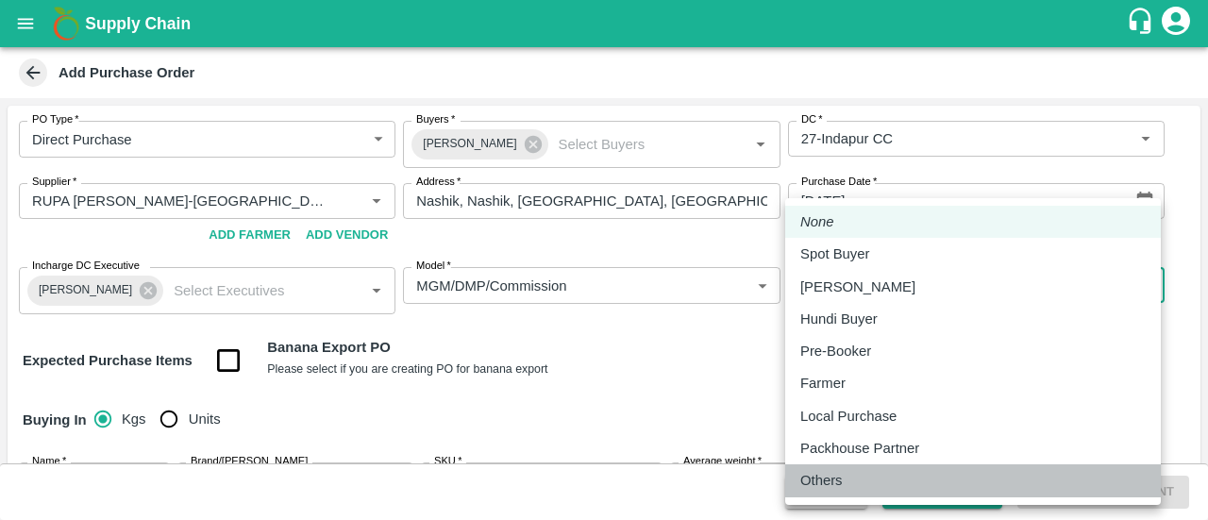
click at [805, 490] on p "Others" at bounding box center [821, 480] width 42 height 21
type input "OTHER"
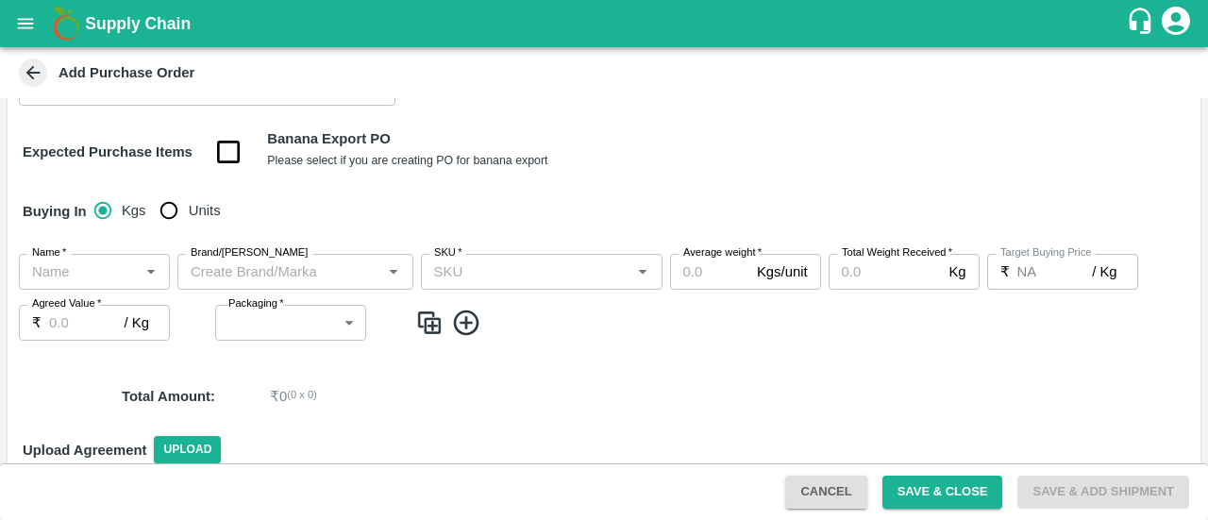
scroll to position [209, 0]
click at [172, 218] on input "Units" at bounding box center [169, 210] width 38 height 38
radio input "true"
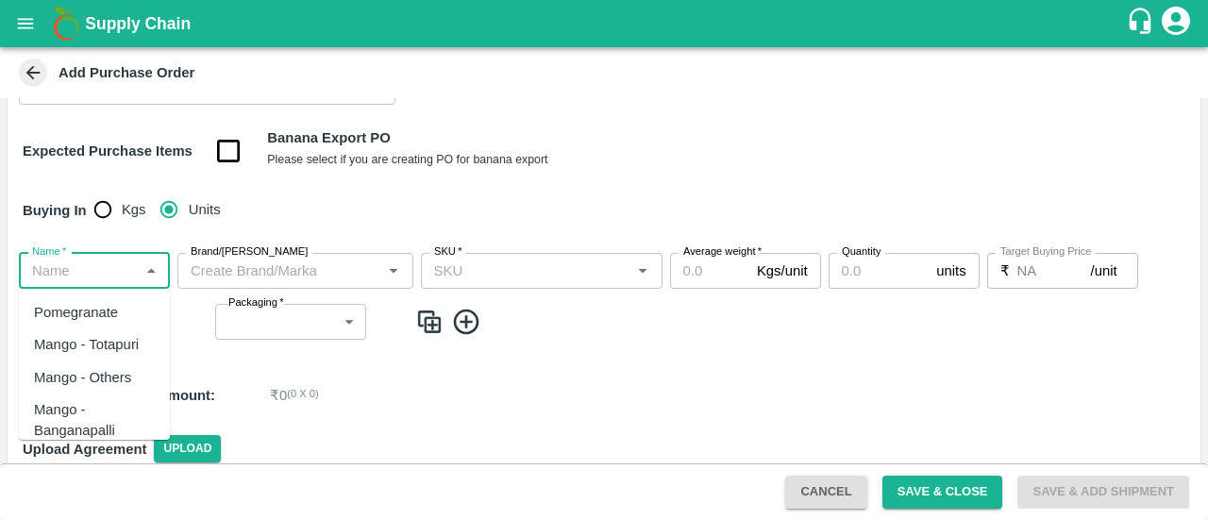
click at [64, 276] on input "Name   *" at bounding box center [79, 271] width 109 height 25
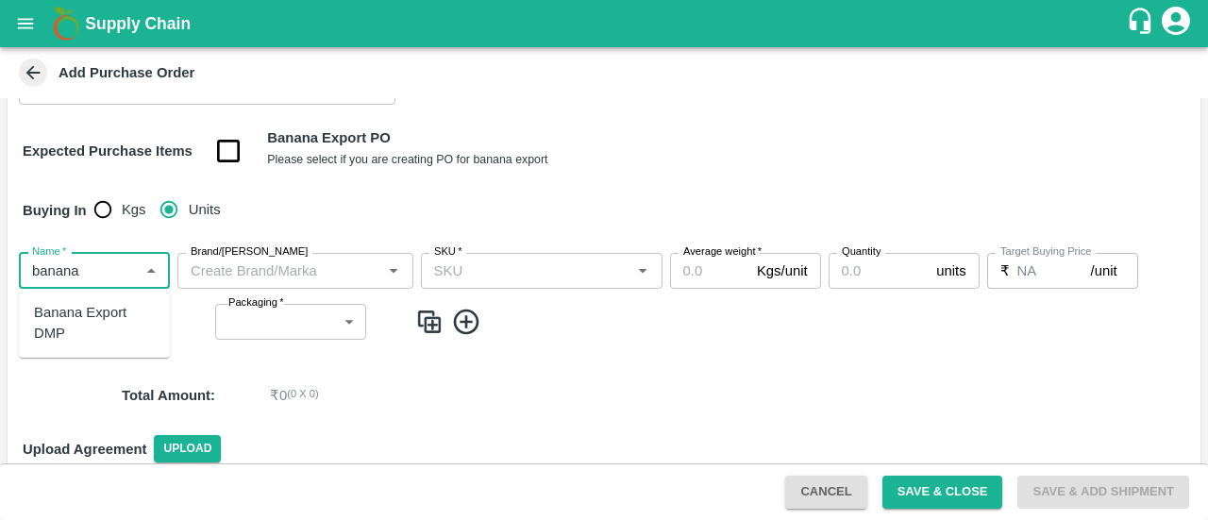
click at [67, 302] on div "Banana Export DMP" at bounding box center [94, 323] width 121 height 42
type input "Banana Export DMP"
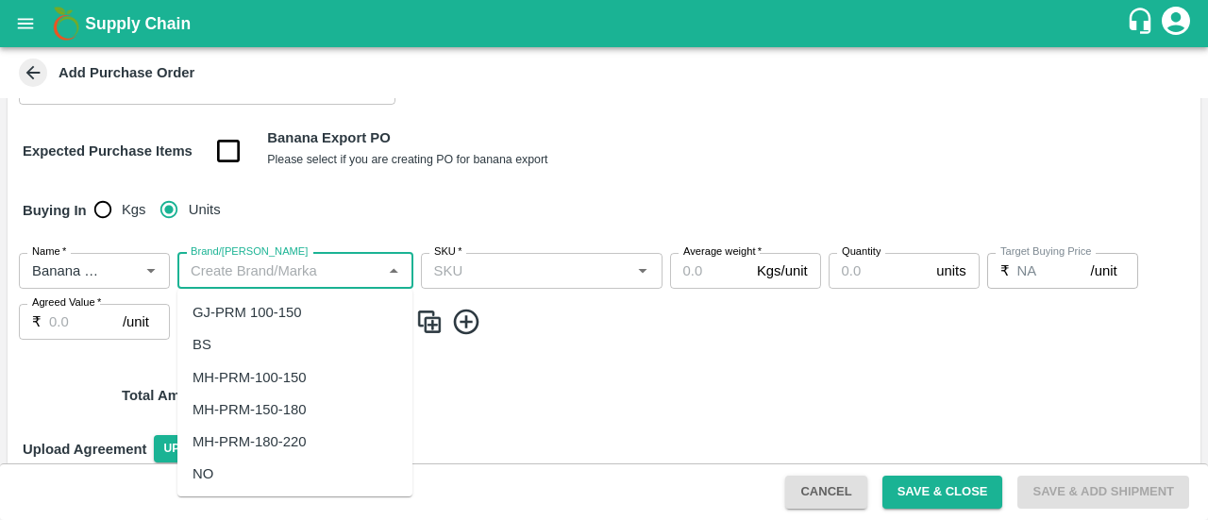
click at [277, 260] on input "Brand/Marka" at bounding box center [279, 271] width 193 height 25
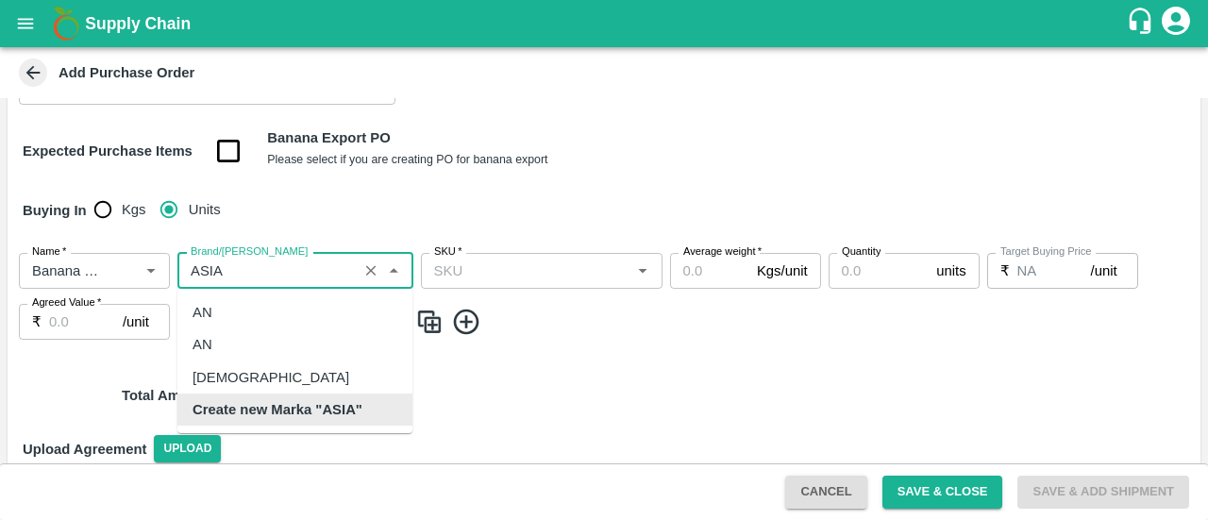
scroll to position [0, 0]
click at [252, 372] on div "ASIAN" at bounding box center [294, 377] width 235 height 32
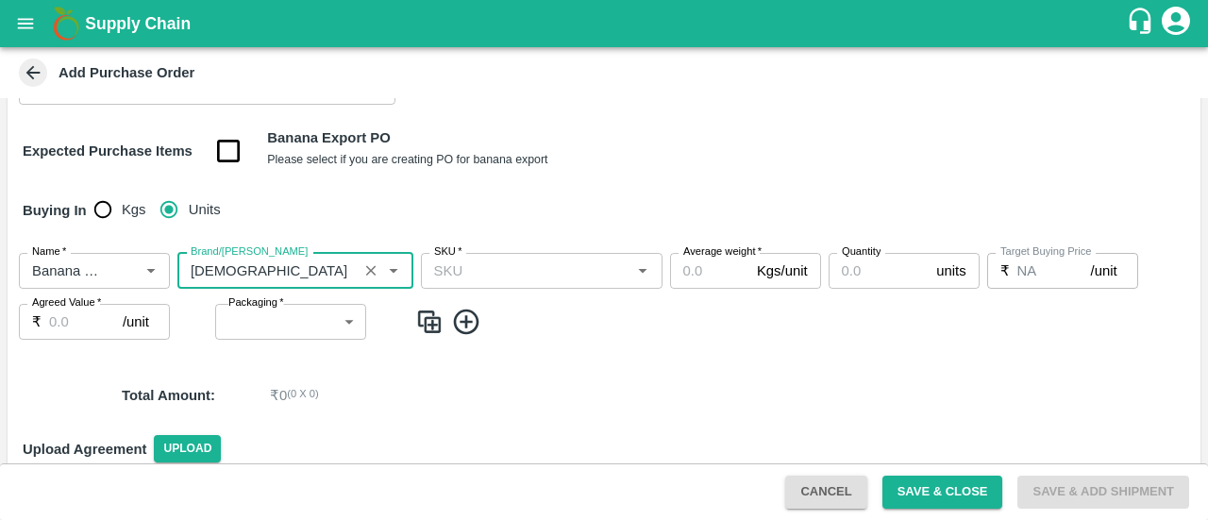
type input "ASIAN"
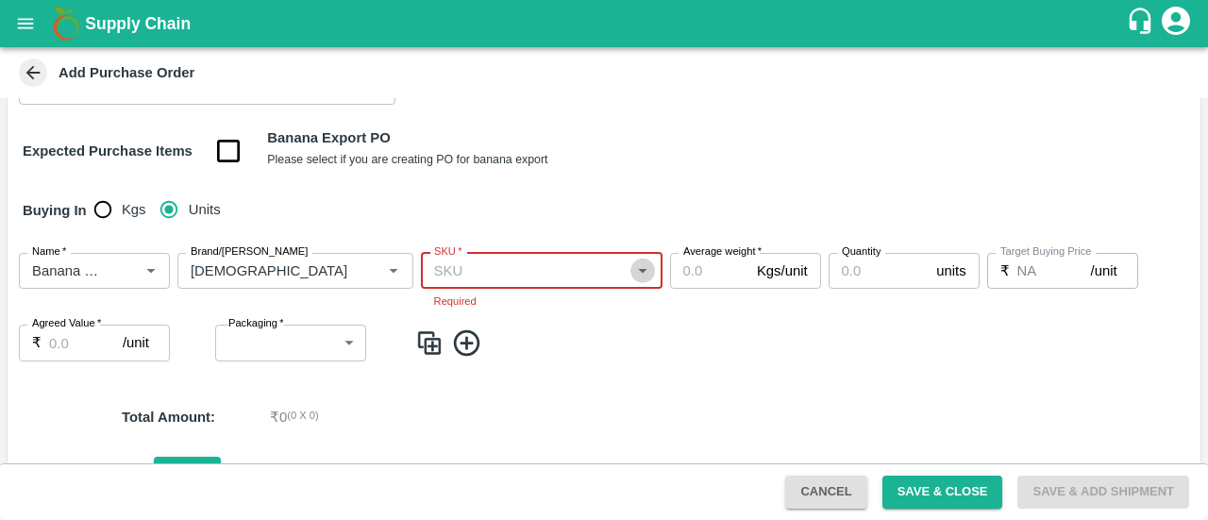
click at [637, 269] on icon "Open" at bounding box center [642, 270] width 21 height 21
click at [462, 311] on div "4 Hand" at bounding box center [457, 312] width 45 height 21
type input "4 Hand"
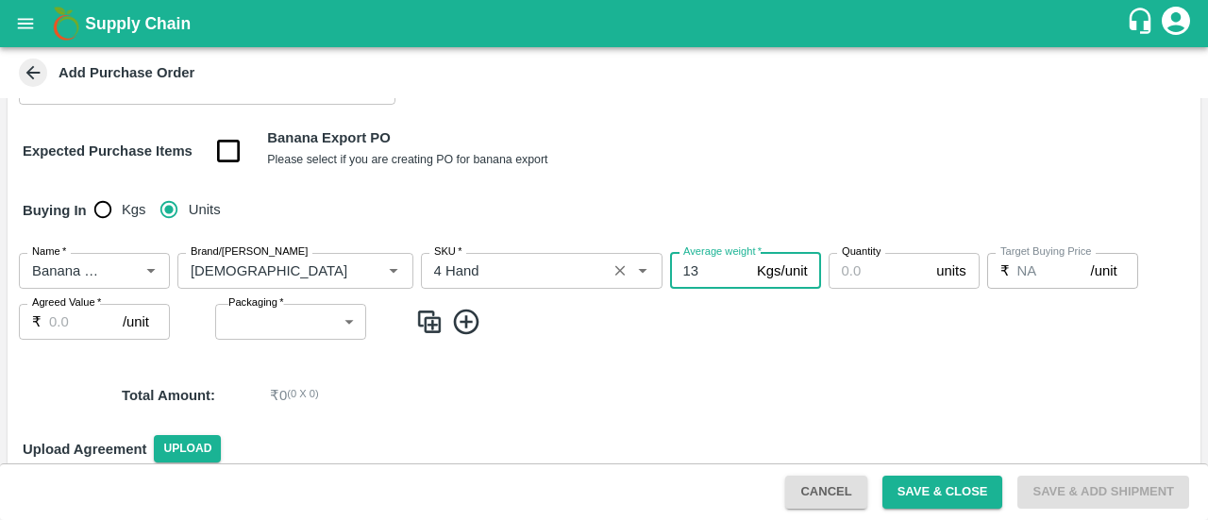
type input "13"
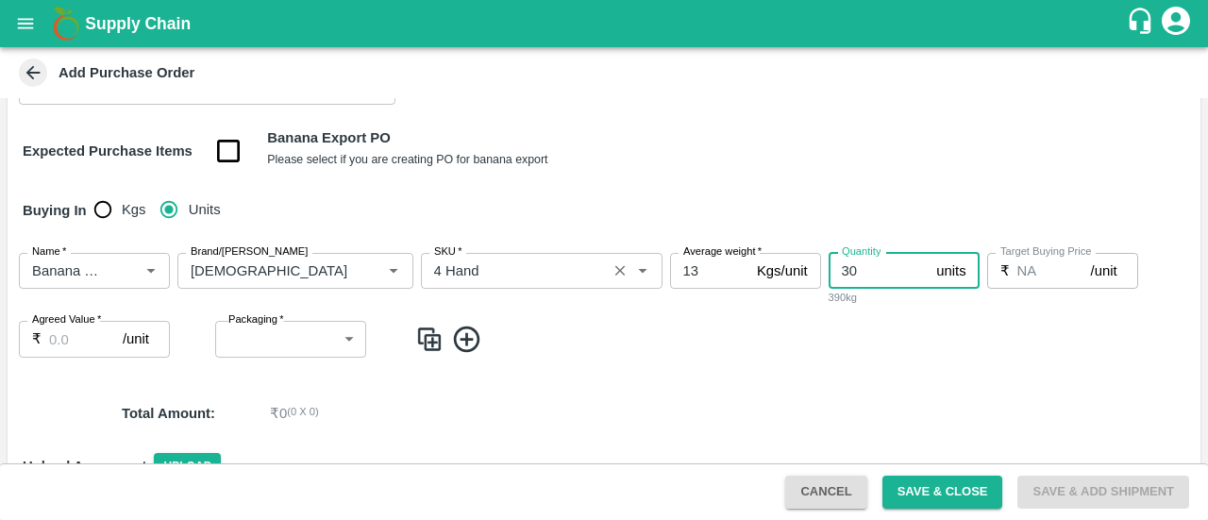
type input "30"
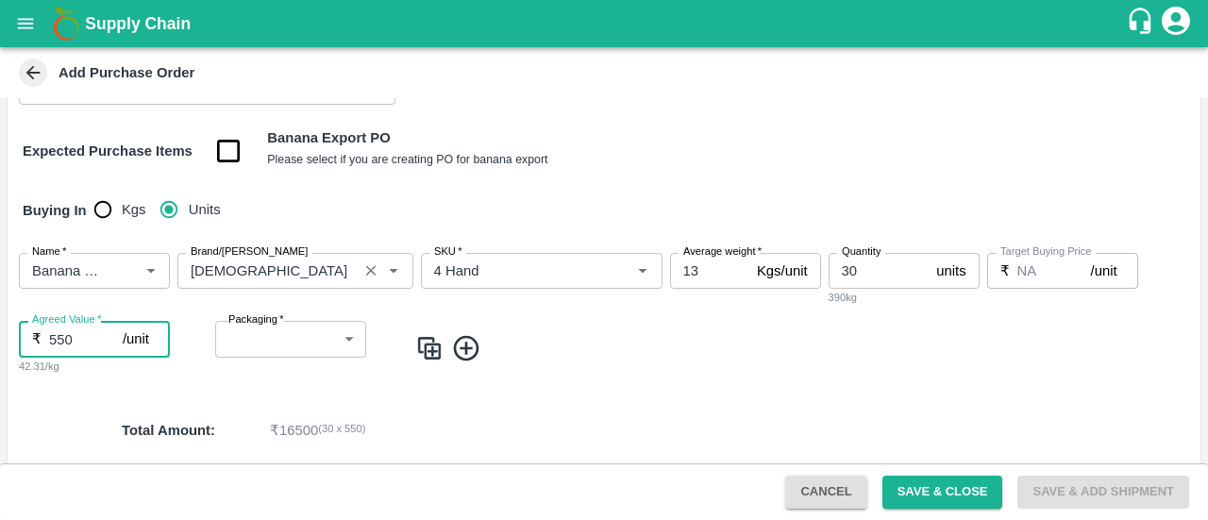
type input "550"
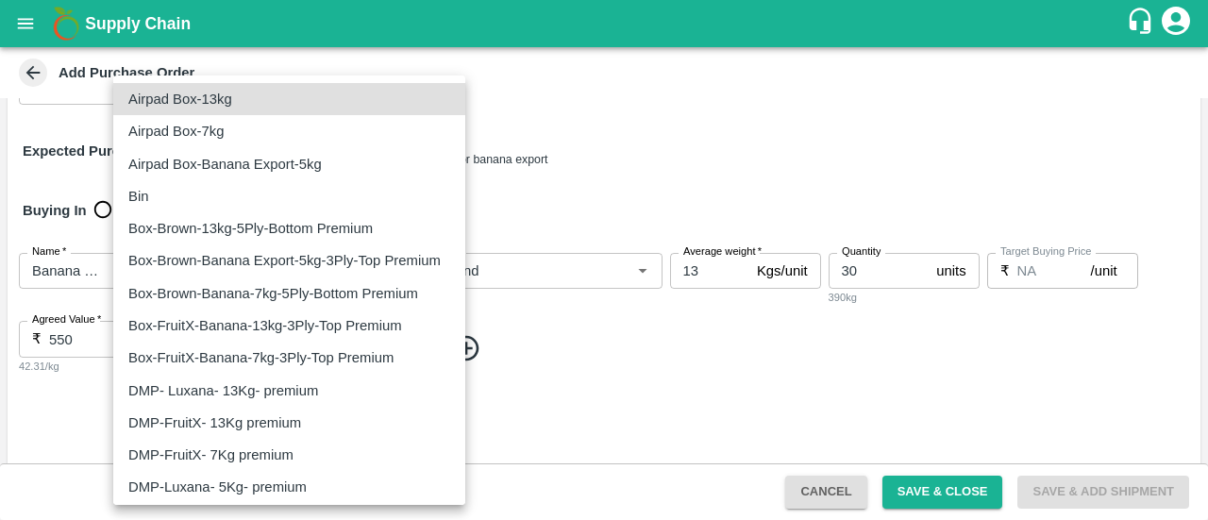
click at [257, 341] on body "Supply Chain Add Purchase Order PO Type   * Direct Purchase 3 PO Type Buyers   …" at bounding box center [604, 260] width 1208 height 520
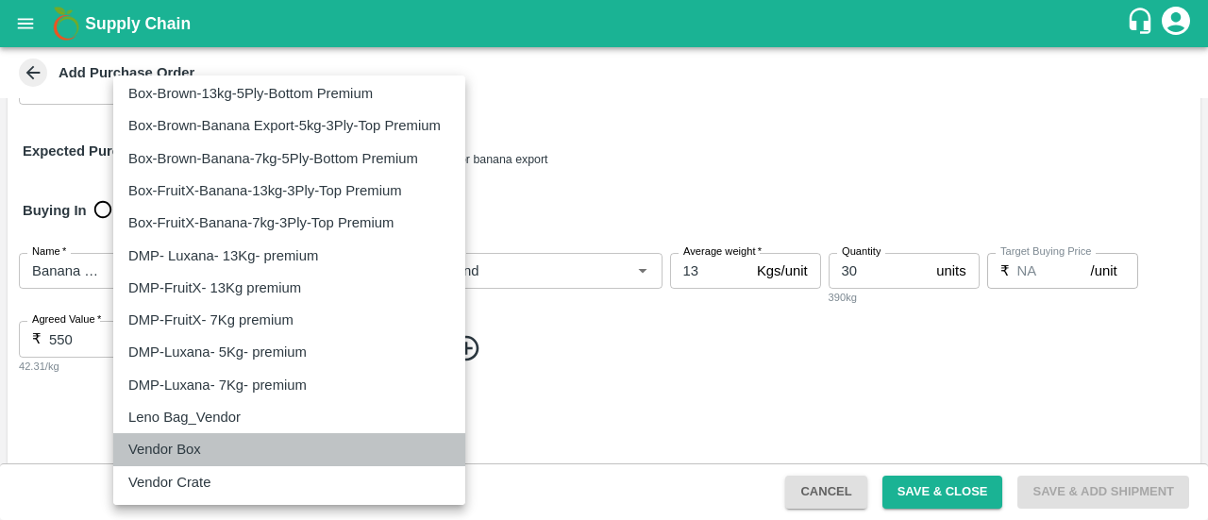
click at [179, 454] on p "Vendor Box" at bounding box center [164, 449] width 73 height 21
type input "276"
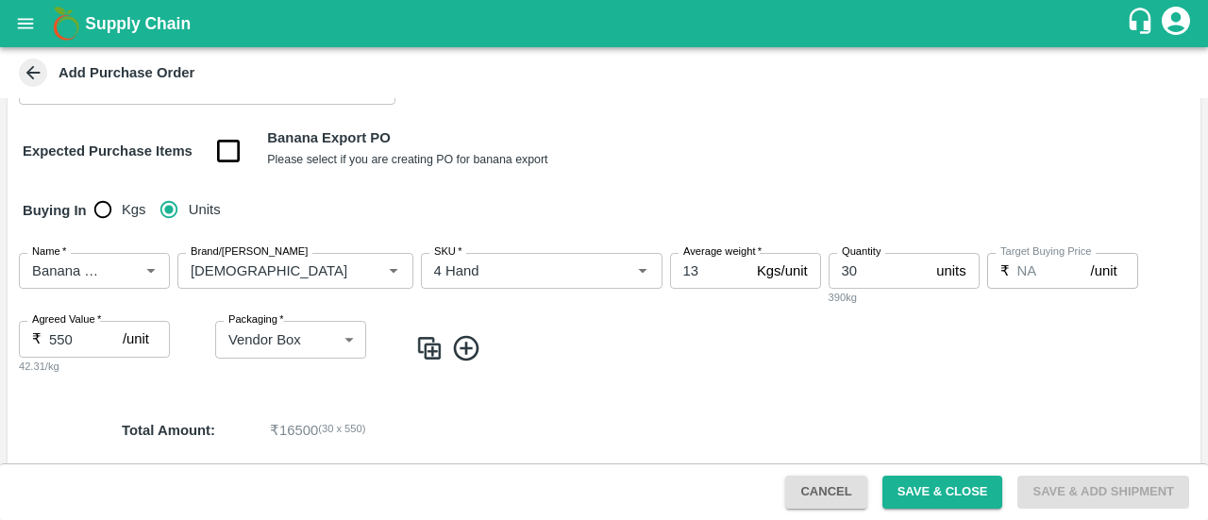
click at [470, 347] on icon at bounding box center [466, 347] width 25 height 25
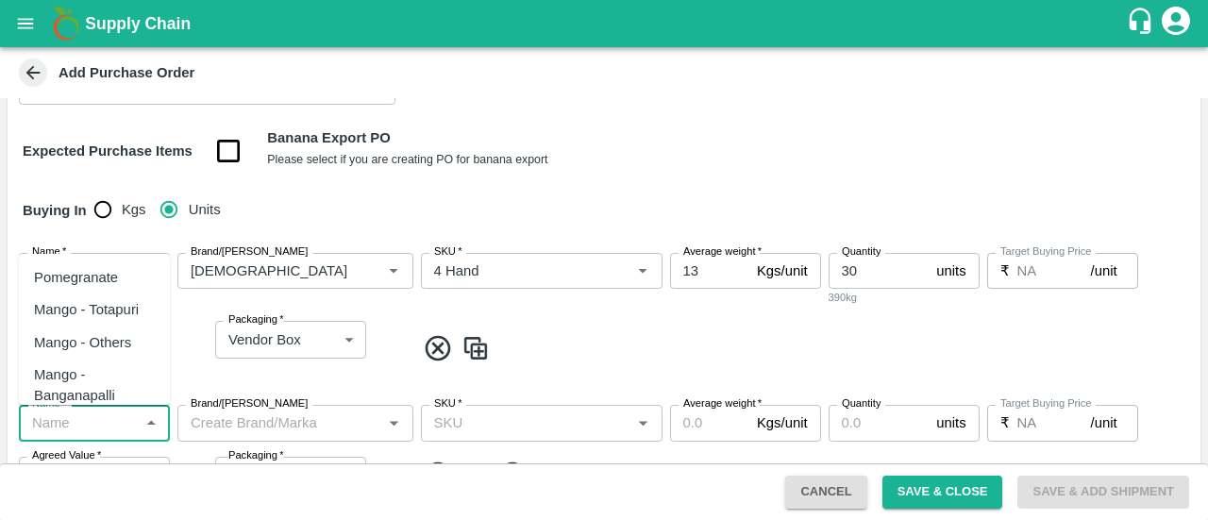
click at [56, 431] on input "Name   *" at bounding box center [79, 422] width 109 height 25
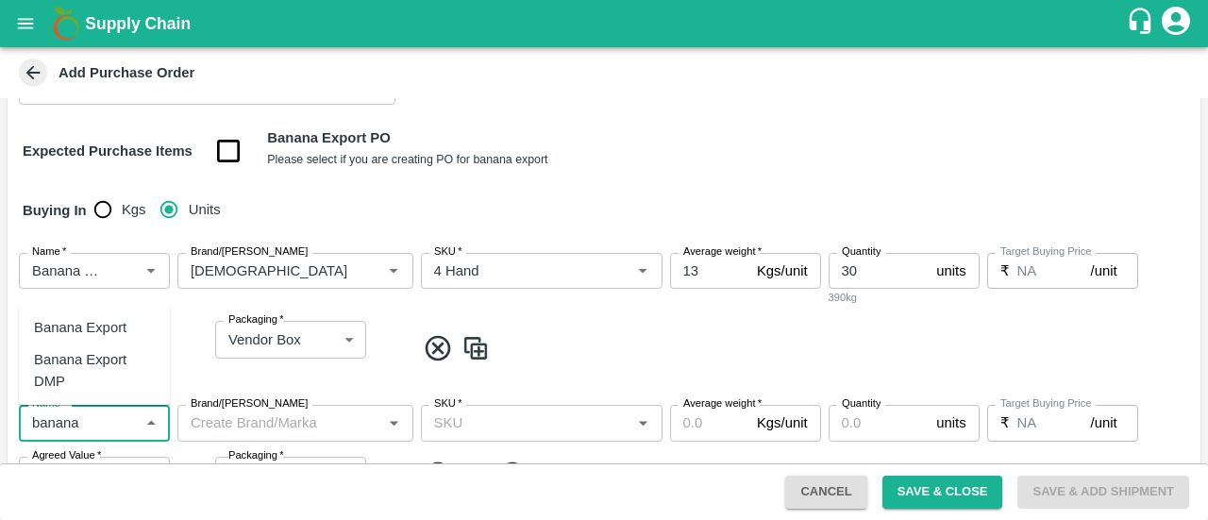
click at [102, 386] on div "Banana Export DMP" at bounding box center [94, 370] width 121 height 42
type input "Banana Export DMP"
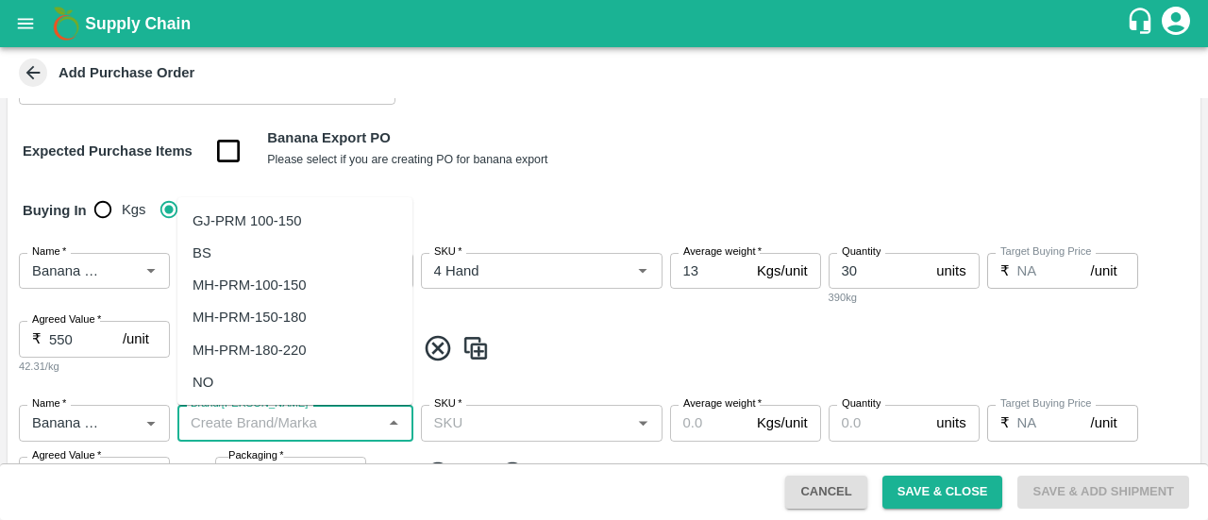
click at [226, 427] on input "Brand/Marka" at bounding box center [279, 422] width 193 height 25
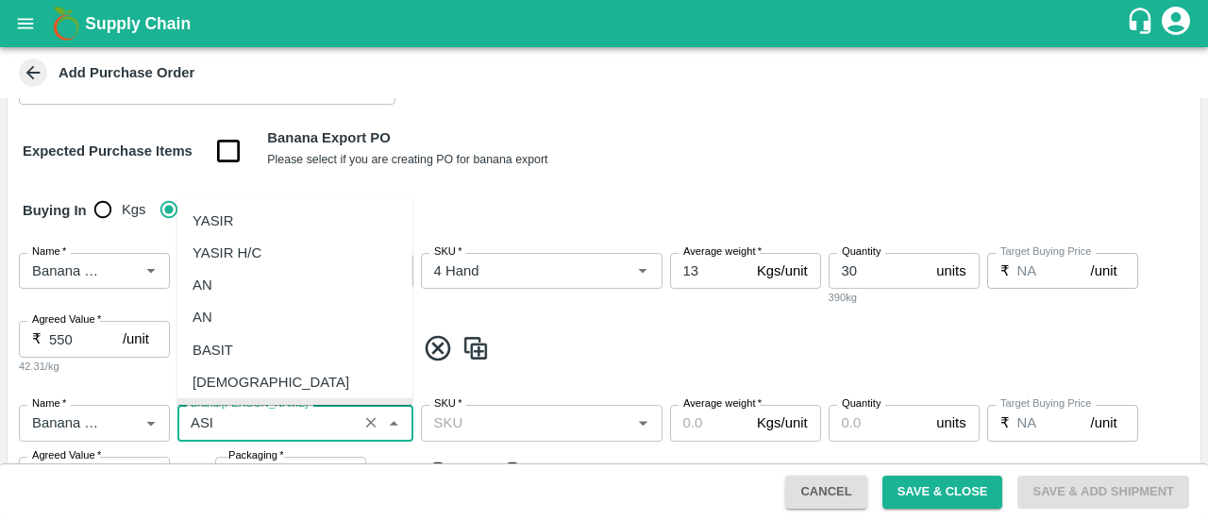
scroll to position [0, 0]
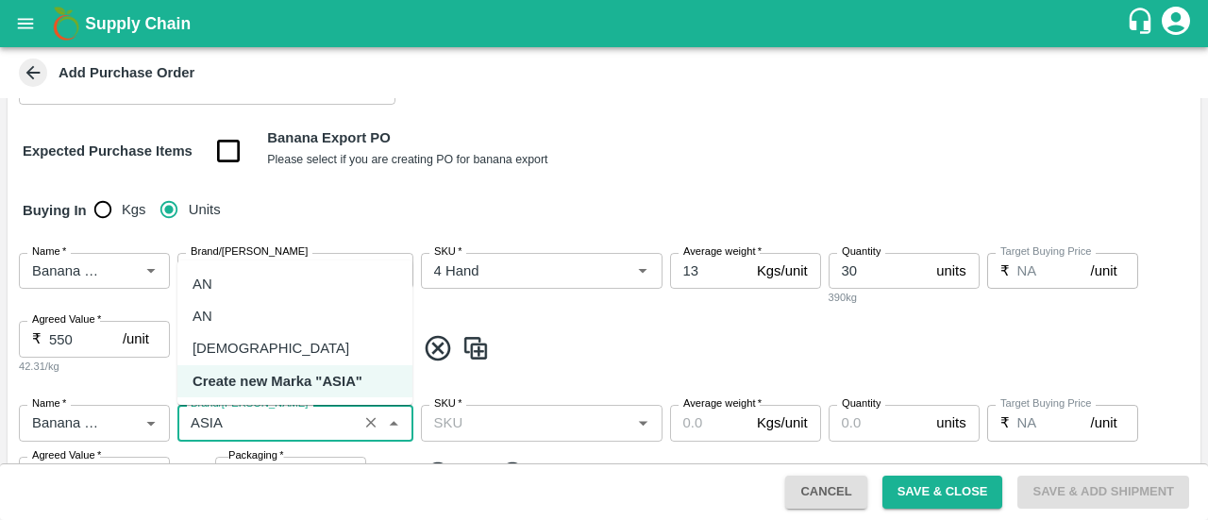
click at [262, 342] on div "ASIAN" at bounding box center [294, 348] width 235 height 32
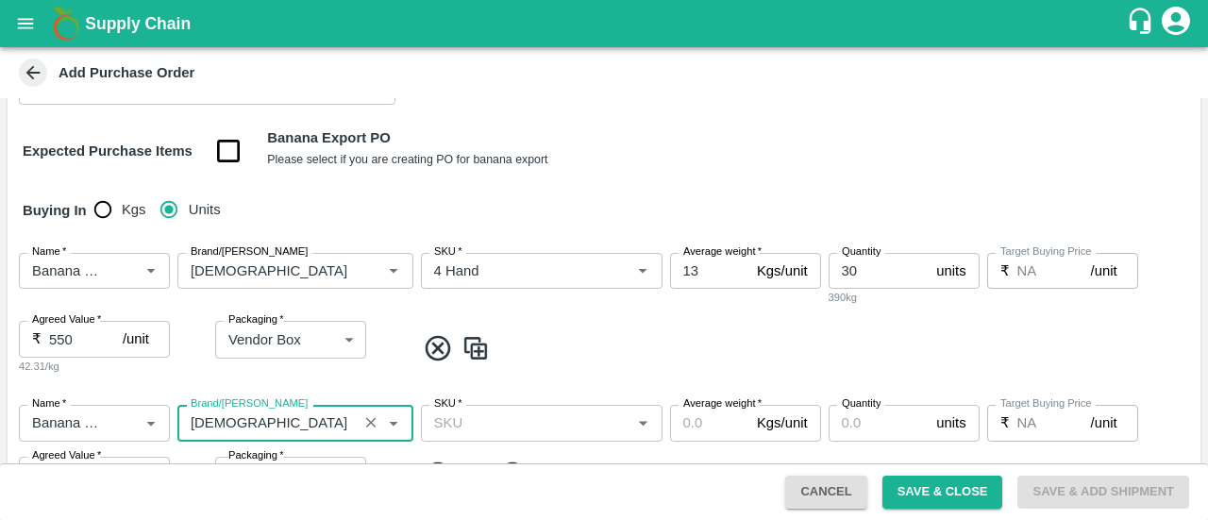
type input "ASIAN"
click at [449, 420] on input "SKU   *" at bounding box center [526, 422] width 199 height 25
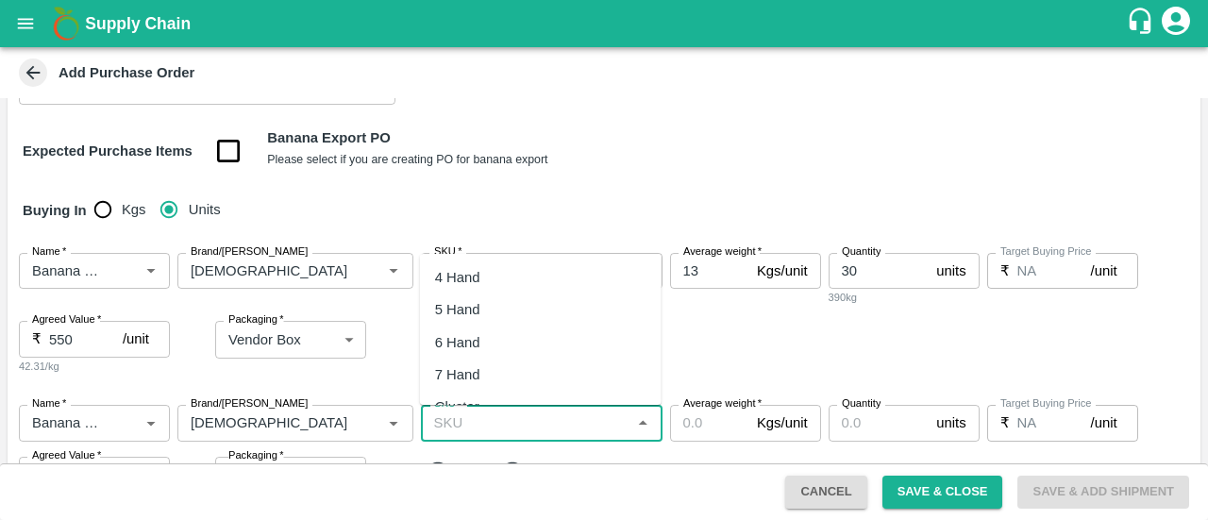
click at [514, 316] on div "5 Hand" at bounding box center [541, 309] width 242 height 32
type input "5 Hand"
click at [697, 419] on input "Average weight   *" at bounding box center [709, 423] width 79 height 36
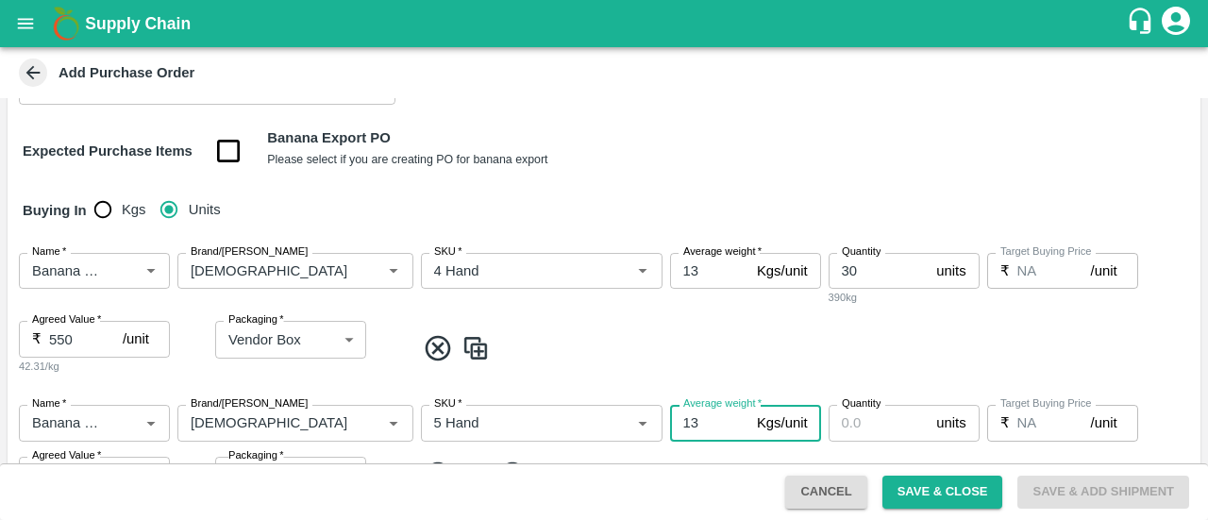
type input "13"
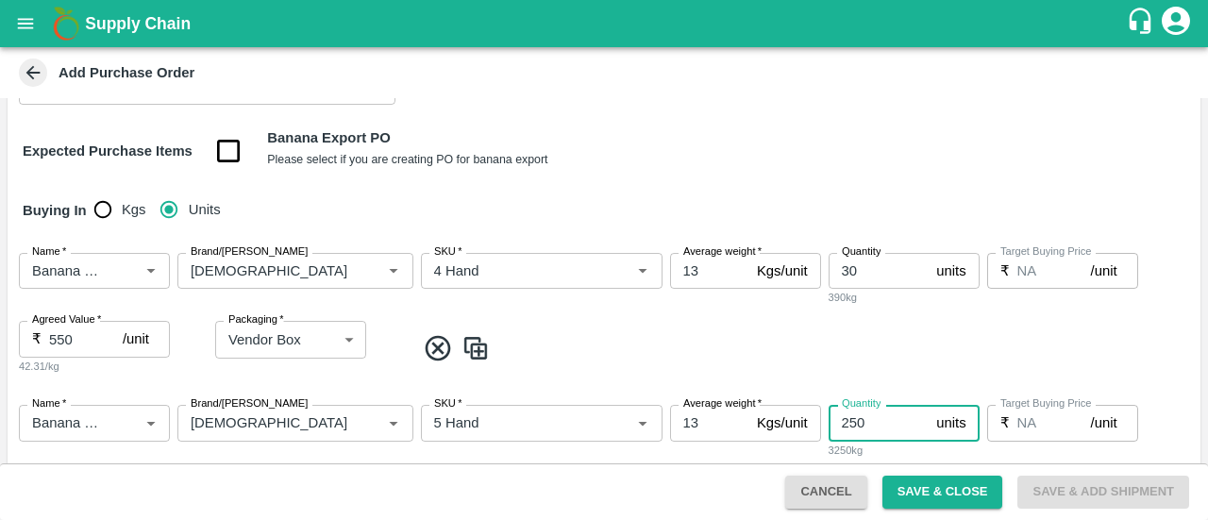
type input "250"
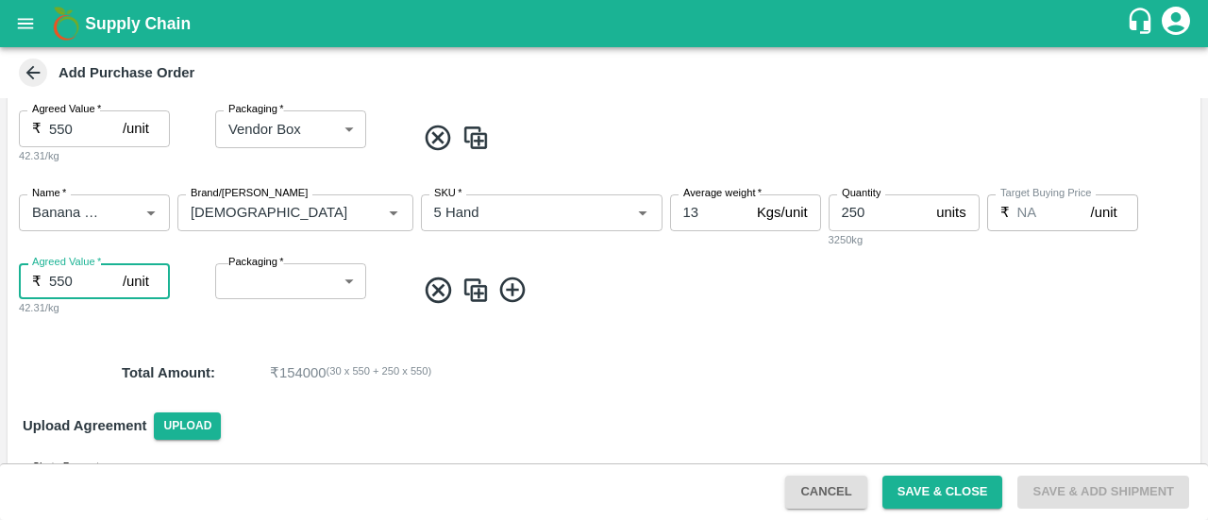
type input "550"
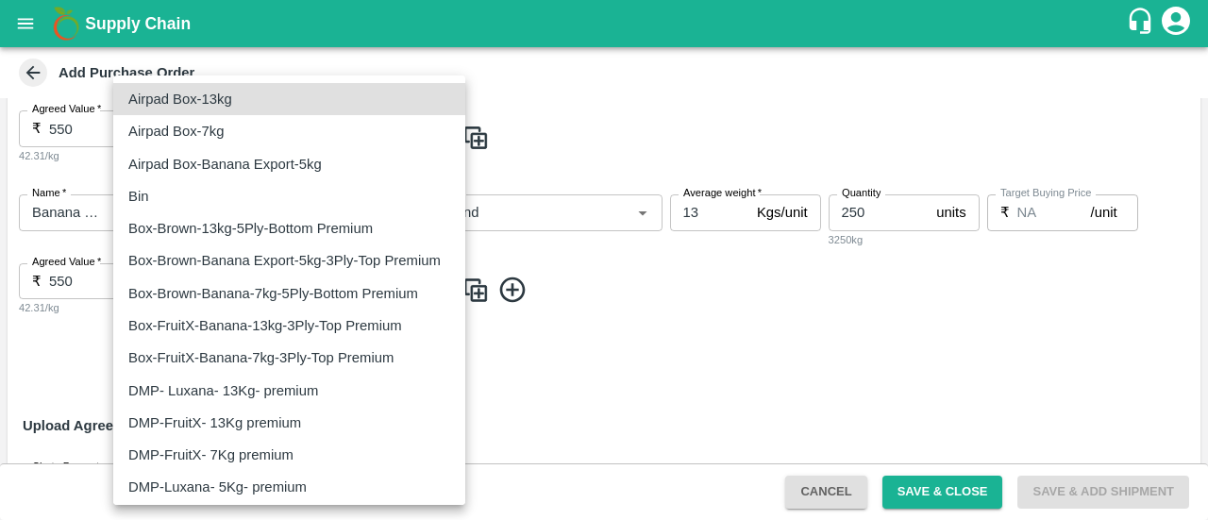
click at [311, 287] on body "Supply Chain Add Purchase Order PO Type   * Direct Purchase 3 PO Type Buyers   …" at bounding box center [604, 260] width 1208 height 520
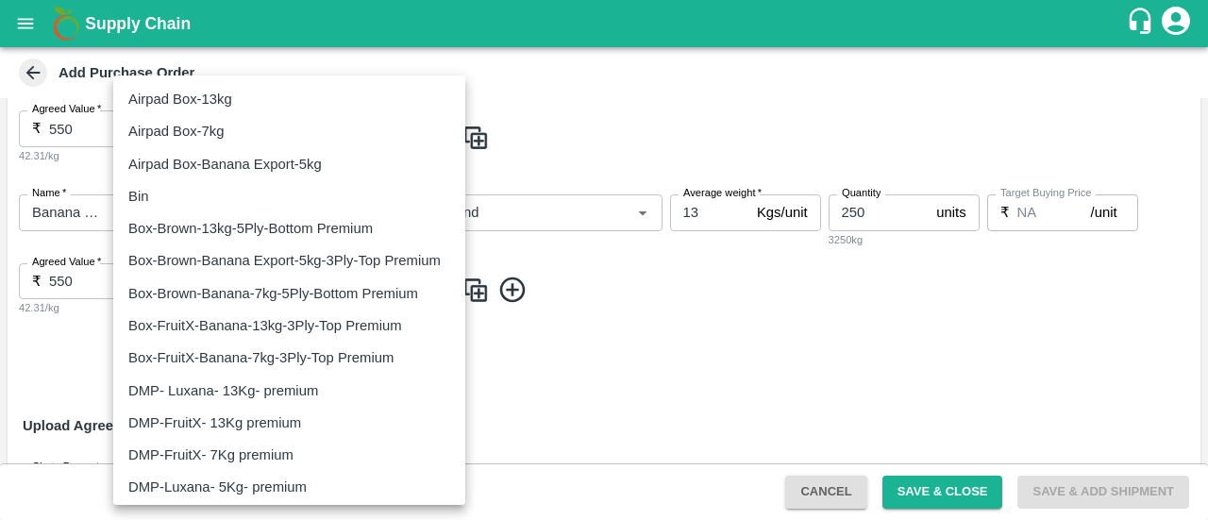
drag, startPoint x: 311, startPoint y: 287, endPoint x: 274, endPoint y: 366, distance: 87.8
click at [274, 366] on ul "Airpad Box-13kg Airpad Box-7kg Airpad Box-Banana Export-5kg Bin Box-Brown-13kg-…" at bounding box center [289, 357] width 352 height 565
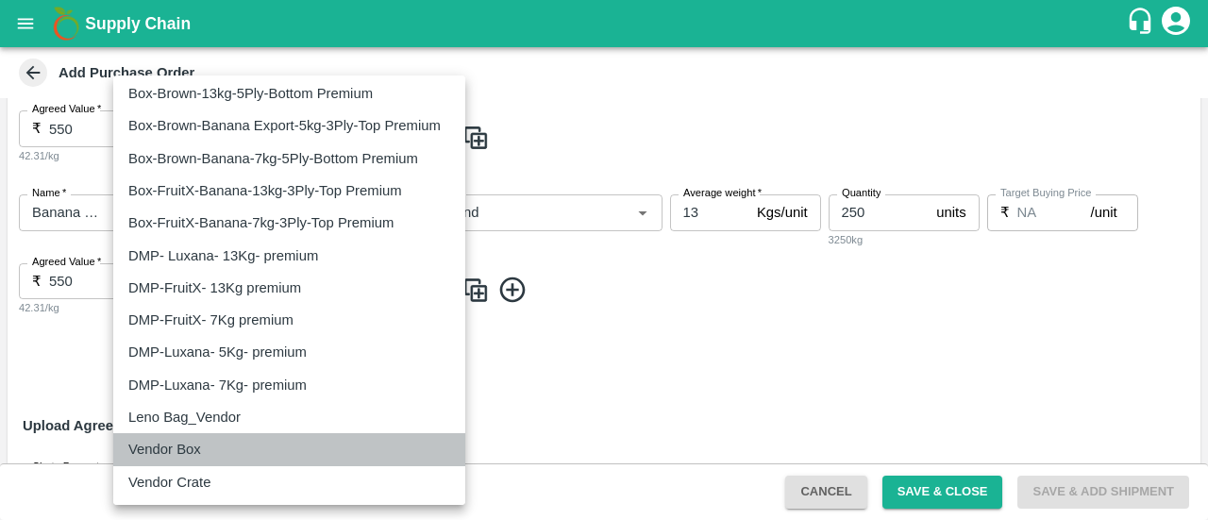
click at [185, 454] on p "Vendor Box" at bounding box center [164, 449] width 73 height 21
type input "276"
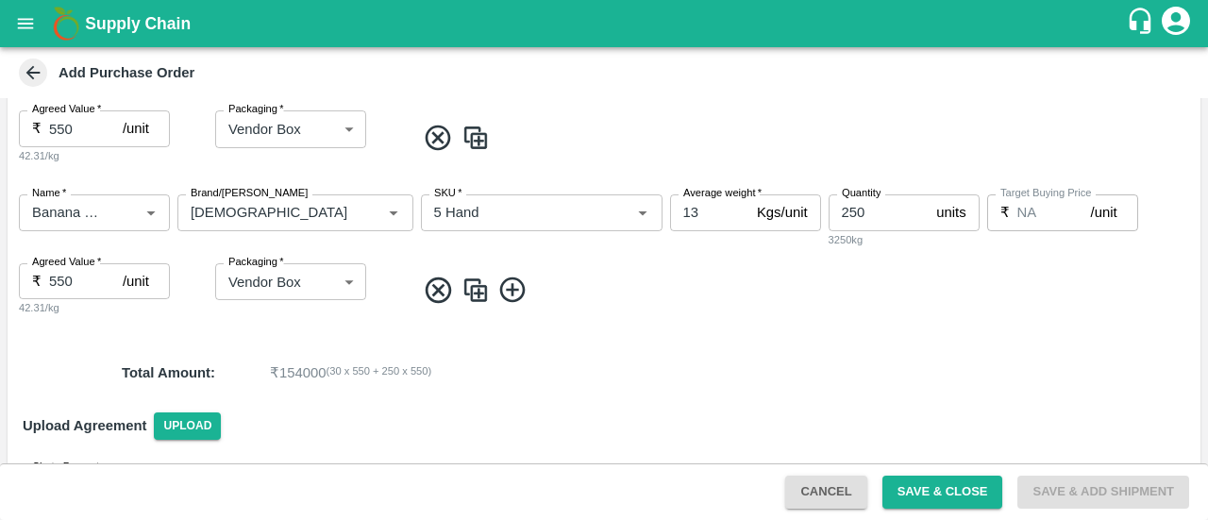
click at [519, 293] on icon at bounding box center [512, 290] width 31 height 31
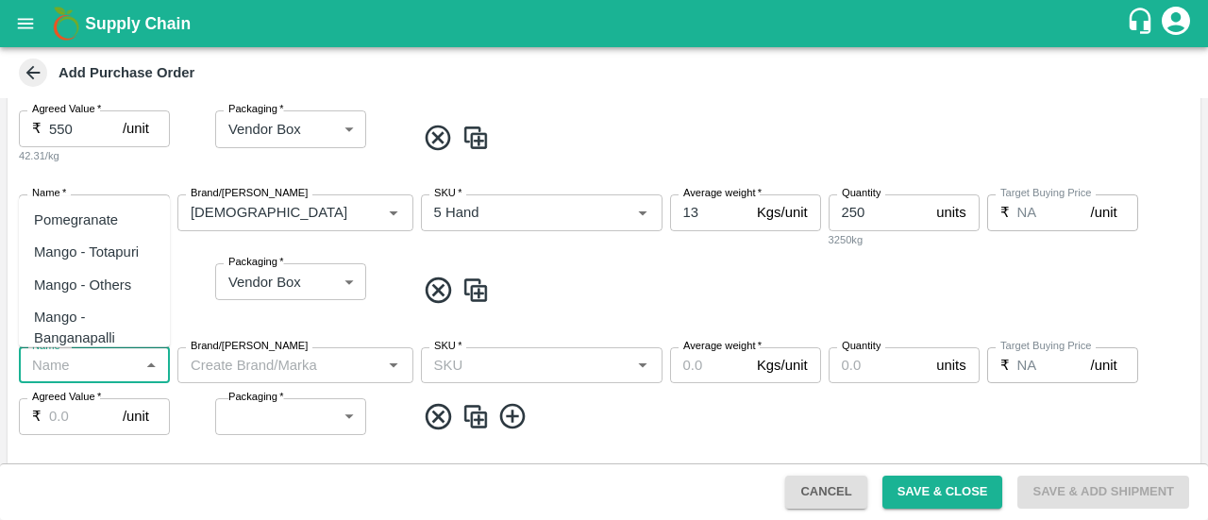
click at [68, 358] on input "Name   *" at bounding box center [79, 365] width 109 height 25
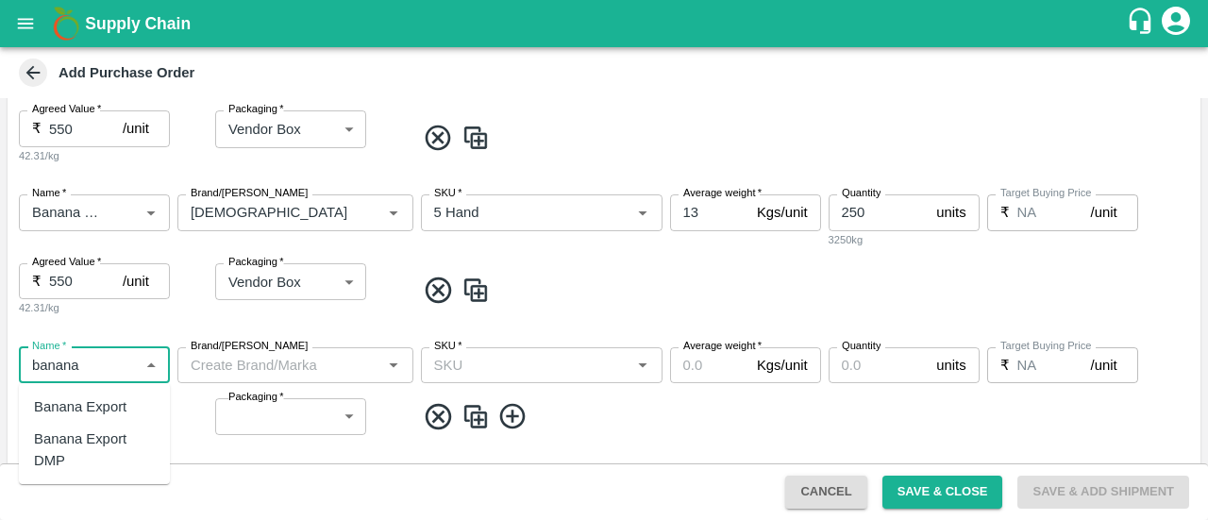
click at [90, 439] on div "Banana Export DMP" at bounding box center [94, 449] width 121 height 42
type input "Banana Export DMP"
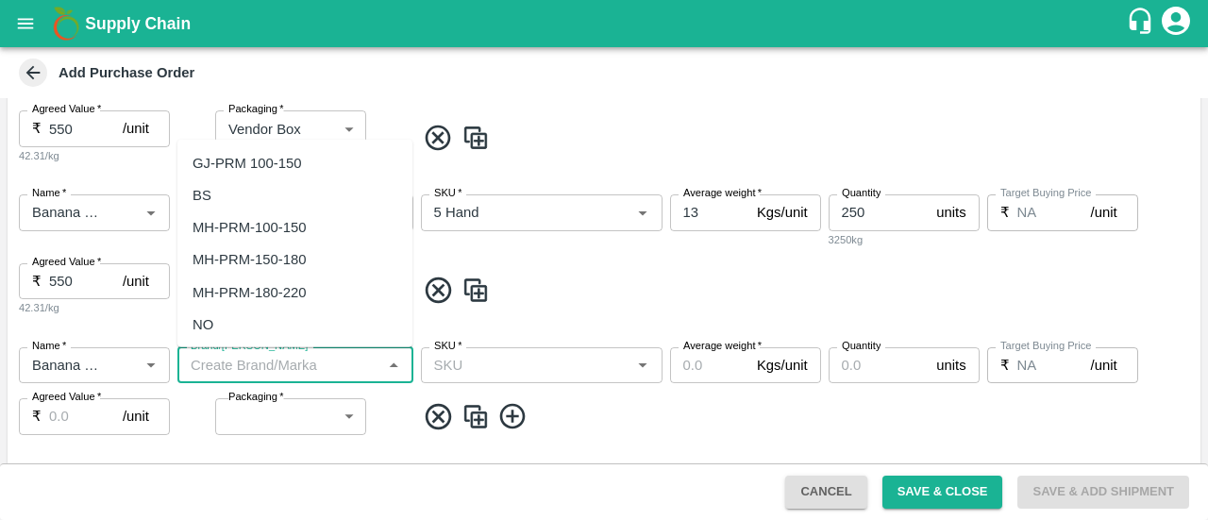
click at [253, 360] on input "Brand/Marka" at bounding box center [279, 365] width 193 height 25
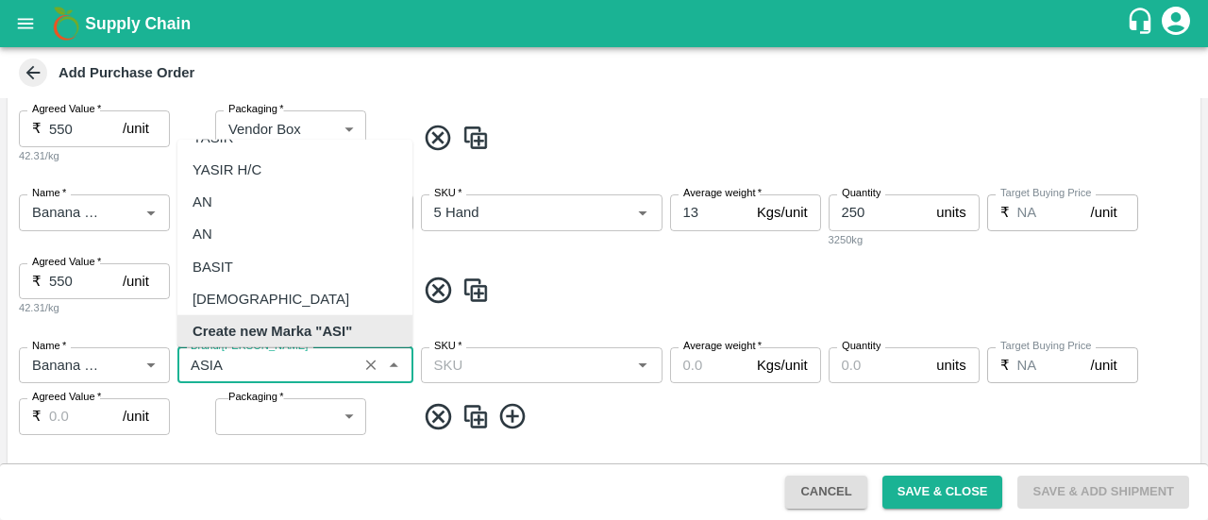
scroll to position [0, 0]
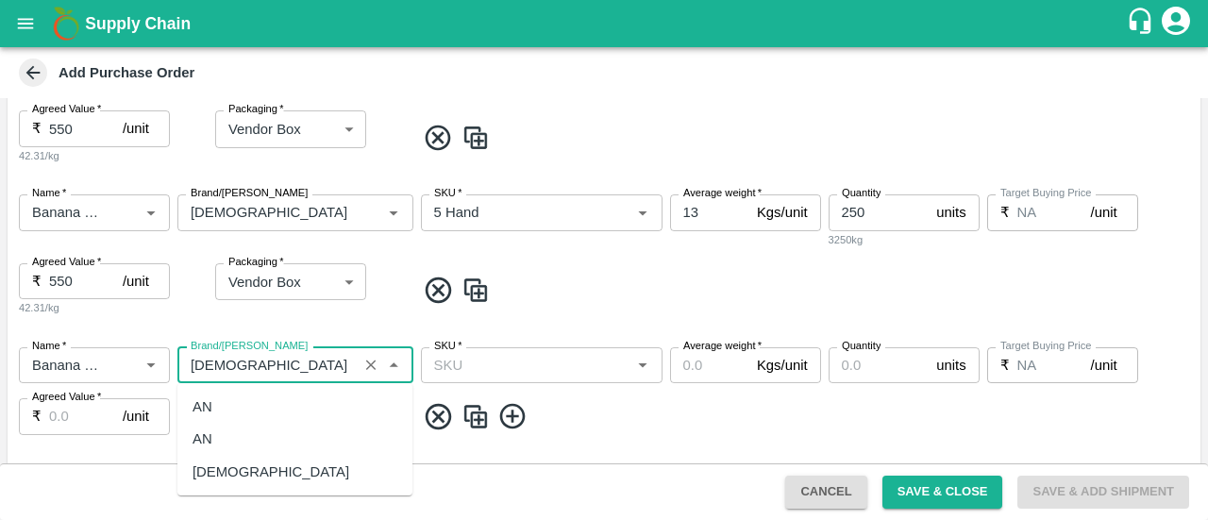
click at [211, 477] on div "ASIAN" at bounding box center [271, 471] width 157 height 21
type input "ASIAN"
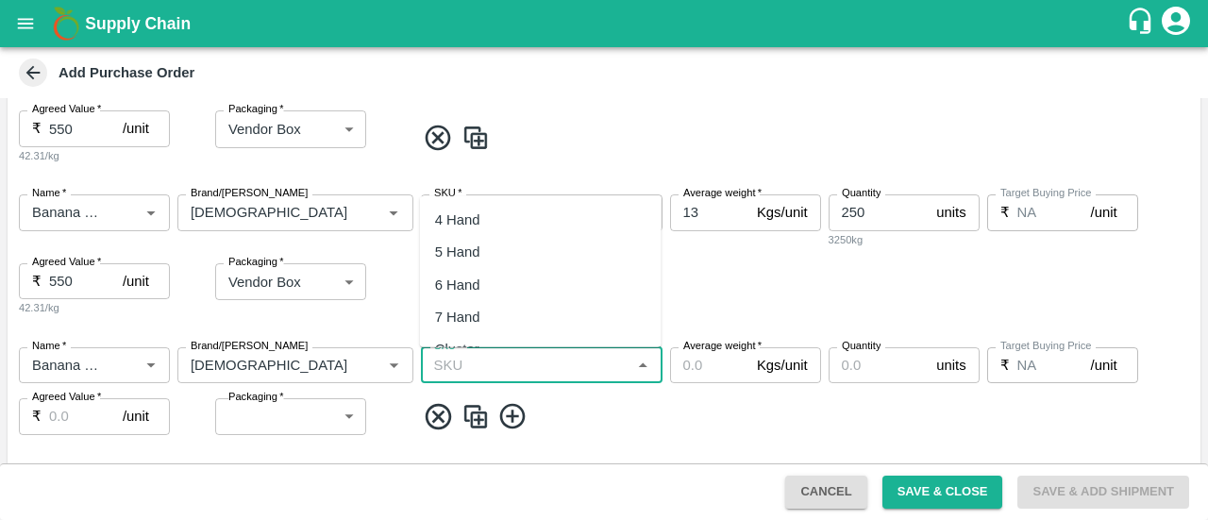
click at [477, 371] on input "SKU   *" at bounding box center [526, 365] width 199 height 25
click at [494, 283] on div "6 Hand" at bounding box center [541, 284] width 242 height 32
type input "6 Hand"
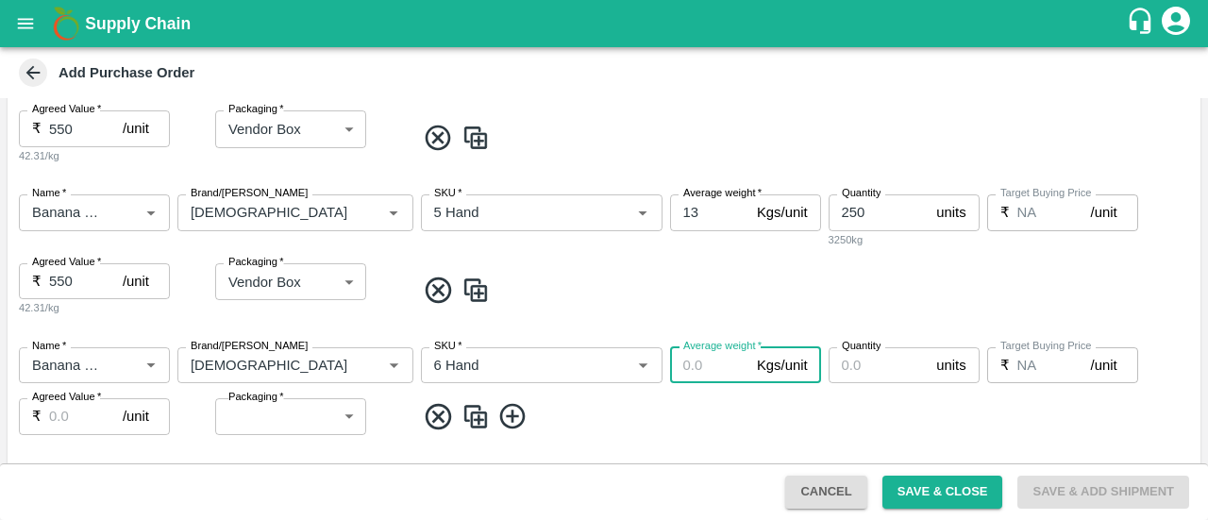
click at [713, 355] on input "Average weight   *" at bounding box center [709, 365] width 79 height 36
type input "13"
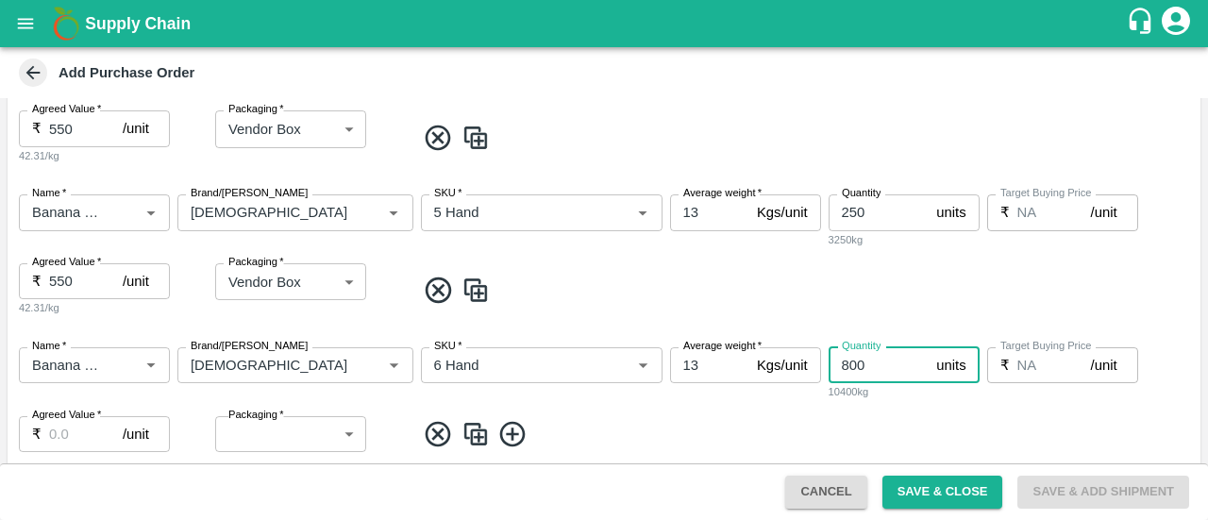
type input "800"
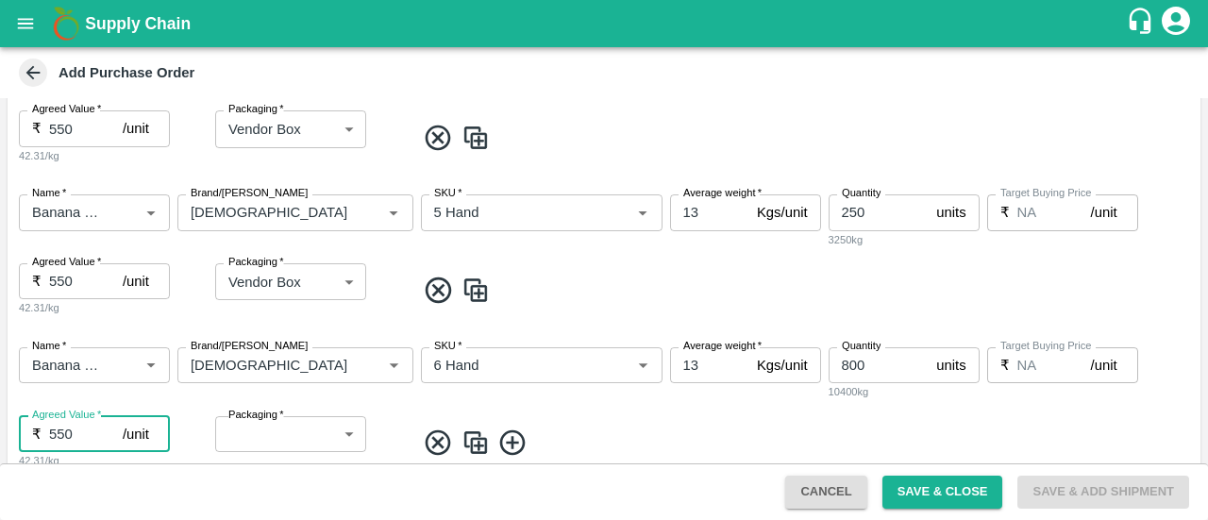
type input "550"
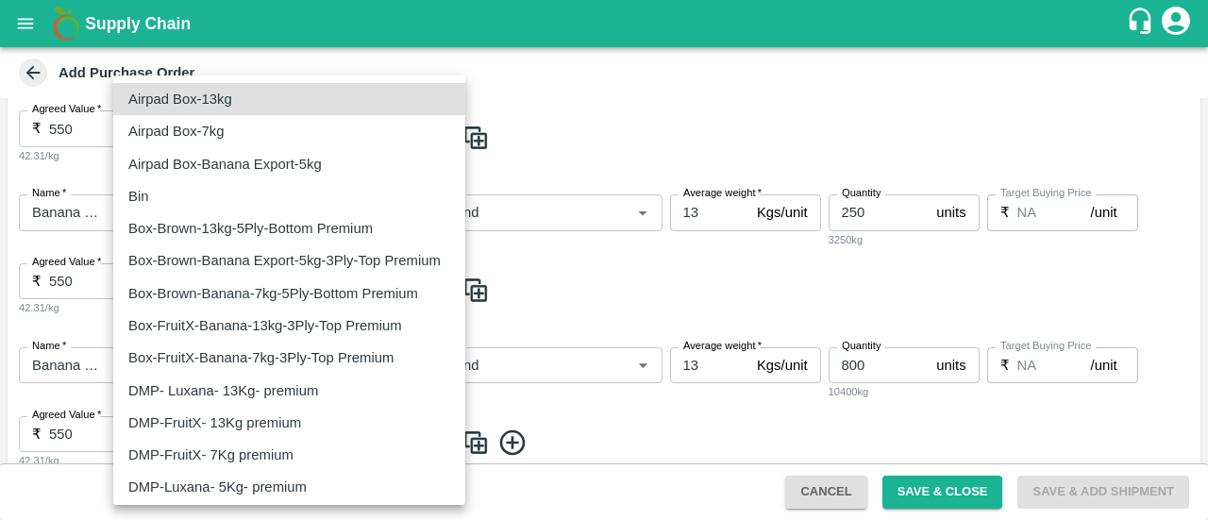
click at [290, 444] on body "Supply Chain Add Purchase Order PO Type   * Direct Purchase 3 PO Type Buyers   …" at bounding box center [604, 260] width 1208 height 520
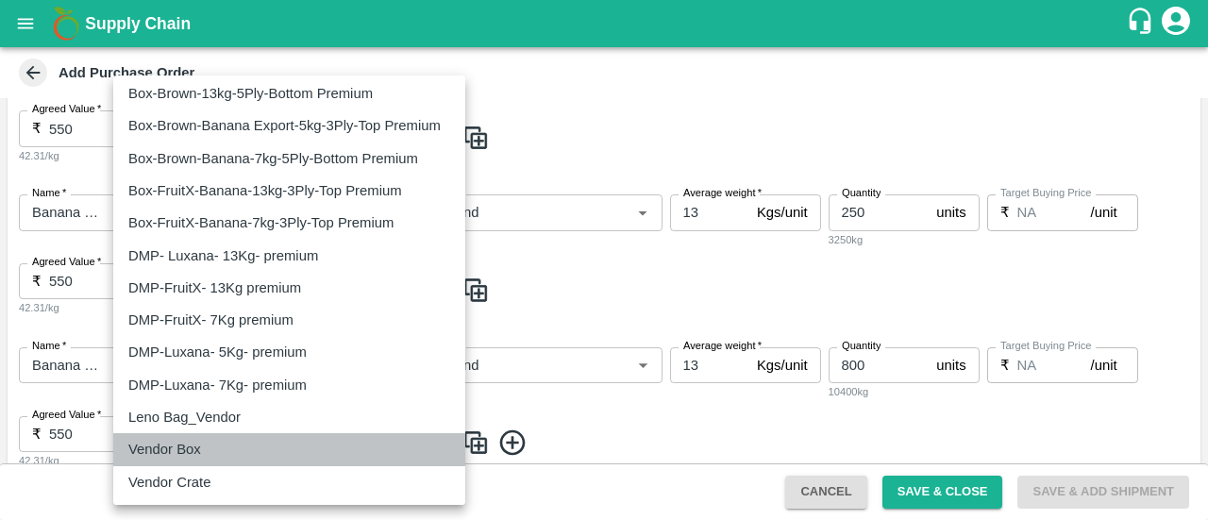
click at [215, 442] on div "Vendor Box" at bounding box center [289, 449] width 322 height 21
type input "276"
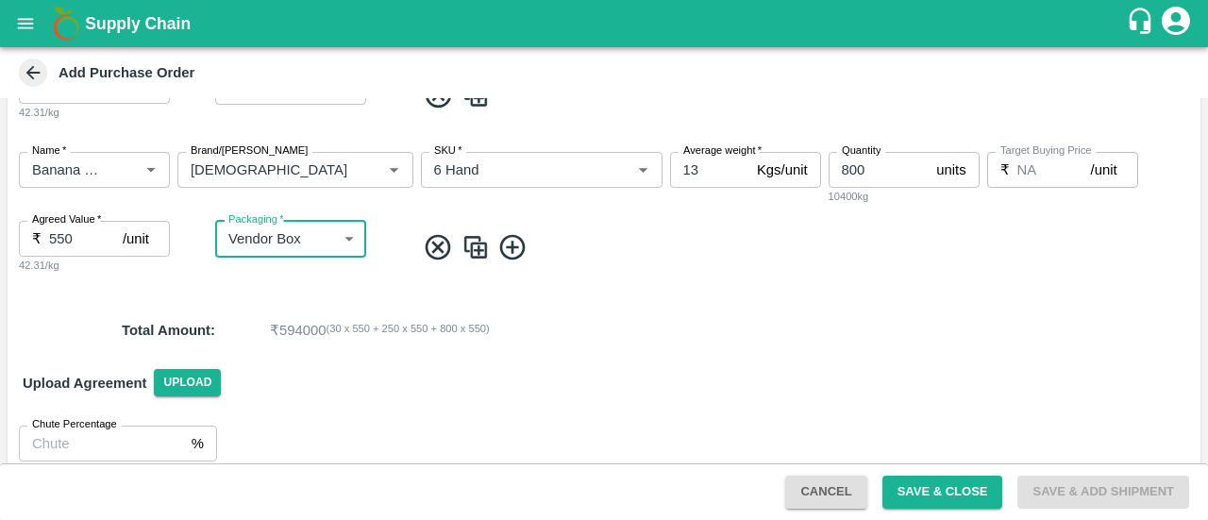
scroll to position [616, 0]
click at [513, 254] on icon at bounding box center [512, 246] width 31 height 31
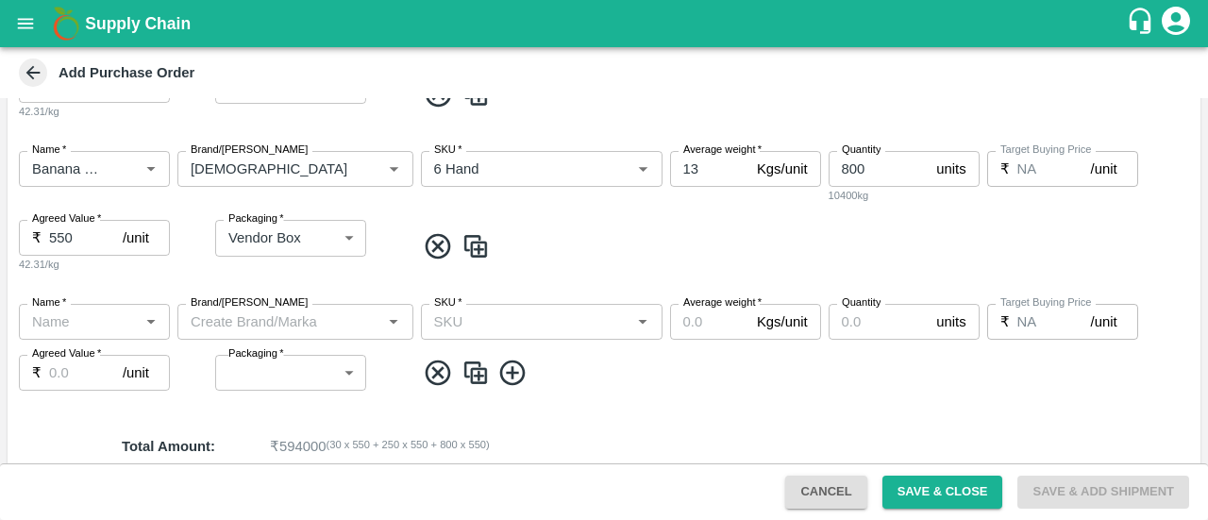
click at [81, 337] on div "Name   *" at bounding box center [94, 322] width 151 height 36
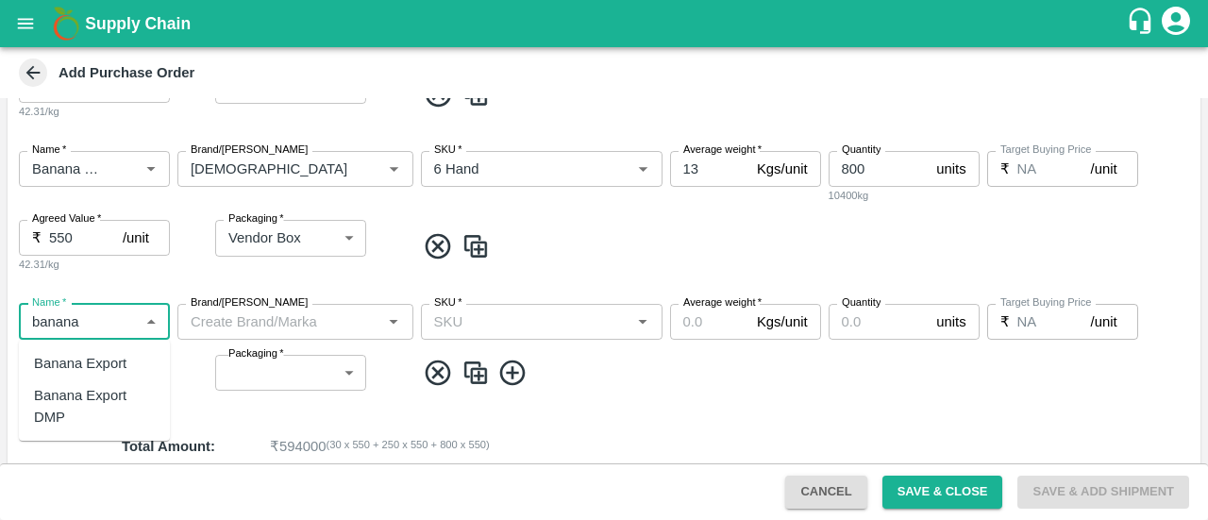
click at [89, 399] on div "Banana Export DMP" at bounding box center [94, 406] width 121 height 42
type input "Banana Export DMP"
click at [270, 319] on input "Brand/Marka" at bounding box center [279, 322] width 193 height 25
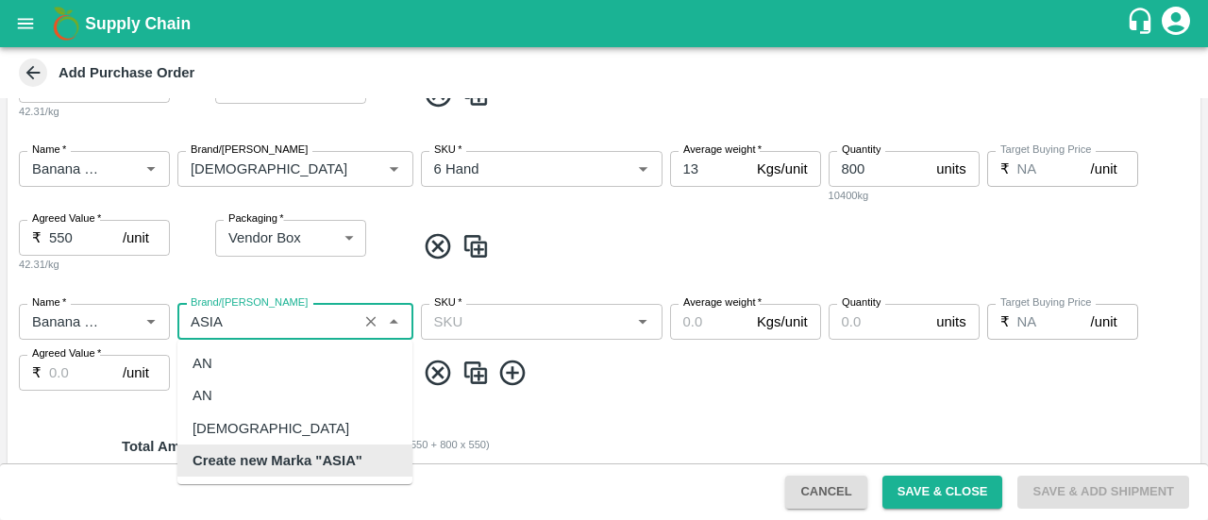
scroll to position [0, 0]
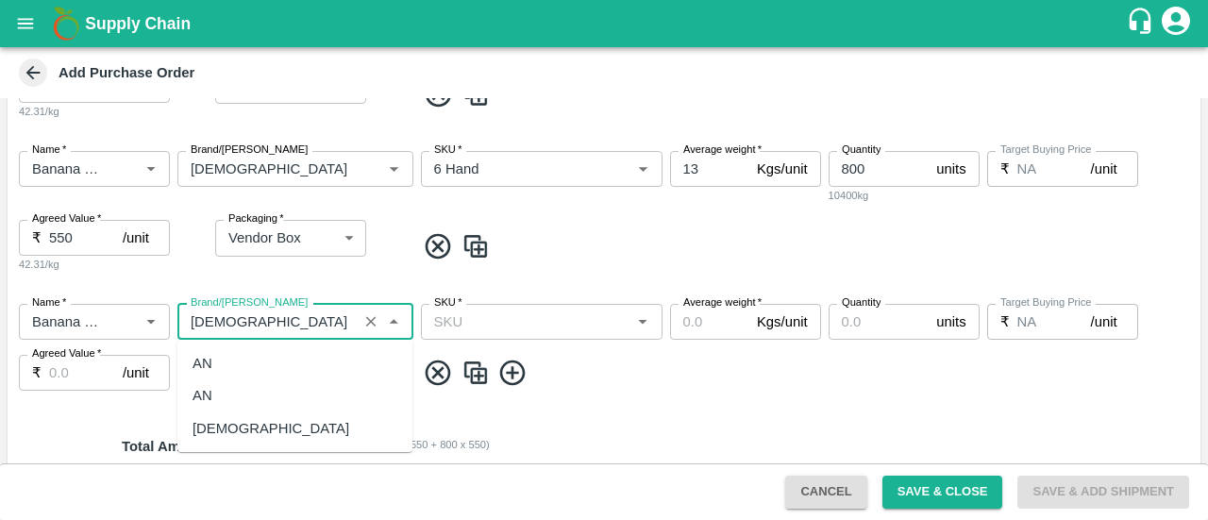
click at [218, 420] on div "ASIAN" at bounding box center [271, 428] width 157 height 21
type input "ASIAN"
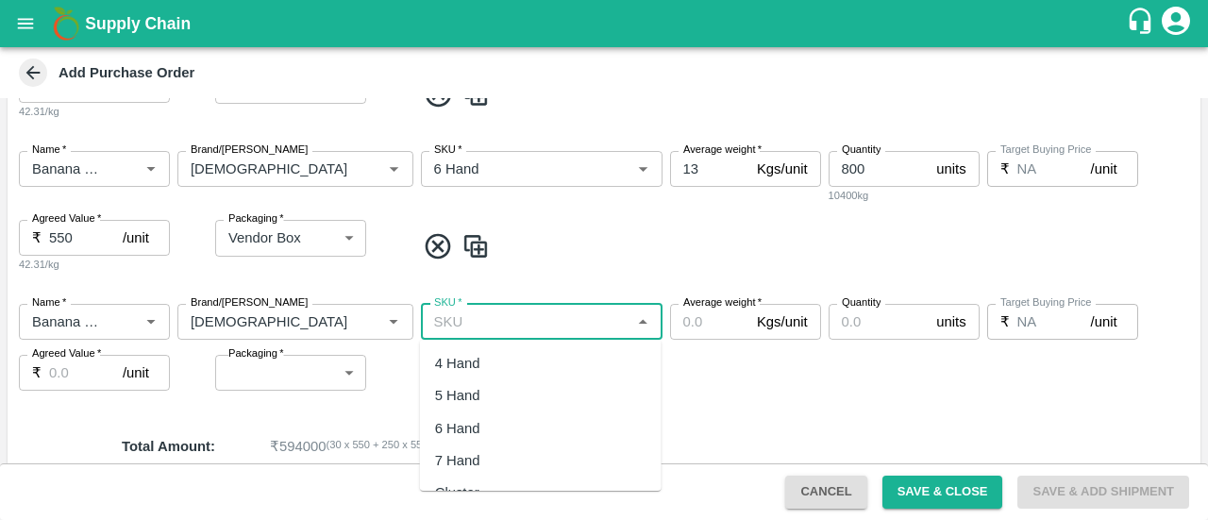
click at [485, 324] on input "SKU   *" at bounding box center [526, 322] width 199 height 25
click at [453, 466] on div "8 Hand" at bounding box center [457, 467] width 45 height 21
type input "8 Hand"
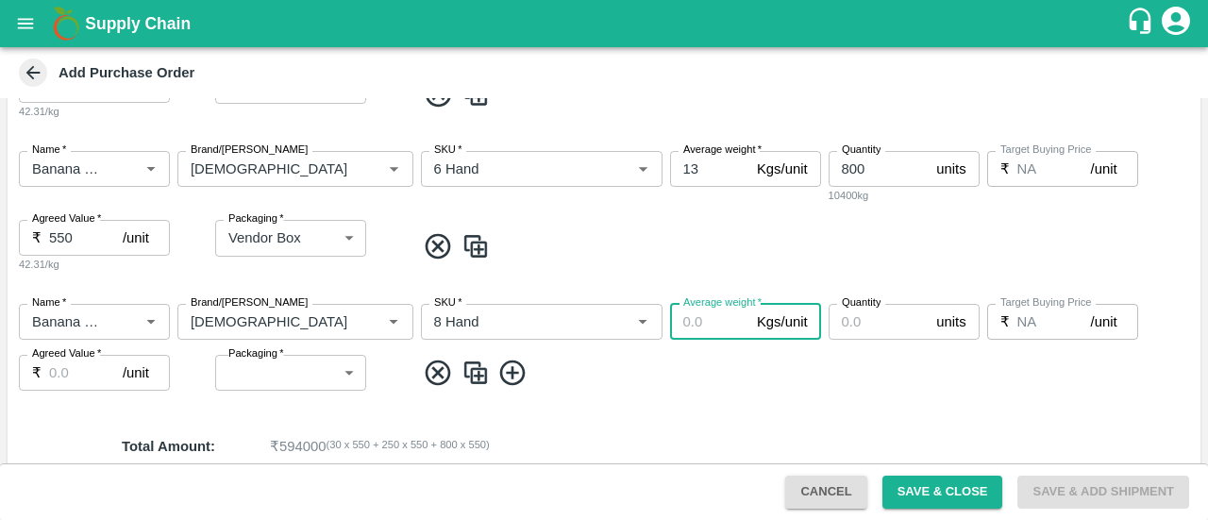
click at [683, 324] on input "Average weight   *" at bounding box center [709, 322] width 79 height 36
type input "13"
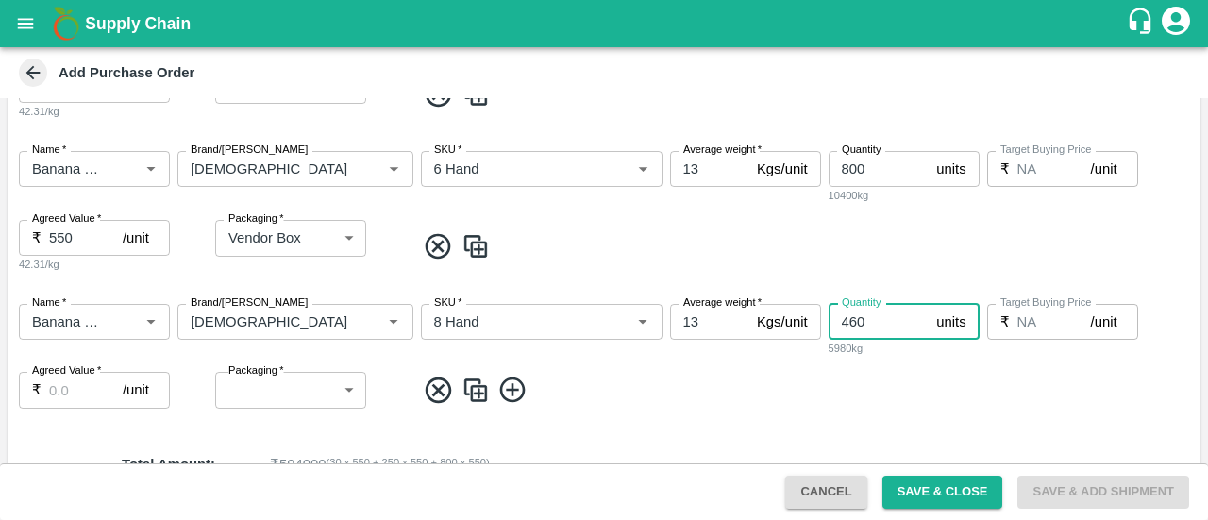
type input "460"
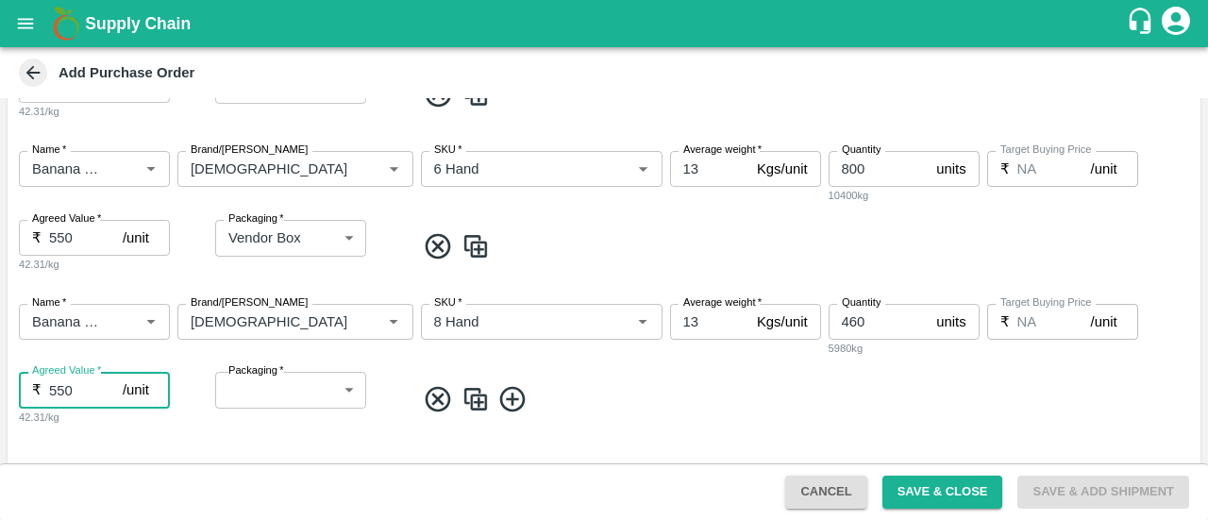
type input "550"
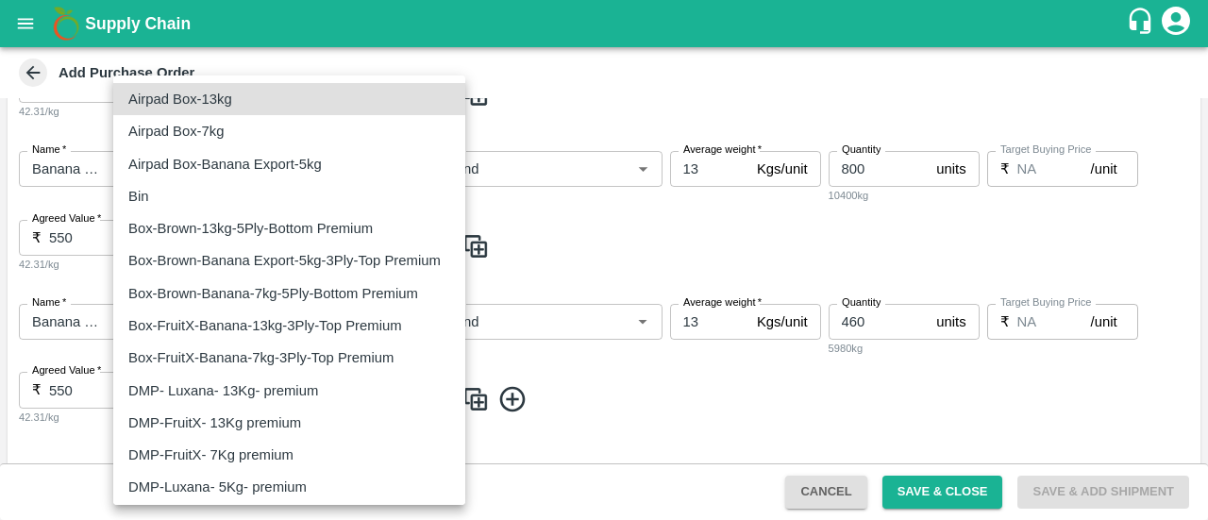
click at [278, 396] on body "Supply Chain Add Purchase Order PO Type   * Direct Purchase 3 PO Type Buyers   …" at bounding box center [604, 260] width 1208 height 520
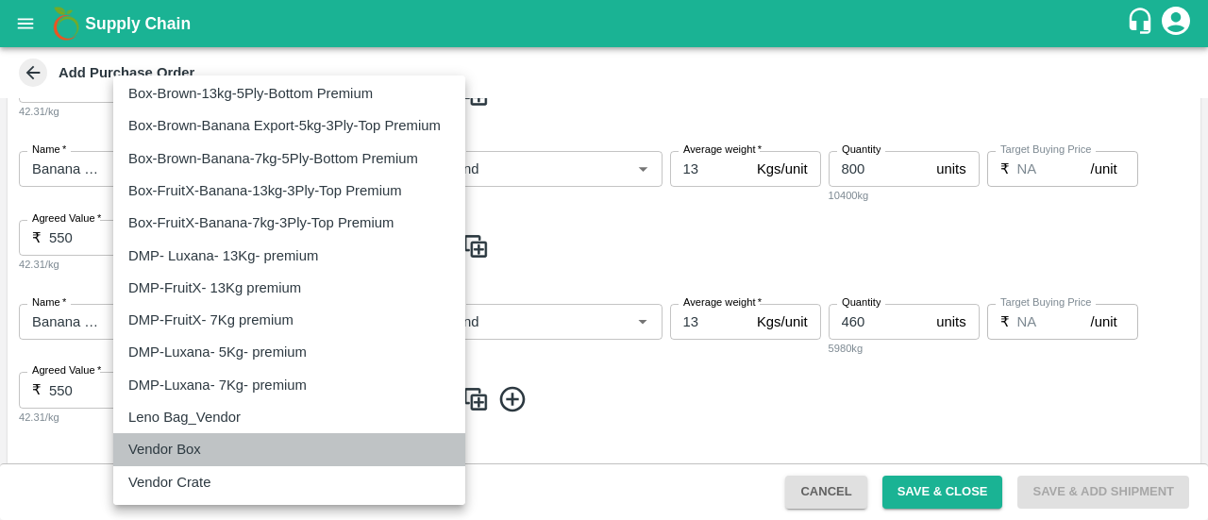
click at [160, 451] on p "Vendor Box" at bounding box center [164, 449] width 73 height 21
type input "276"
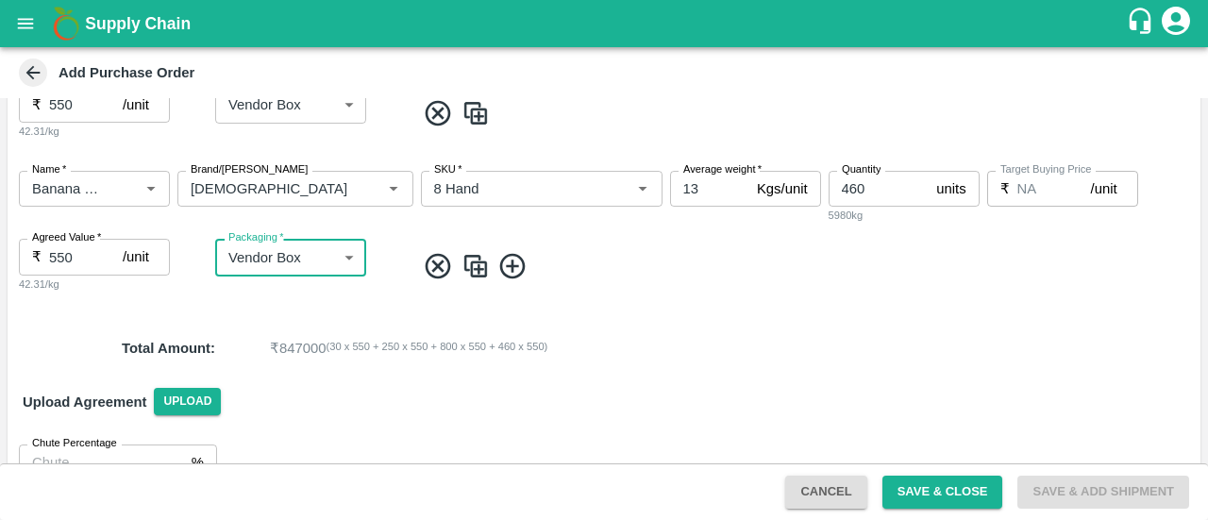
scroll to position [788, 0]
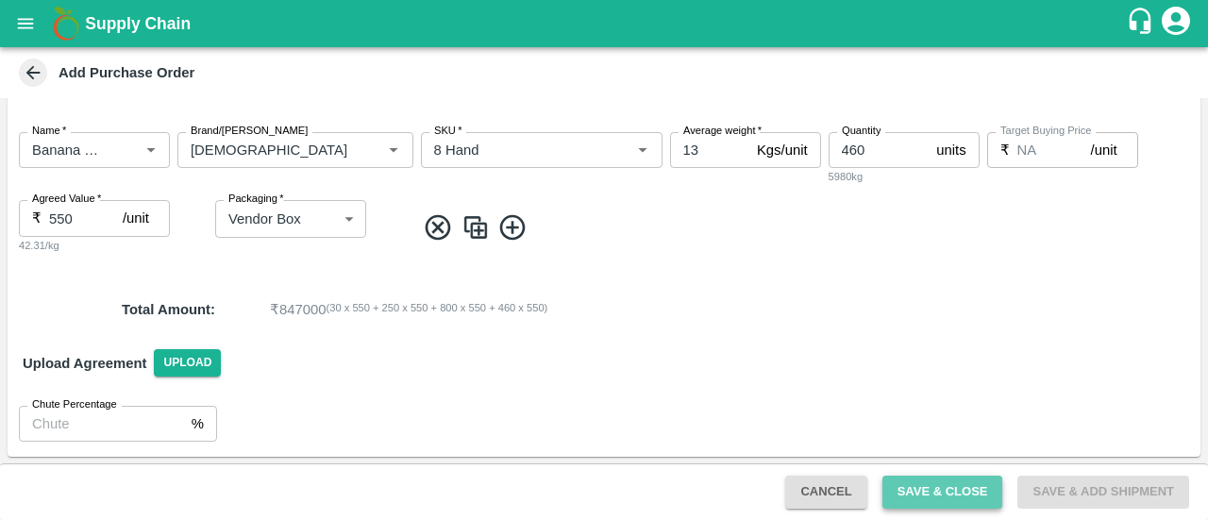
click at [910, 488] on button "Save & Close" at bounding box center [942, 492] width 121 height 33
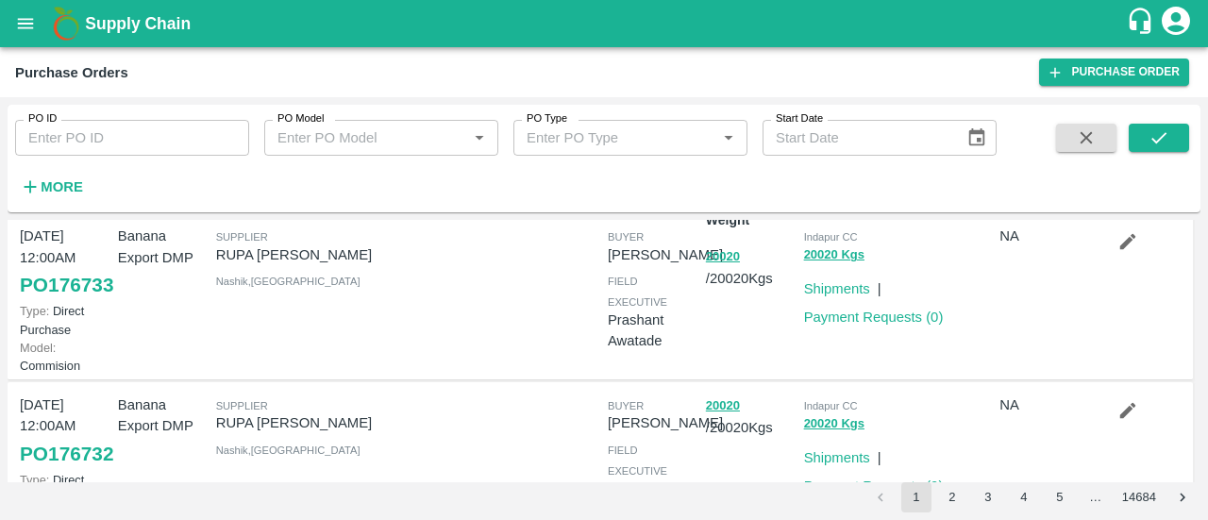
scroll to position [17, 0]
